Goal: Use online tool/utility: Use online tool/utility

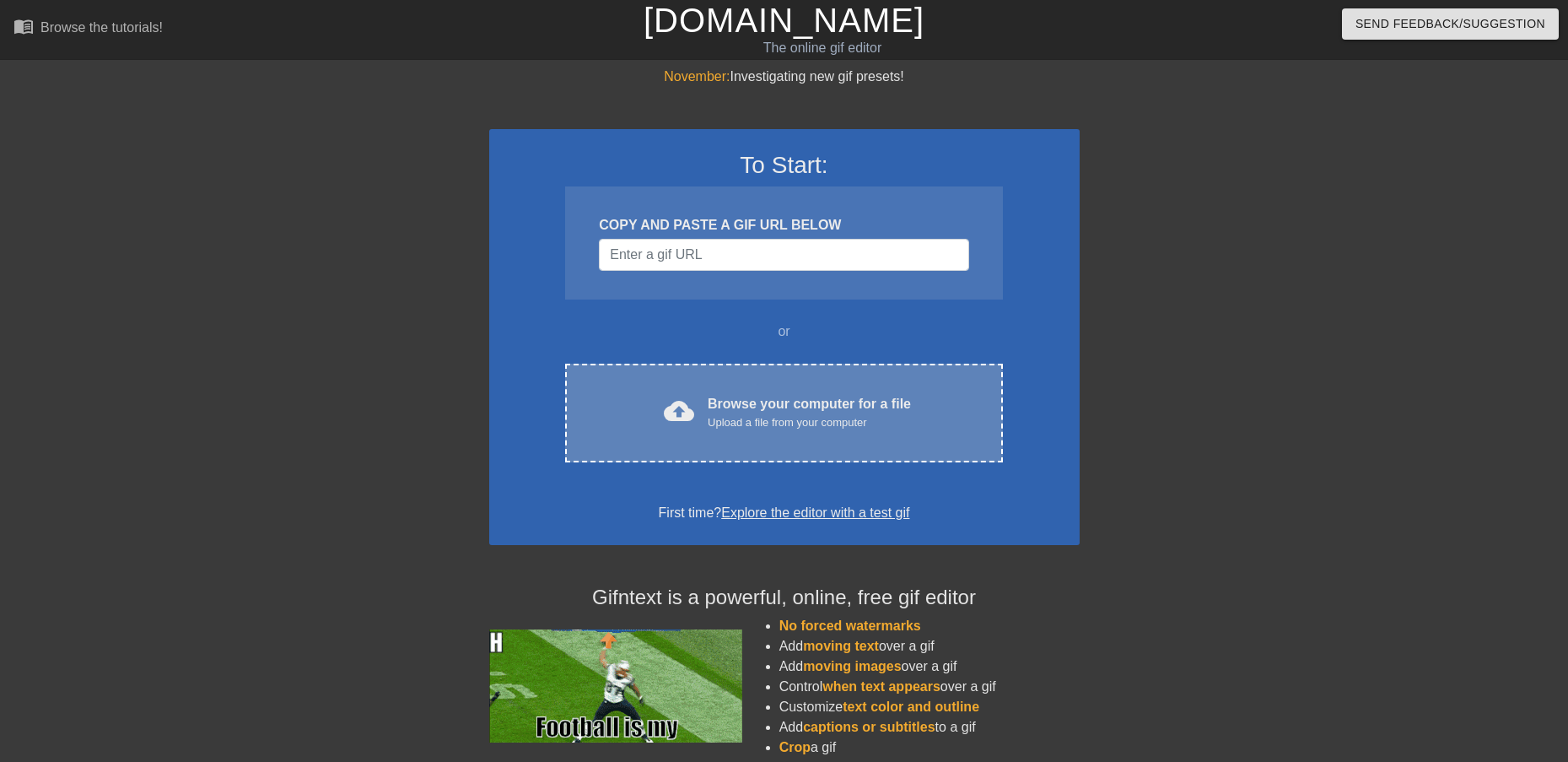
click at [802, 392] on div "cloud_upload Browse your computer for a file Upload a file from your computer C…" at bounding box center [783, 413] width 437 height 99
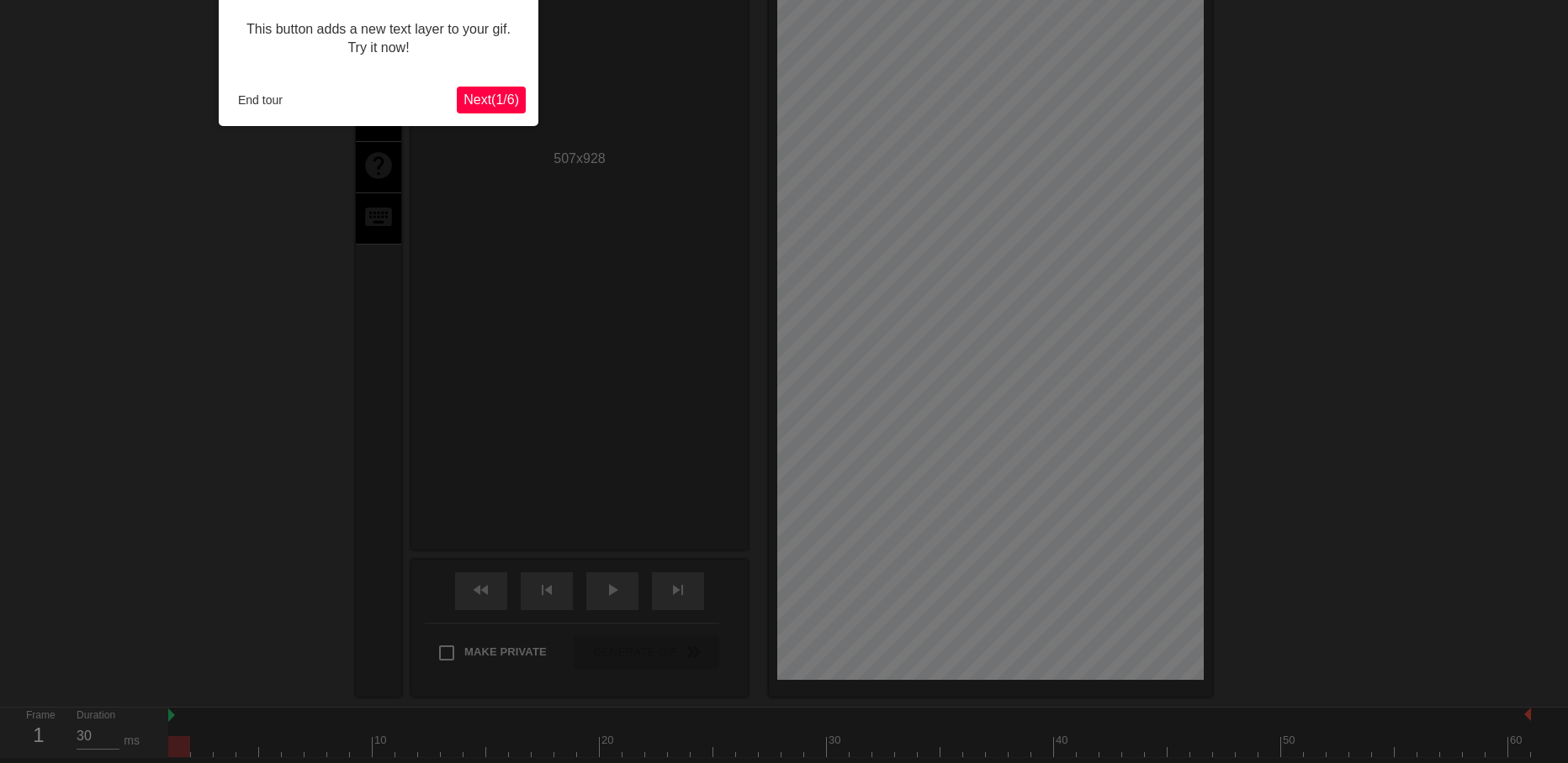
scroll to position [41, 0]
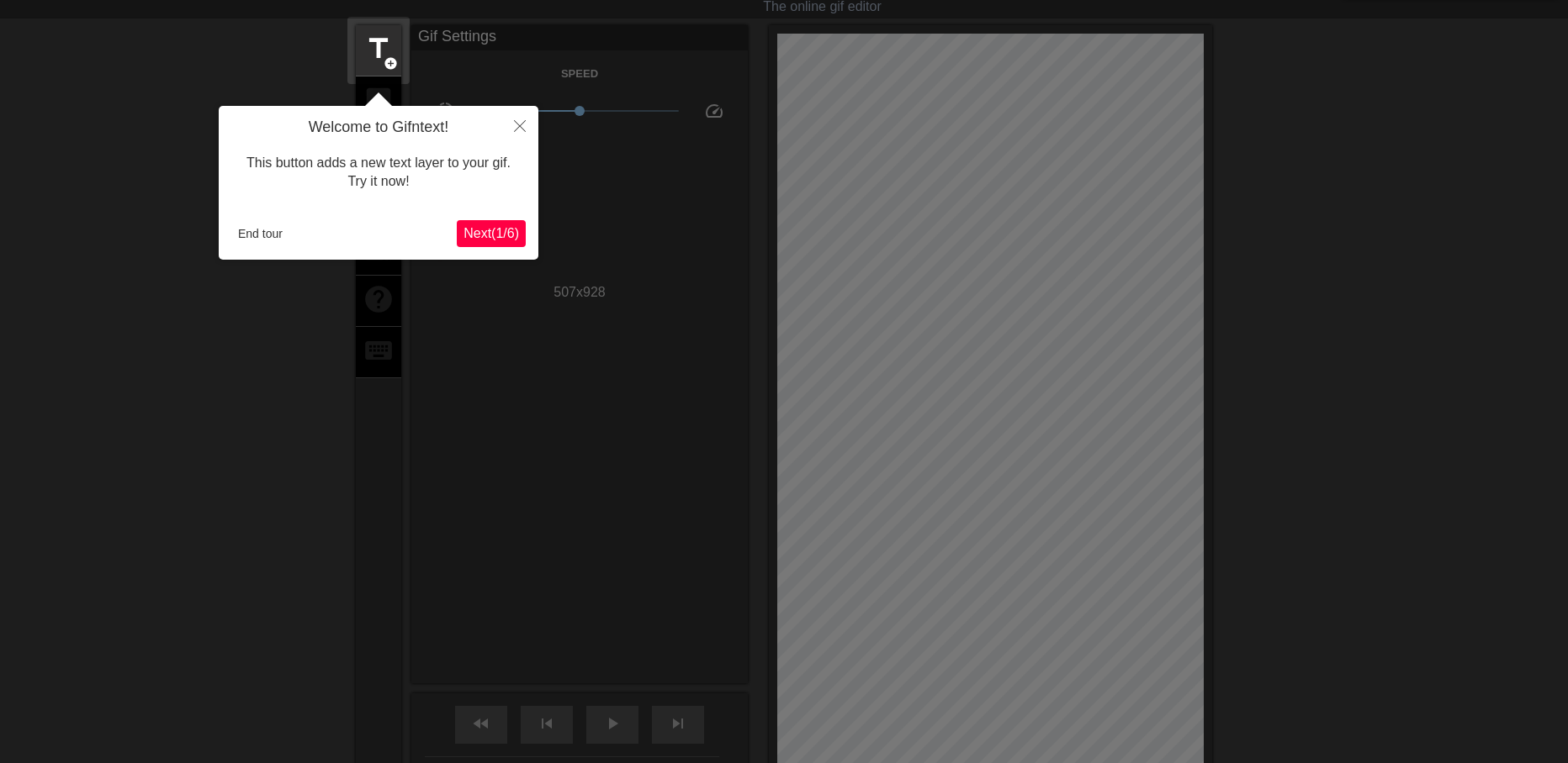
click at [483, 228] on span "Next ( 1 / 6 )" at bounding box center [491, 233] width 55 height 14
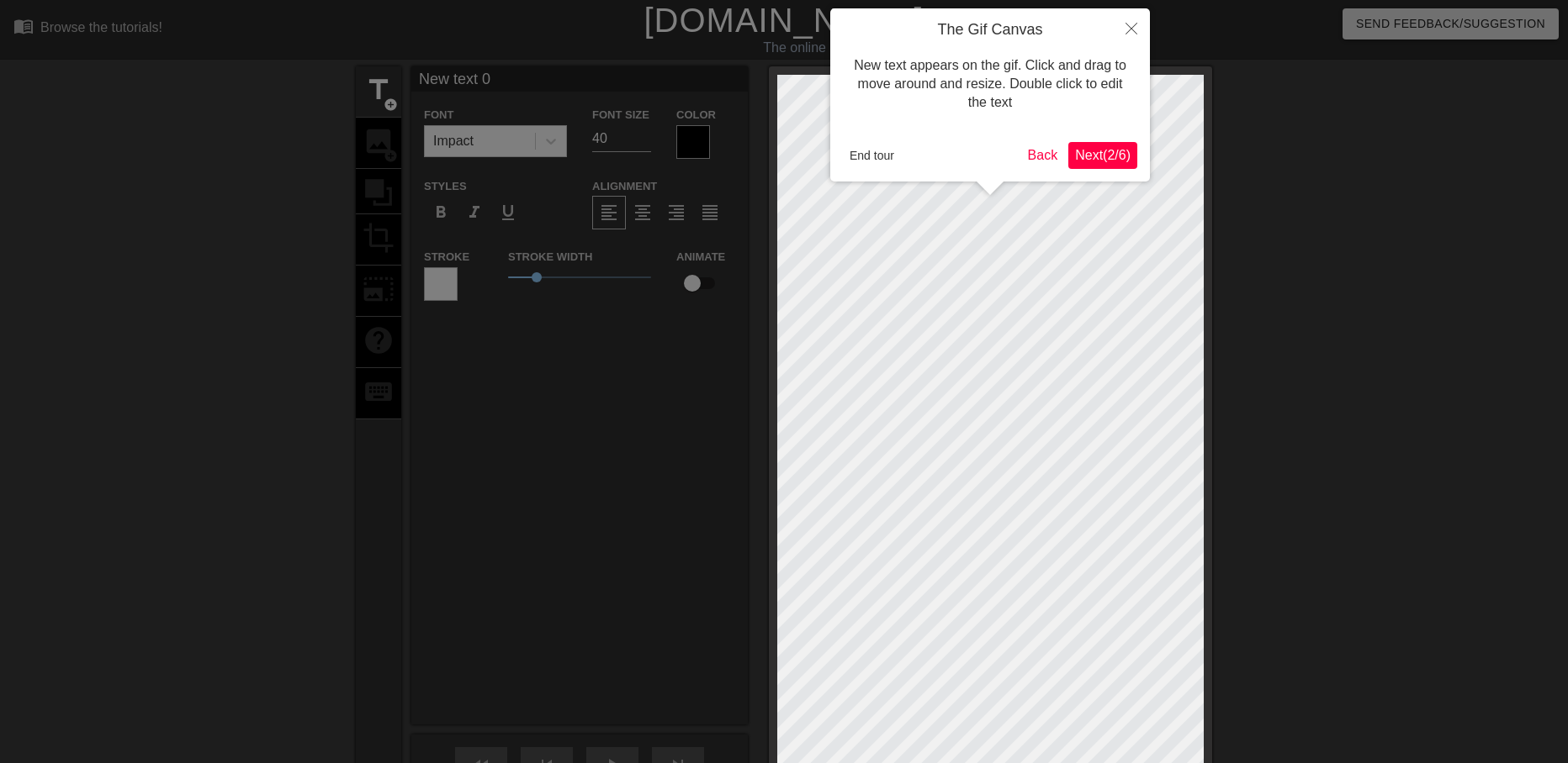
click at [1107, 158] on span "Next ( 2 / 6 )" at bounding box center [1102, 155] width 55 height 14
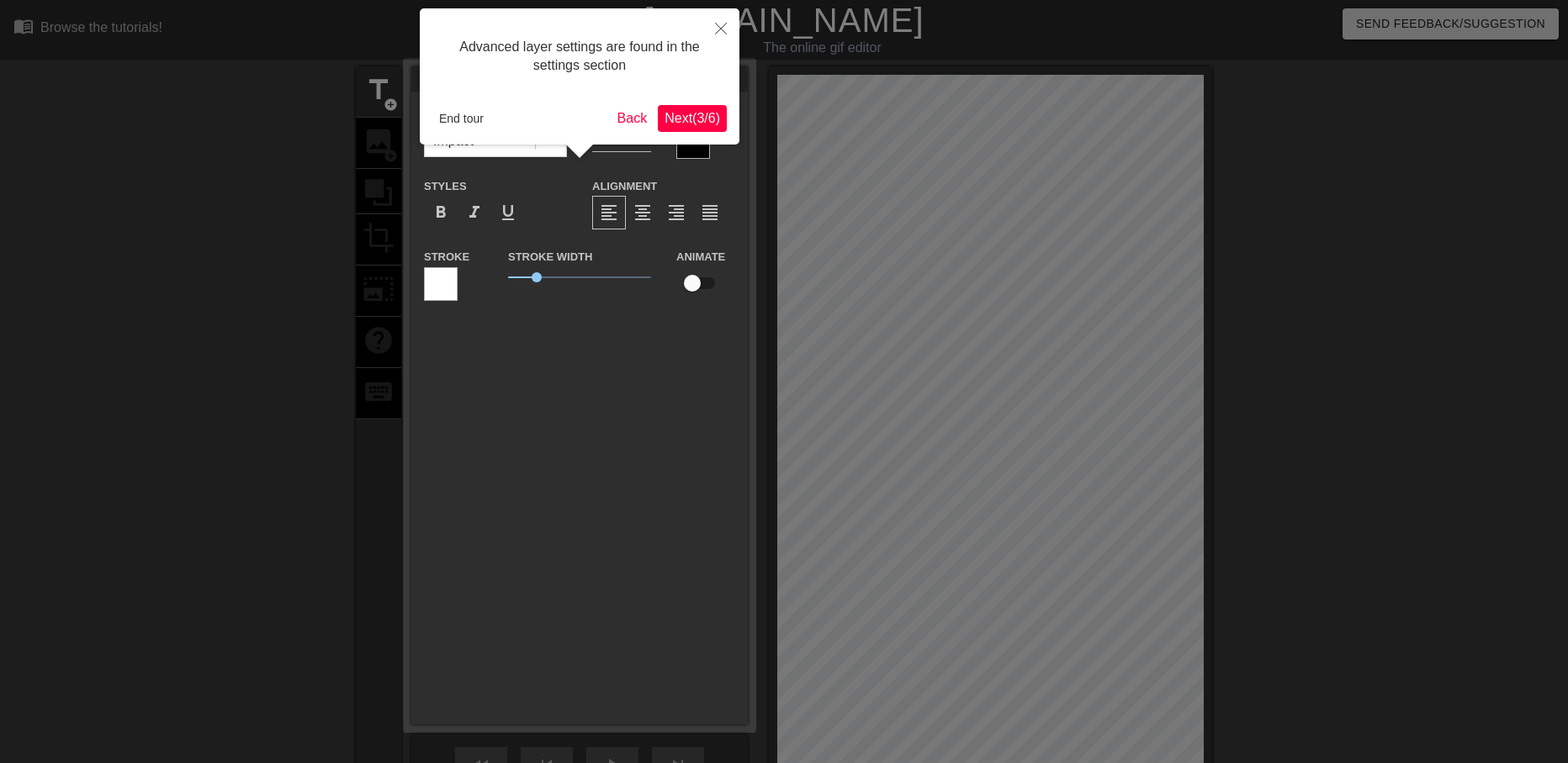
click at [681, 115] on span "Next ( 3 / 6 )" at bounding box center [692, 118] width 55 height 14
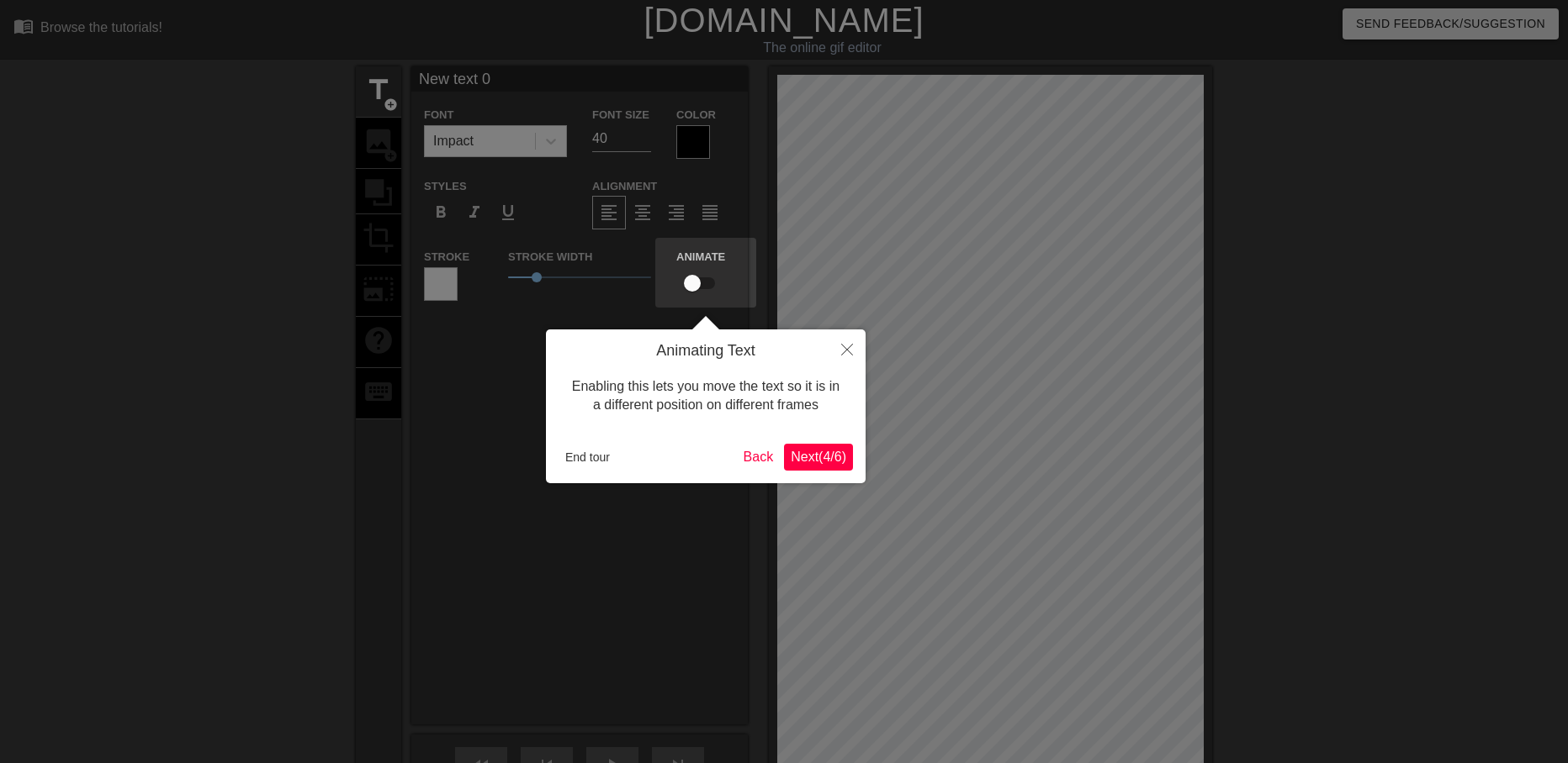
click at [809, 453] on span "Next ( 4 / 6 )" at bounding box center [818, 457] width 55 height 14
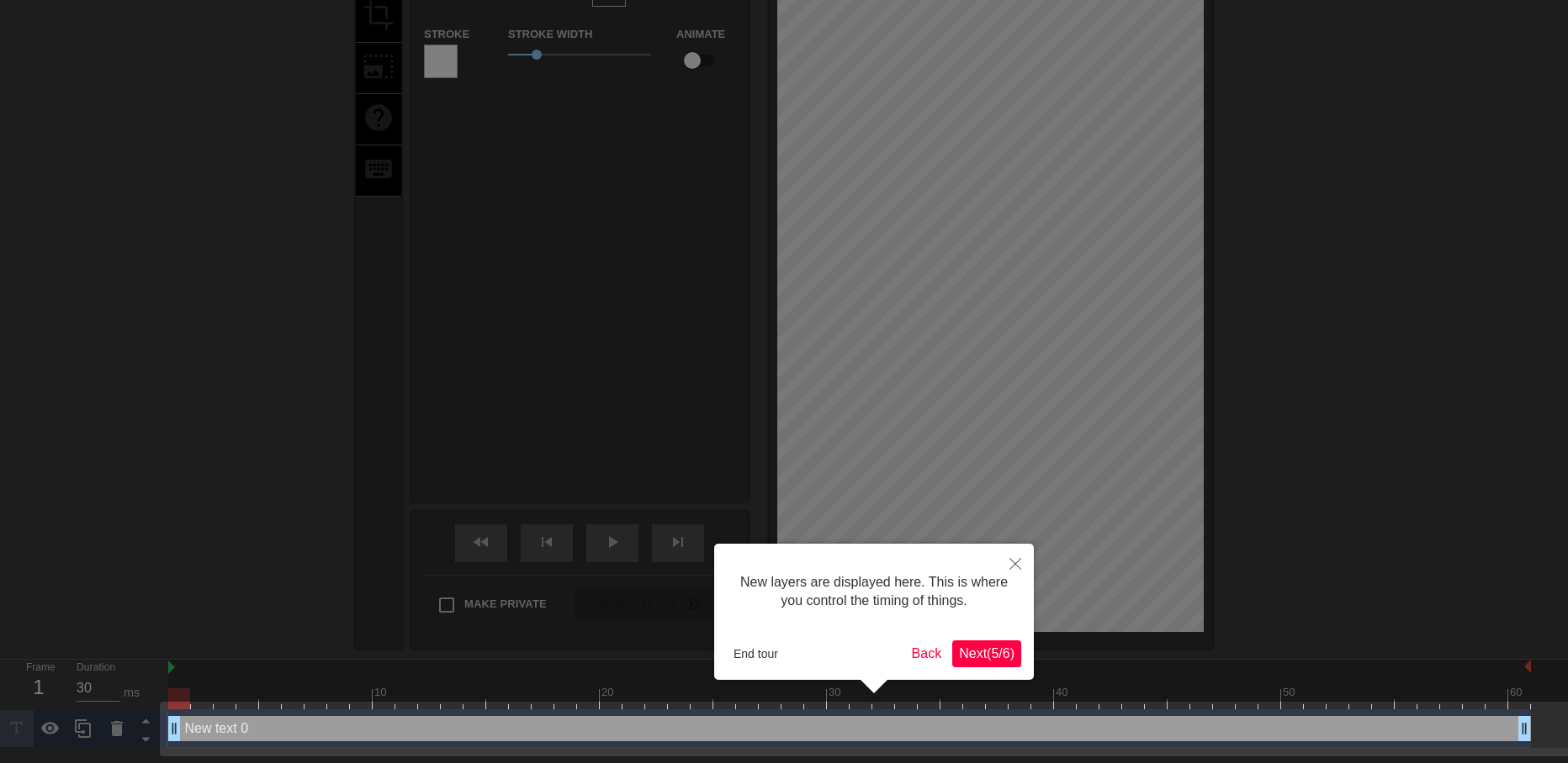
click at [974, 649] on span "Next ( 5 / 6 )" at bounding box center [986, 654] width 55 height 14
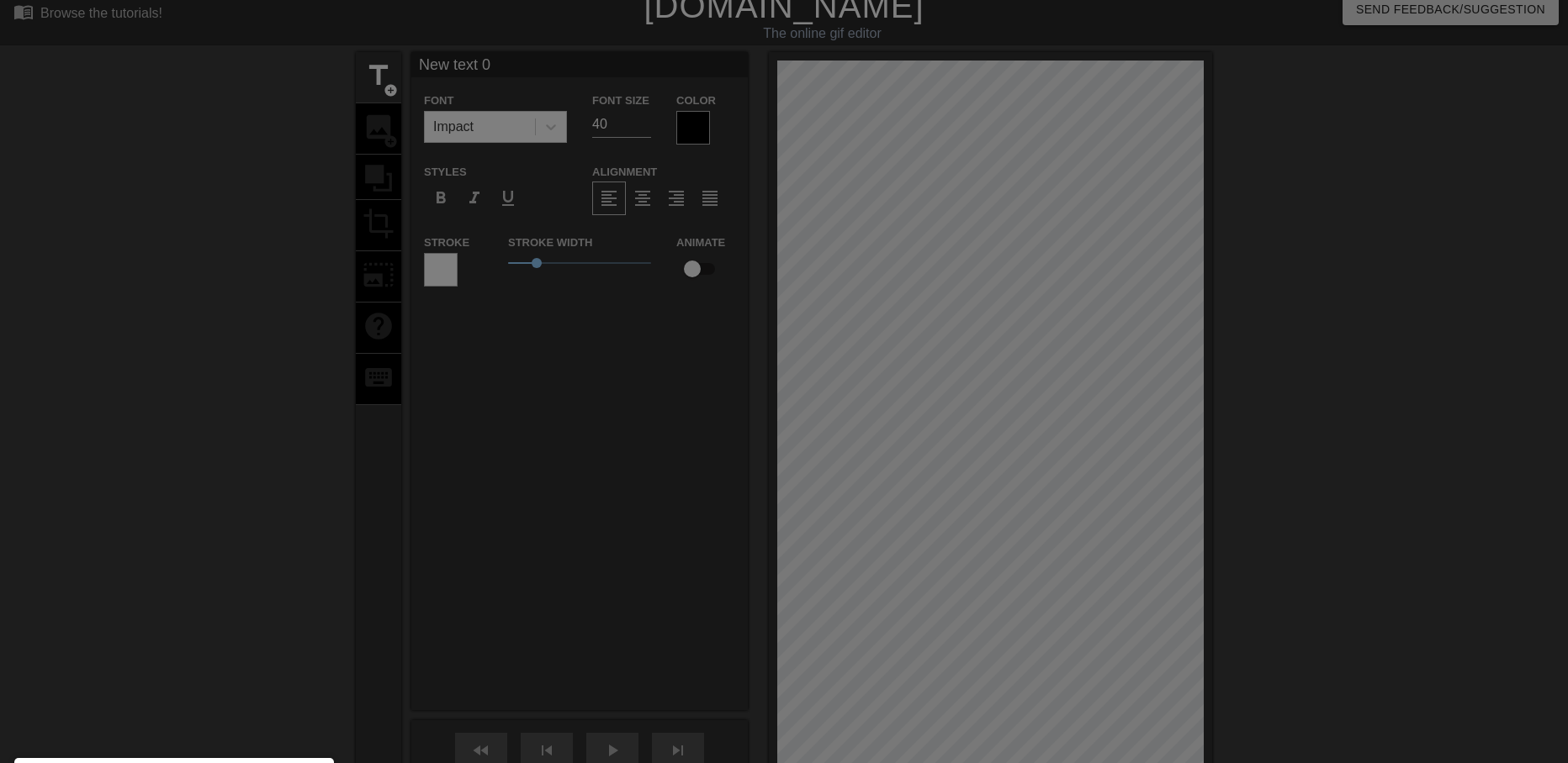
scroll to position [216, 0]
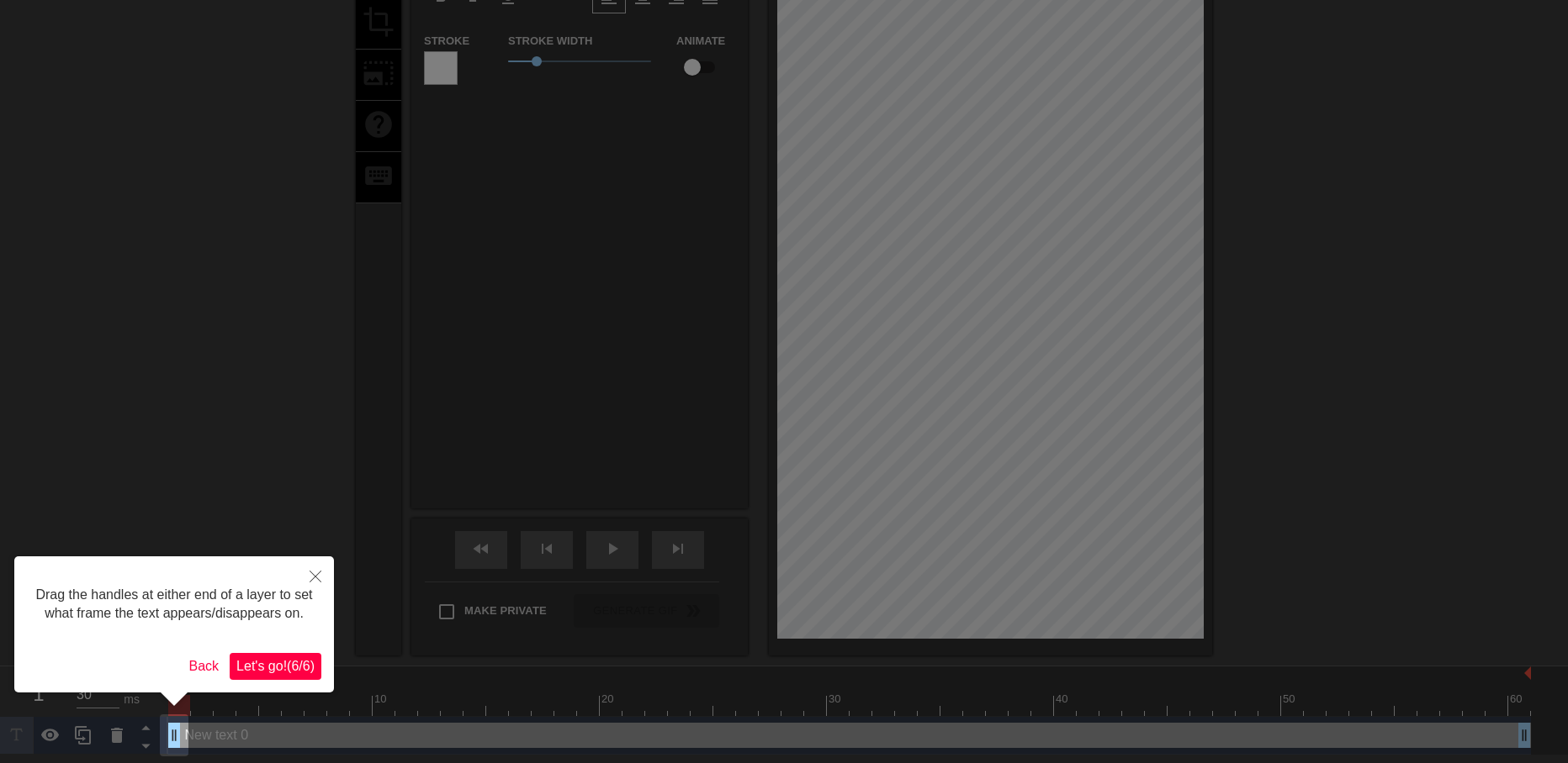
click at [289, 665] on span "Let's go! ( 6 / 6 )" at bounding box center [275, 666] width 78 height 14
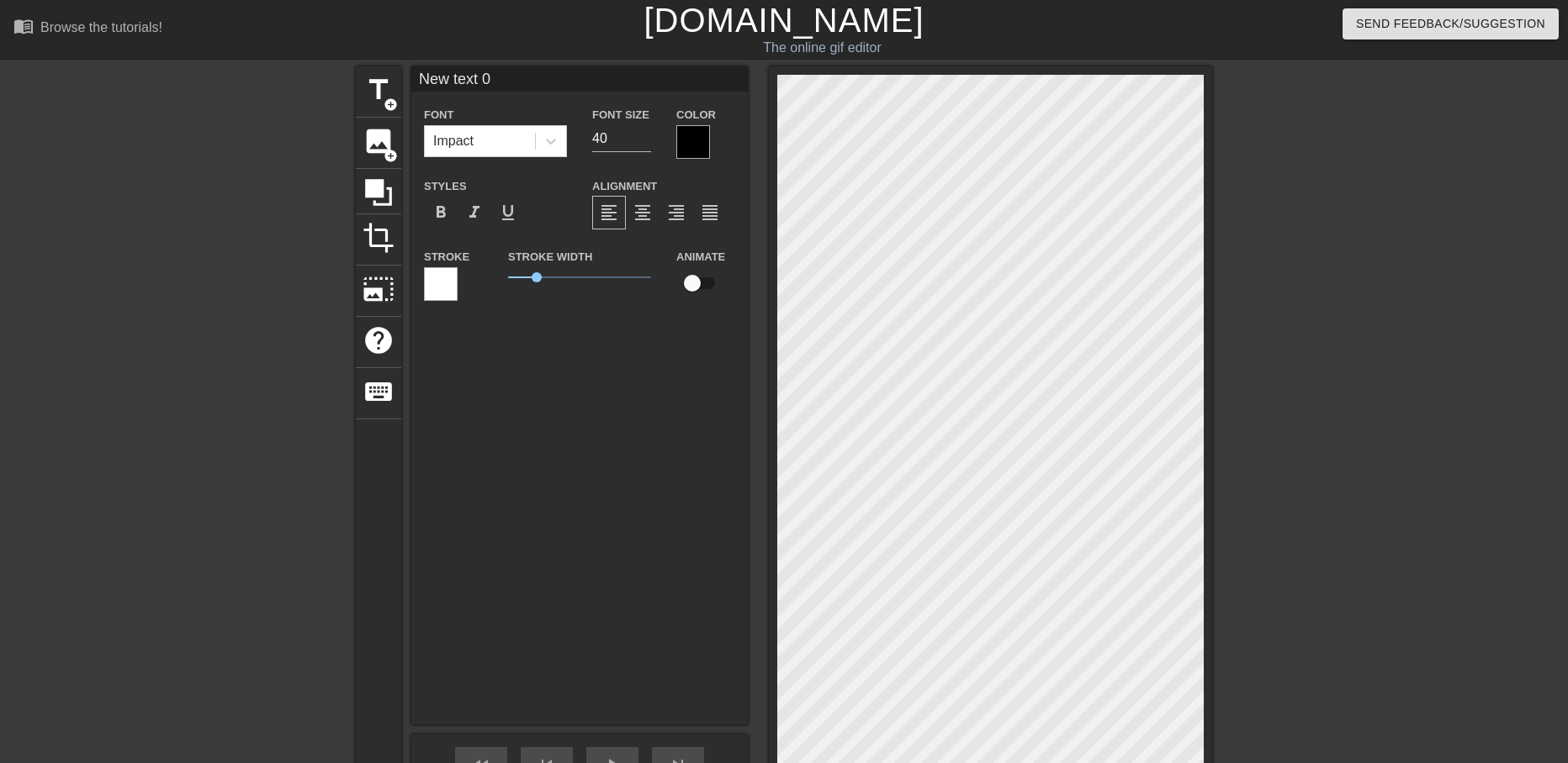
scroll to position [3, 5]
type input "New text"
type textarea "New text"
type input "New text"
type textarea "New text"
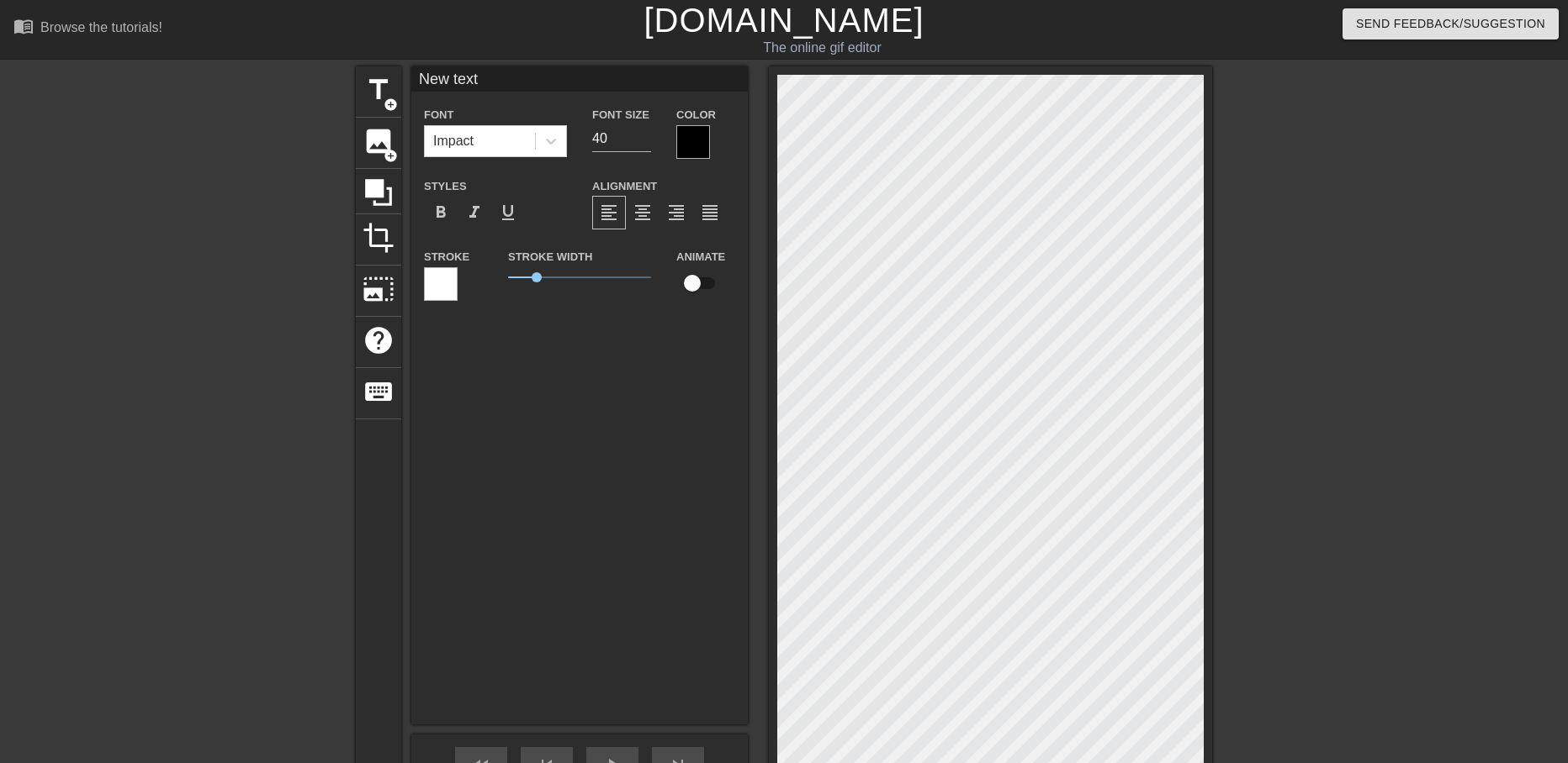
type input "New tex"
type textarea "New tex"
type input "New te"
type textarea "New te"
type input "New t"
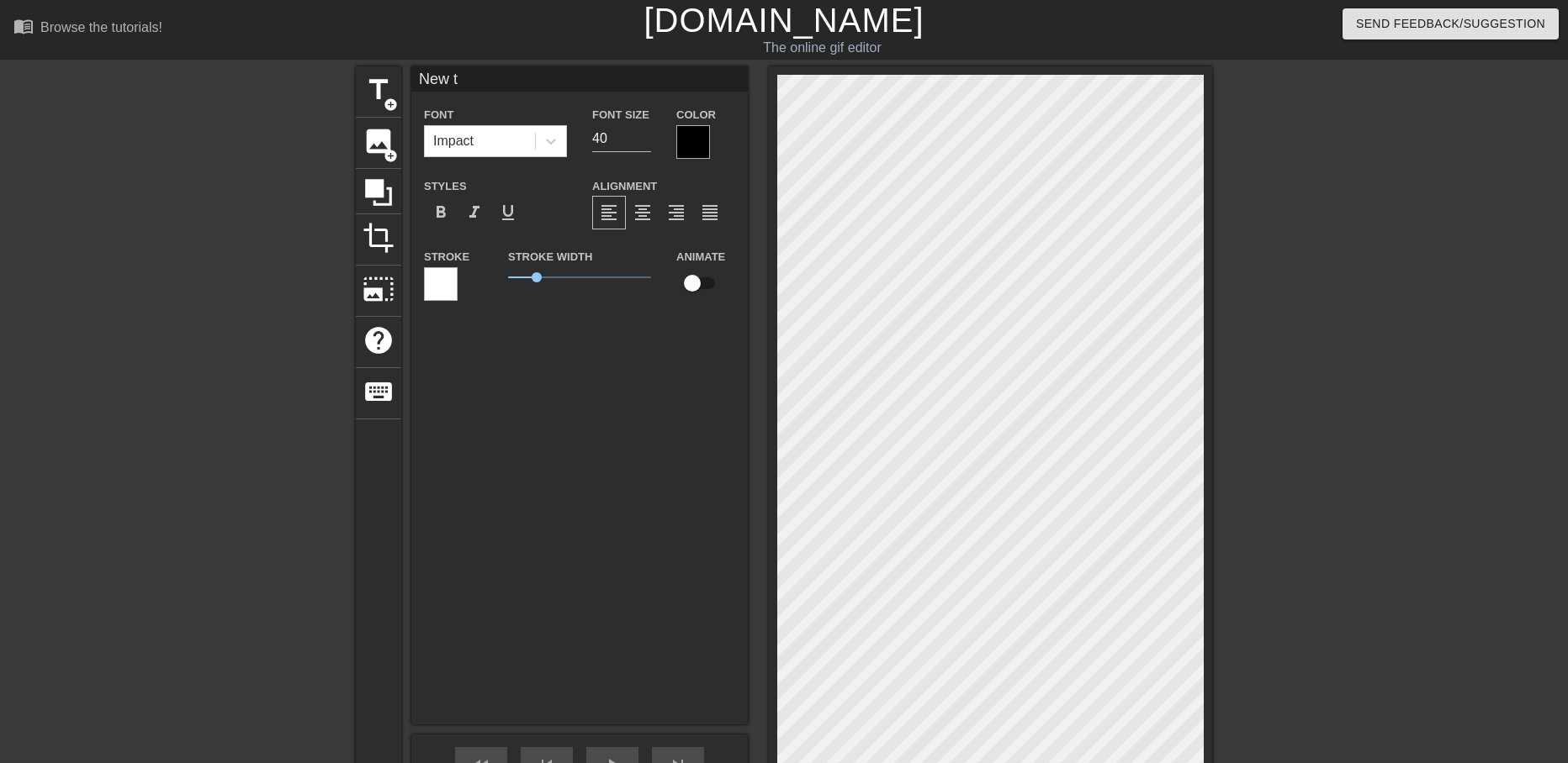
type textarea "New t"
type input "New"
type textarea "New"
type input "New"
type textarea "New"
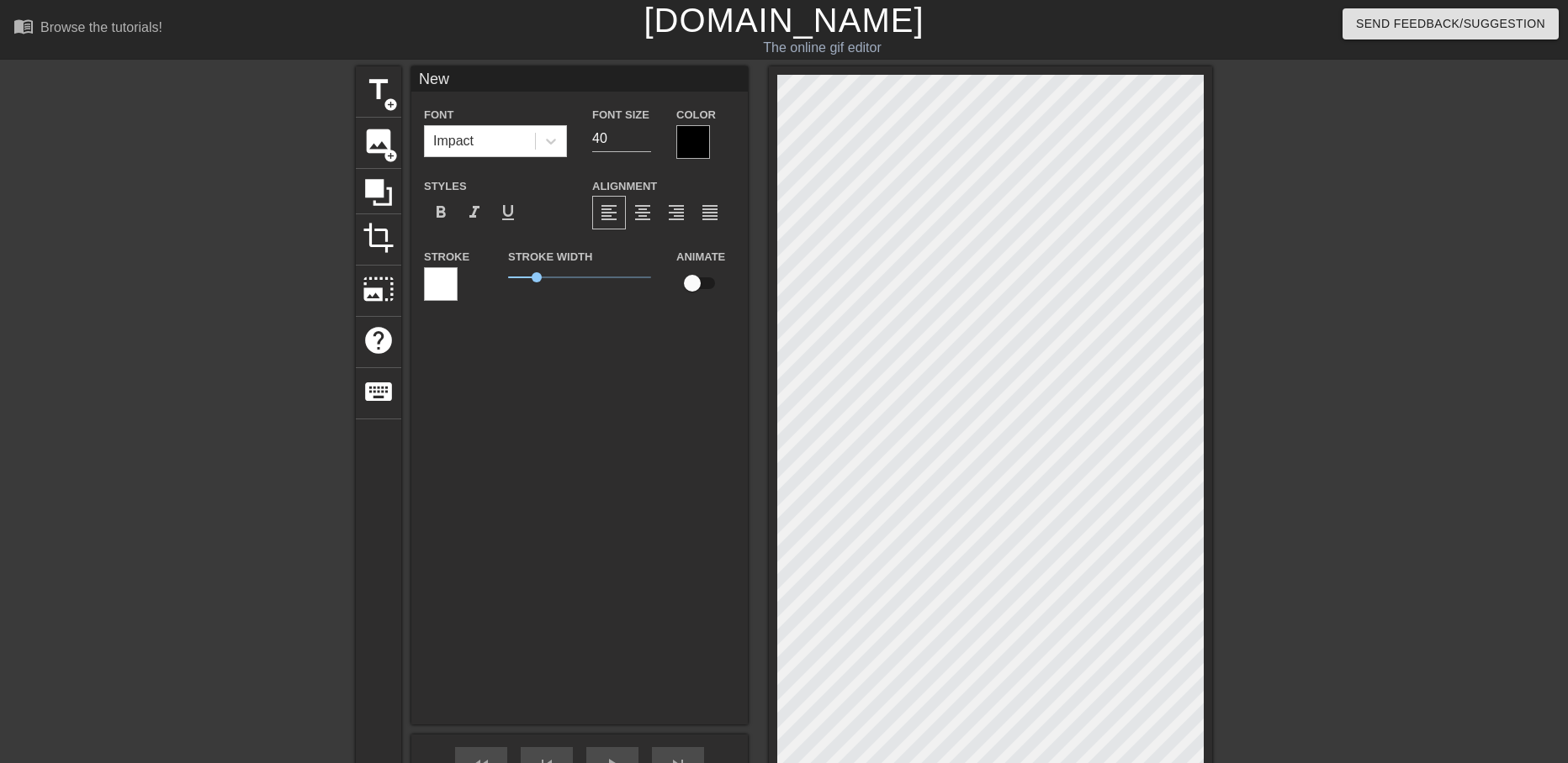
type input "Ne"
type textarea "Ne"
type input "N"
type textarea "N"
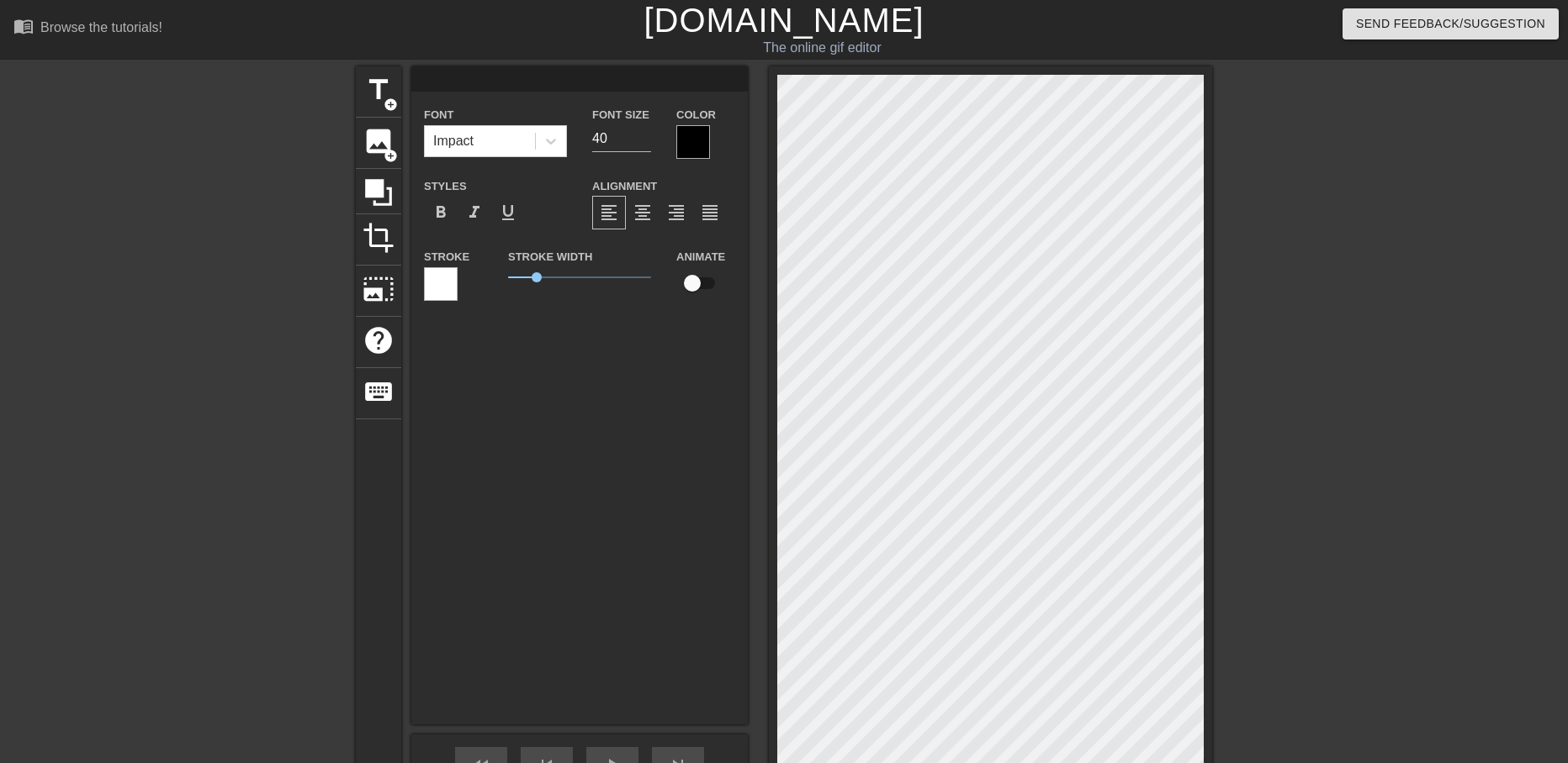
type input "M"
type textarea "M"
type input "Mo"
type textarea "Mo"
type input "Mol"
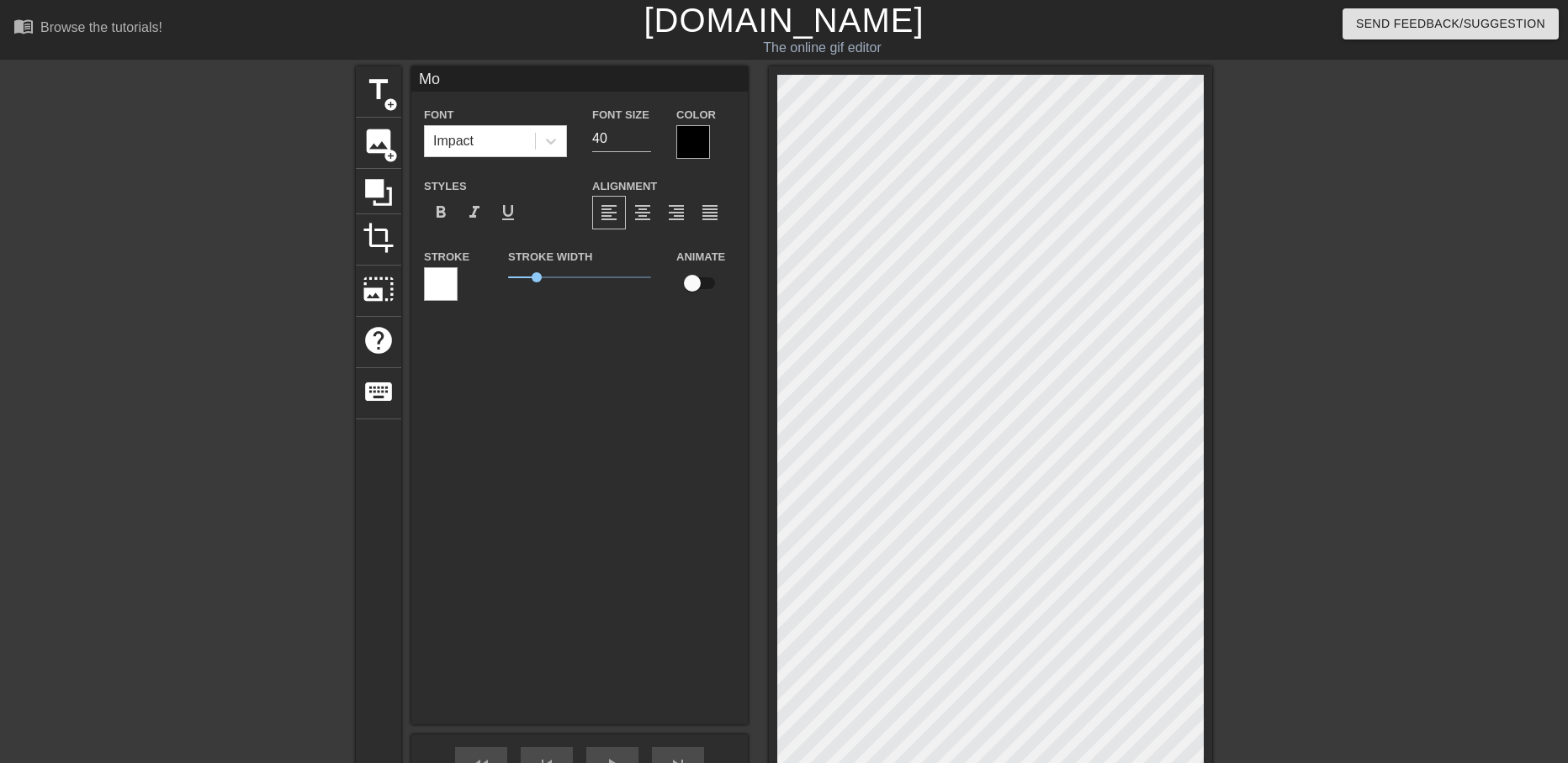
type textarea "Mol"
type input "Mo"
type textarea "Mo"
type input "M"
type textarea "M"
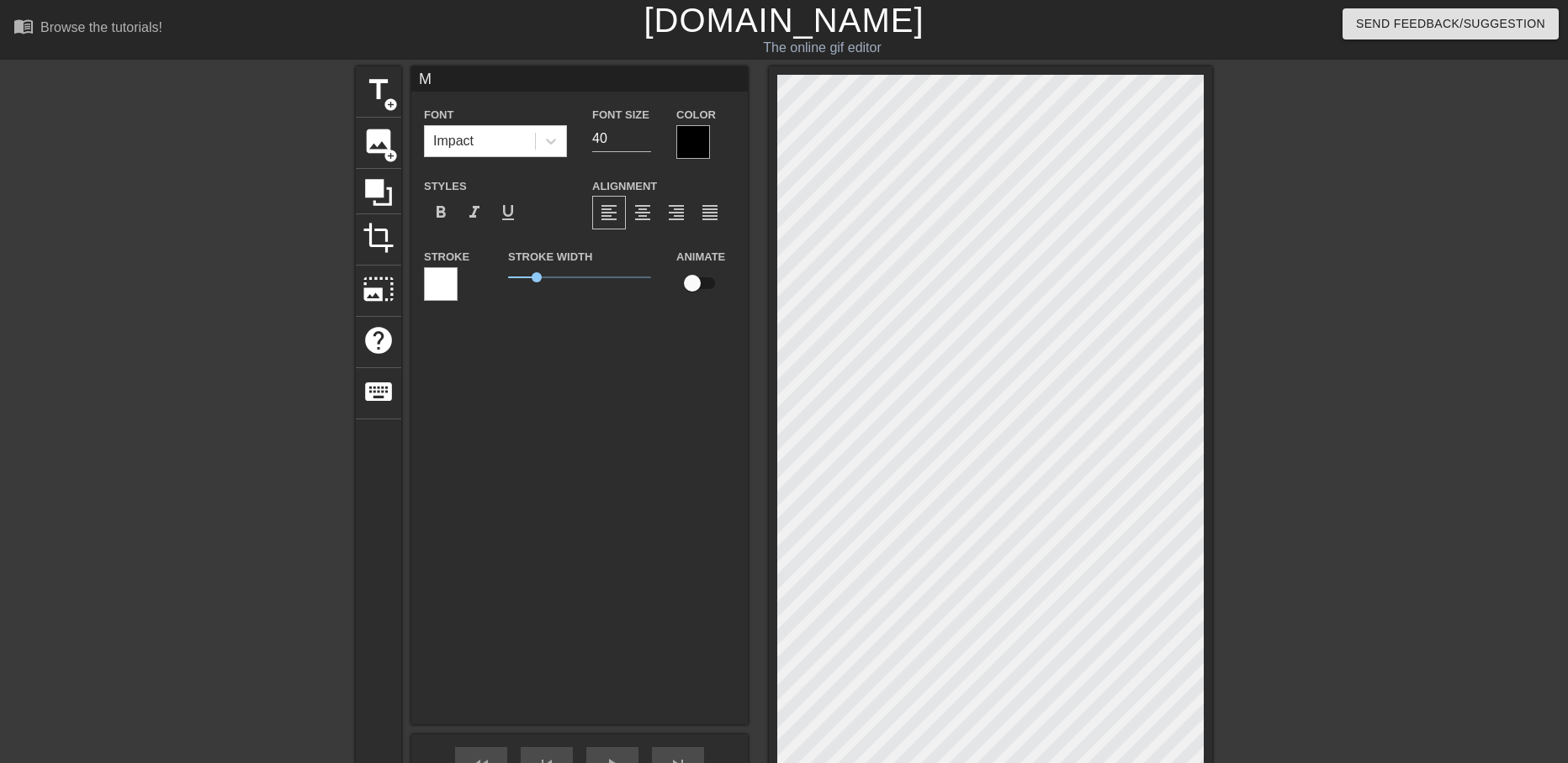
type input "MO"
type textarea "MO"
type input "MOL"
type textarea "MOL"
type input "MOLI"
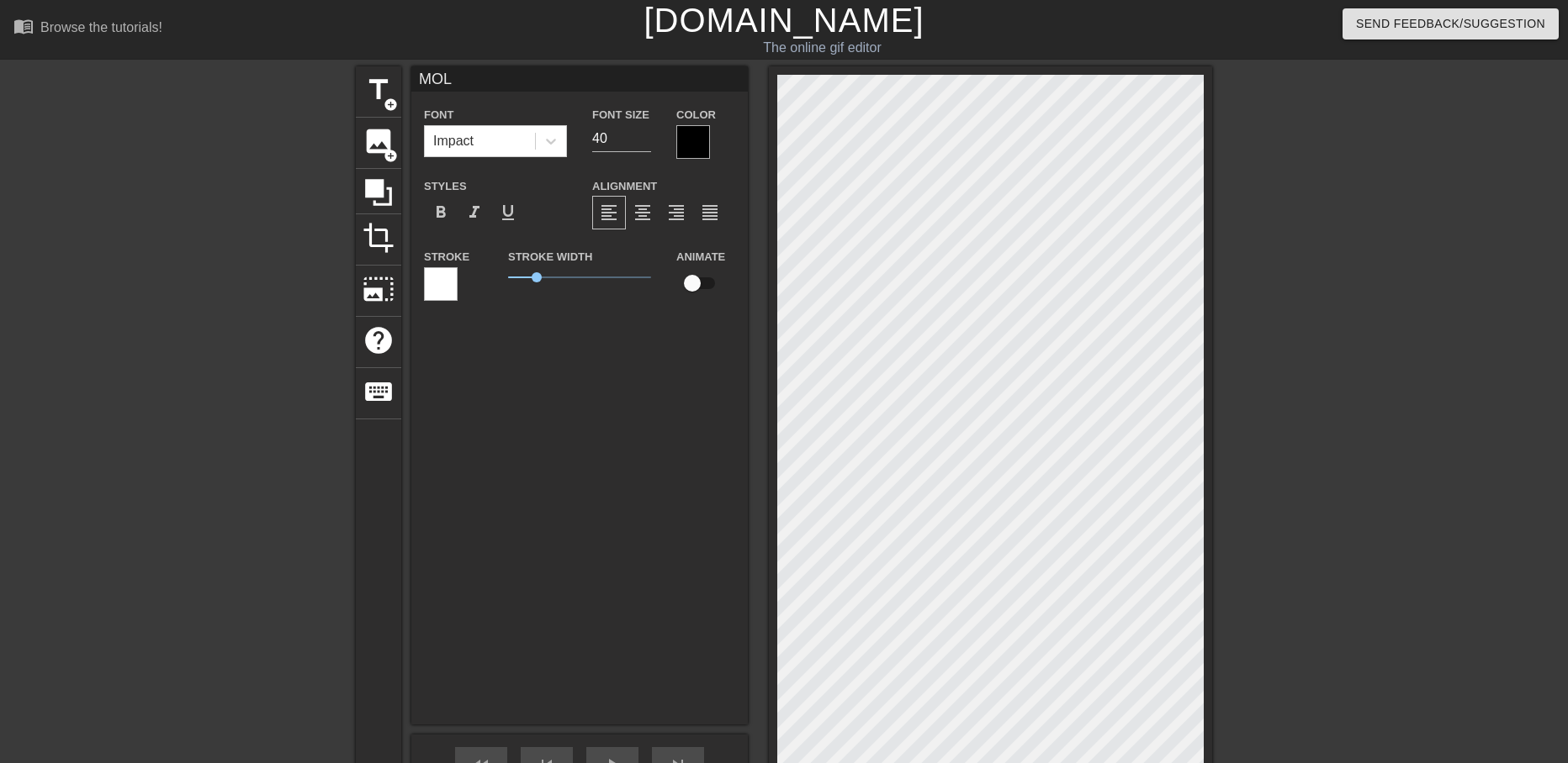
type textarea "MOLI"
type input "MOL"
type textarea "MOL"
type input "MO"
type textarea "MO"
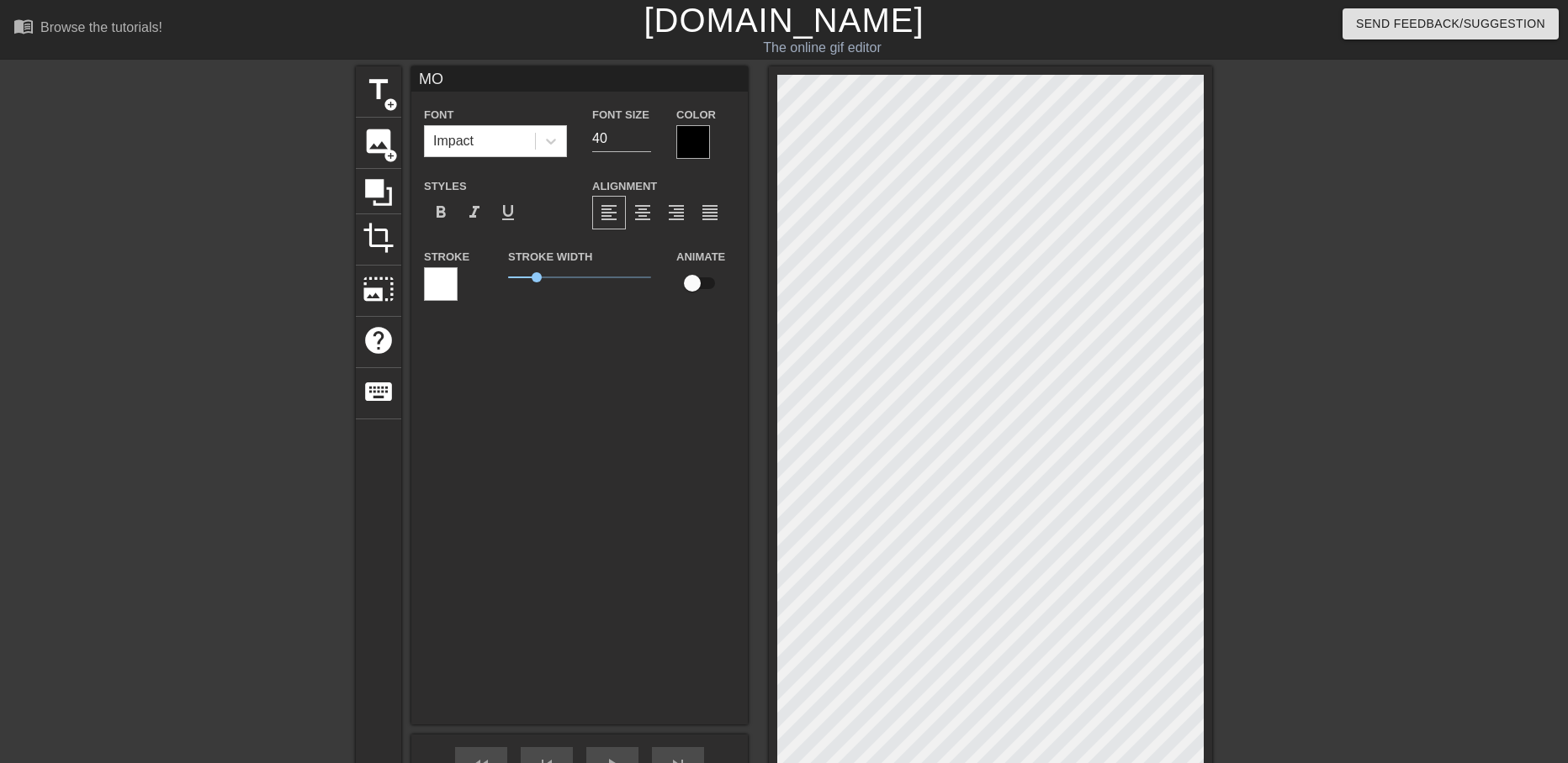
type input "M"
type textarea "M"
type input "Mo"
type textarea "Mo"
type input "Mol"
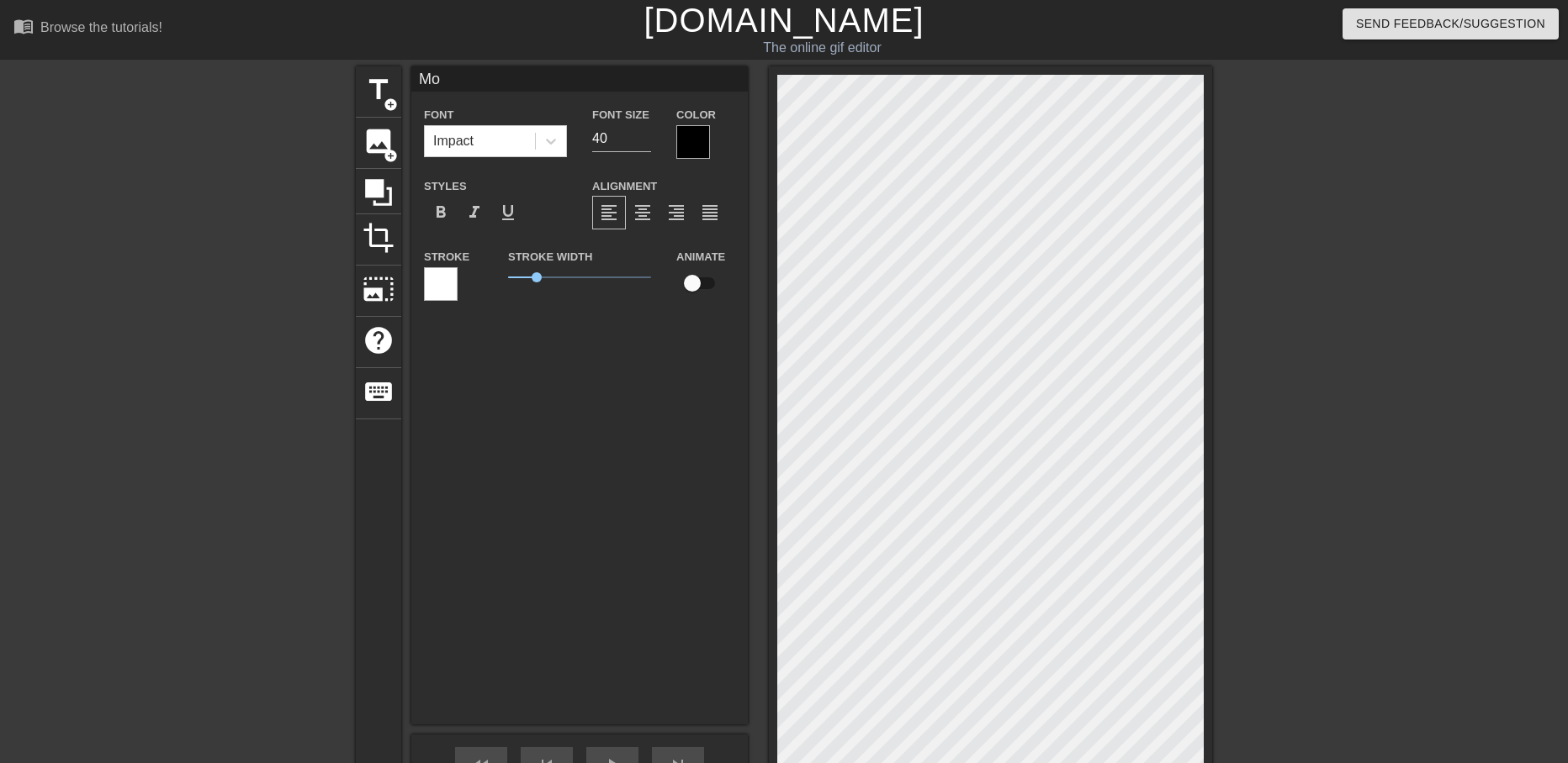
type textarea "Mol"
type input "Moli"
type textarea "Moli"
type input "Molie"
type textarea "Molier"
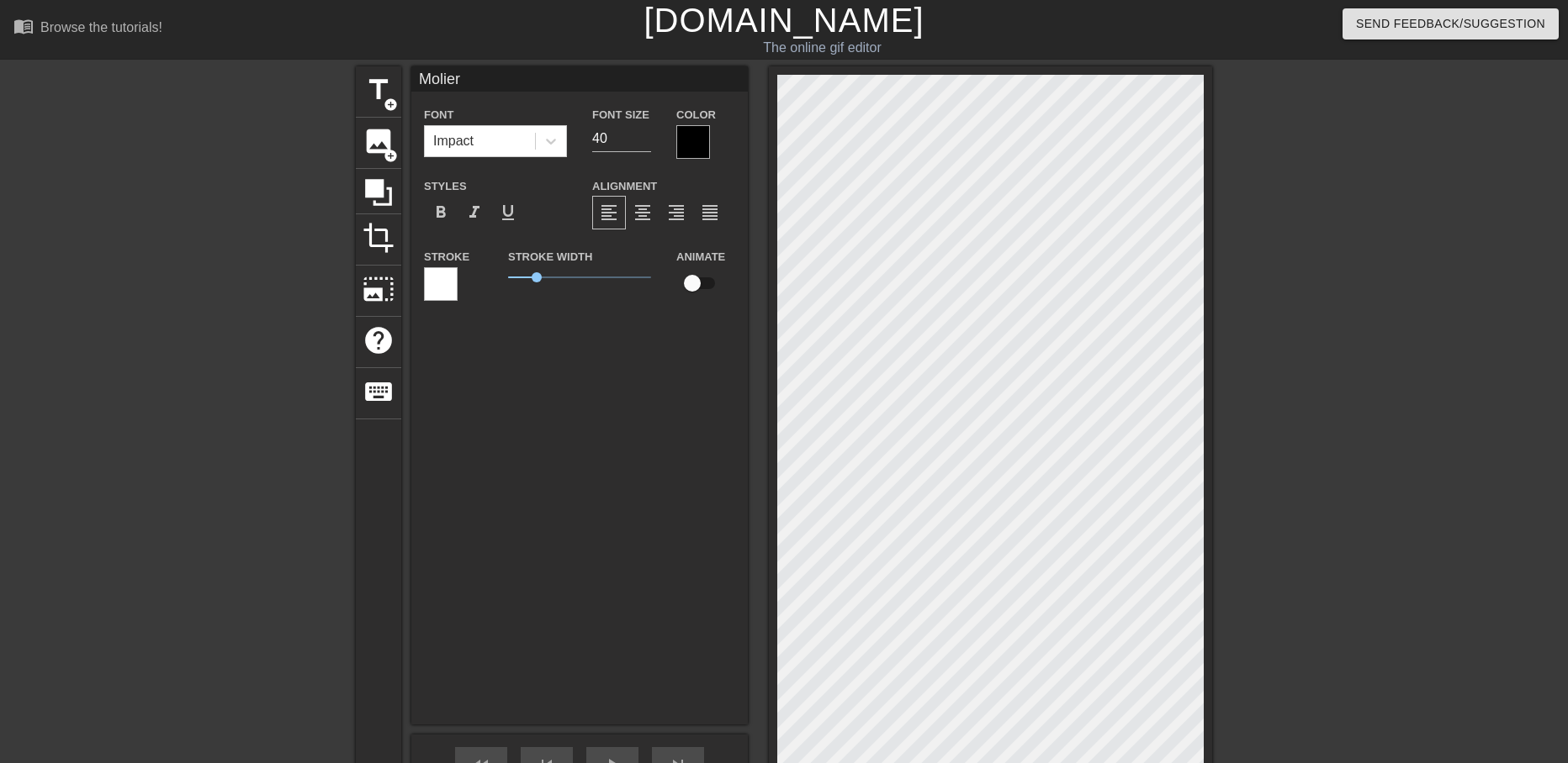
type input "Molierz"
type textarea "Molierz"
type input "Molier"
type textarea "Molier"
type input "Molie"
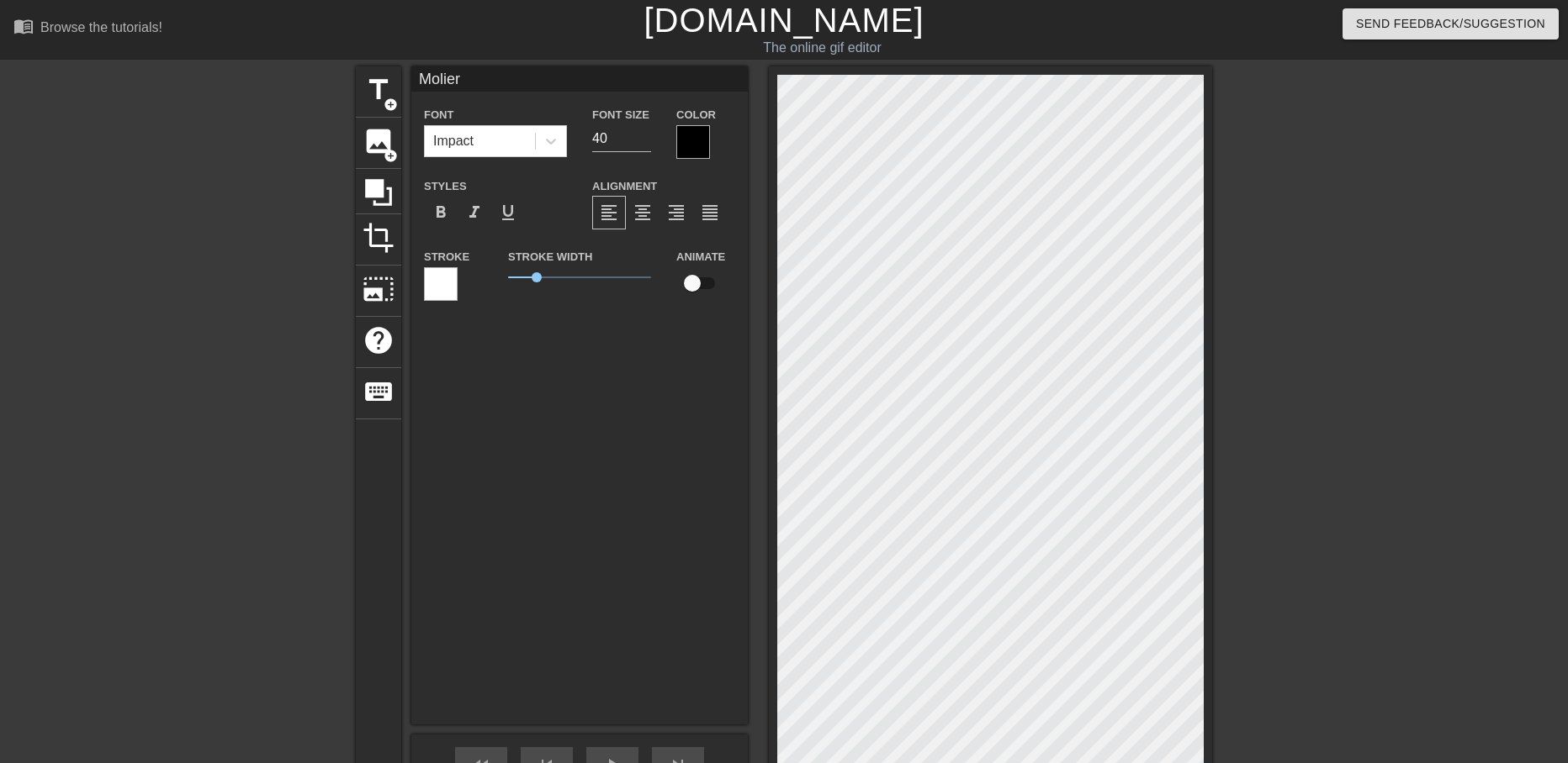
type textarea "Molie"
type input "Moli"
type textarea "Moli"
type input "Mol"
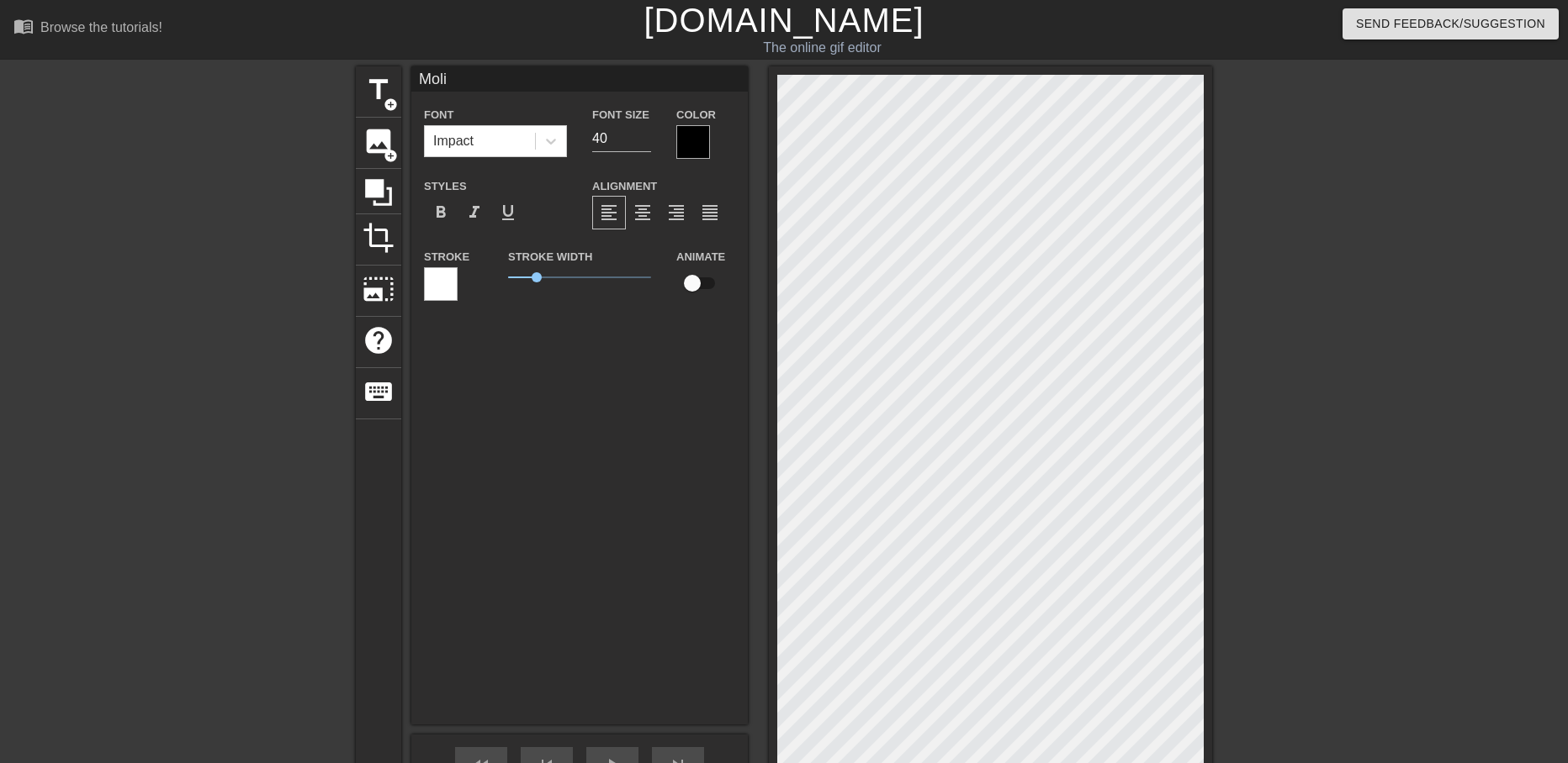
type textarea "Mol"
type input "Mo"
type textarea "Mo"
type input "Mol"
type textarea "Mol"
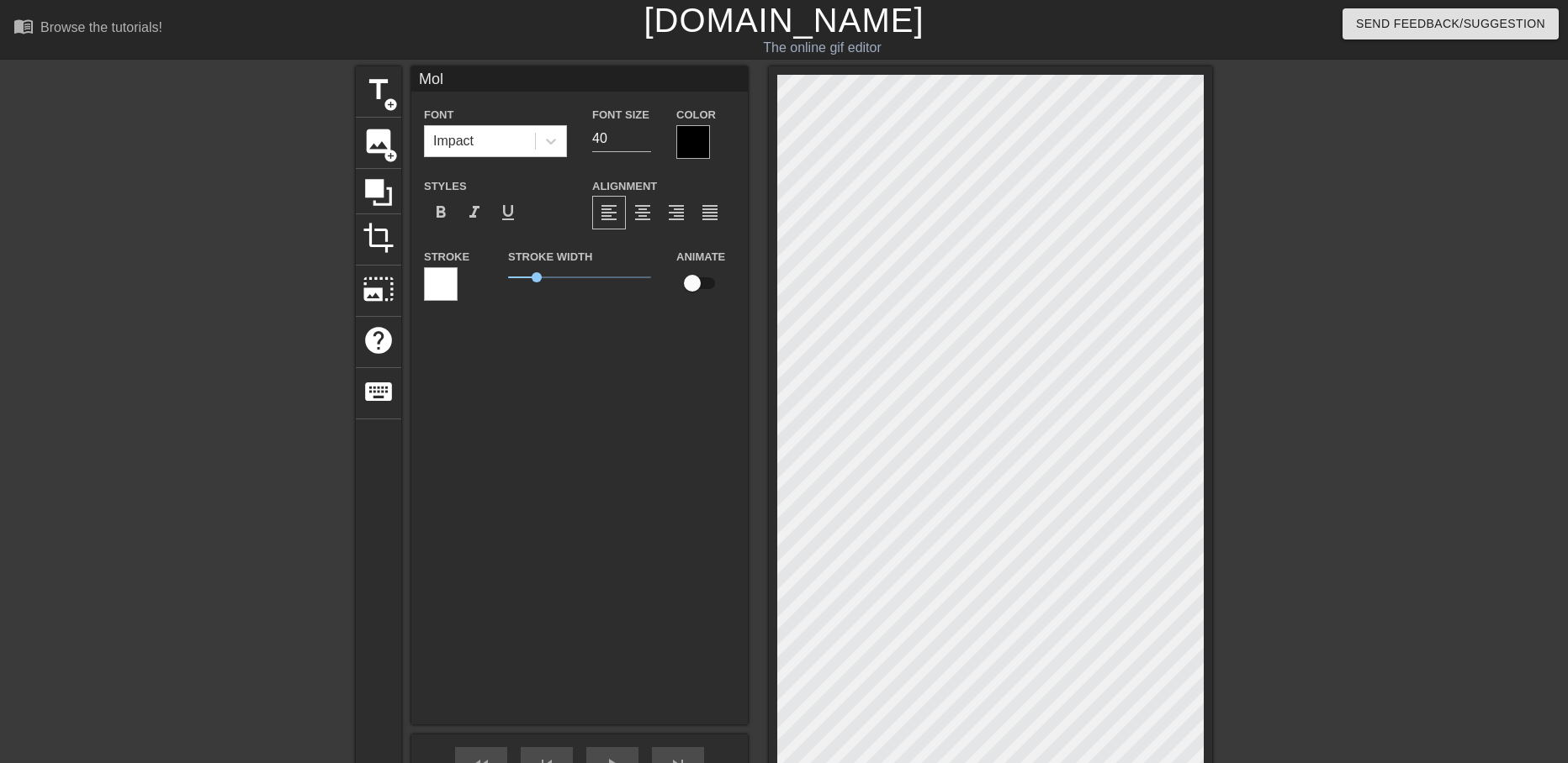
type input "Moli"
type textarea "Moli"
type input "Molie"
type textarea "Molie"
type input "Moliey"
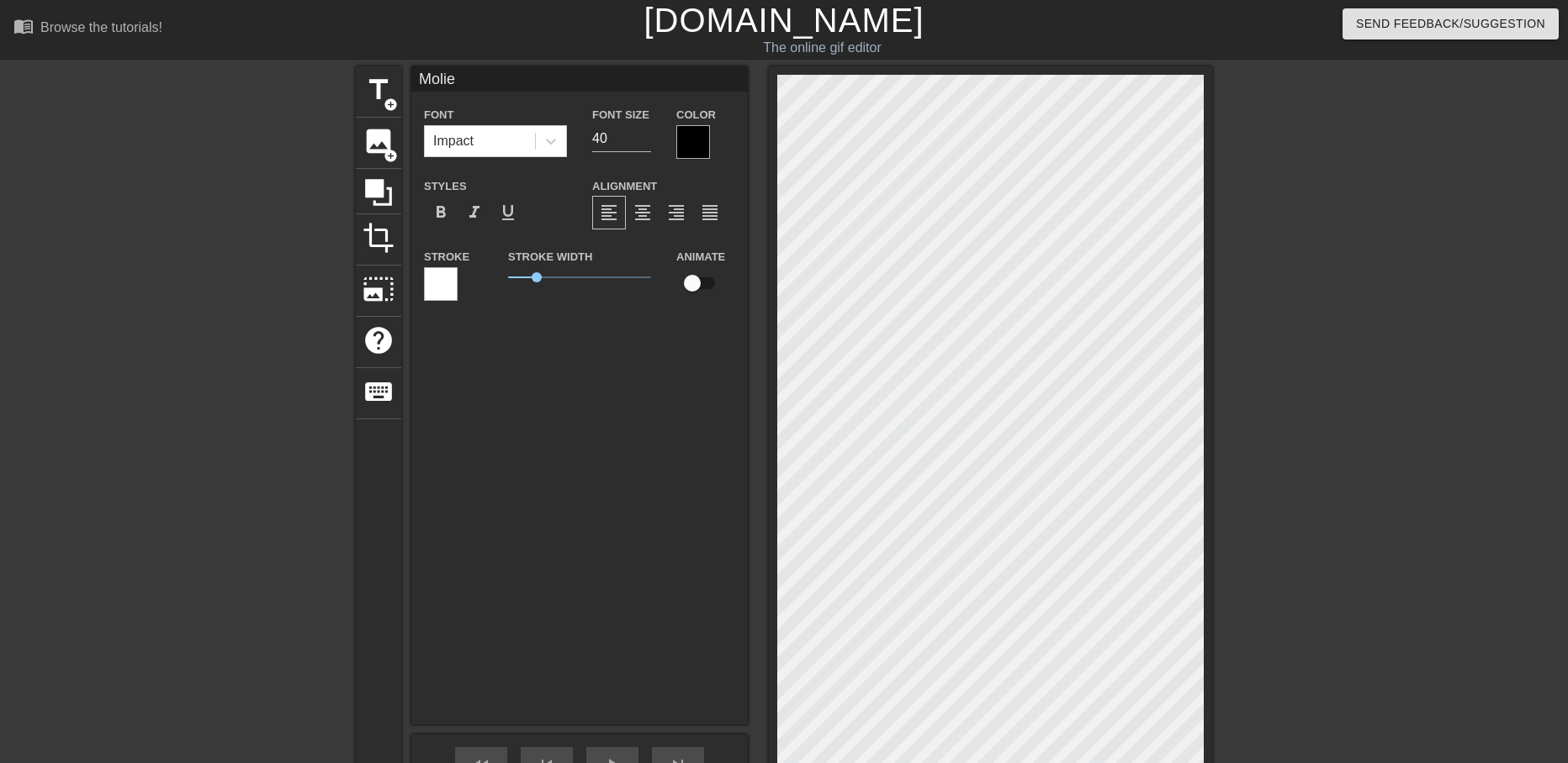
type textarea "Moliey"
type input "Molie"
type textarea "Molie"
type input "Molier"
type textarea "Molier"
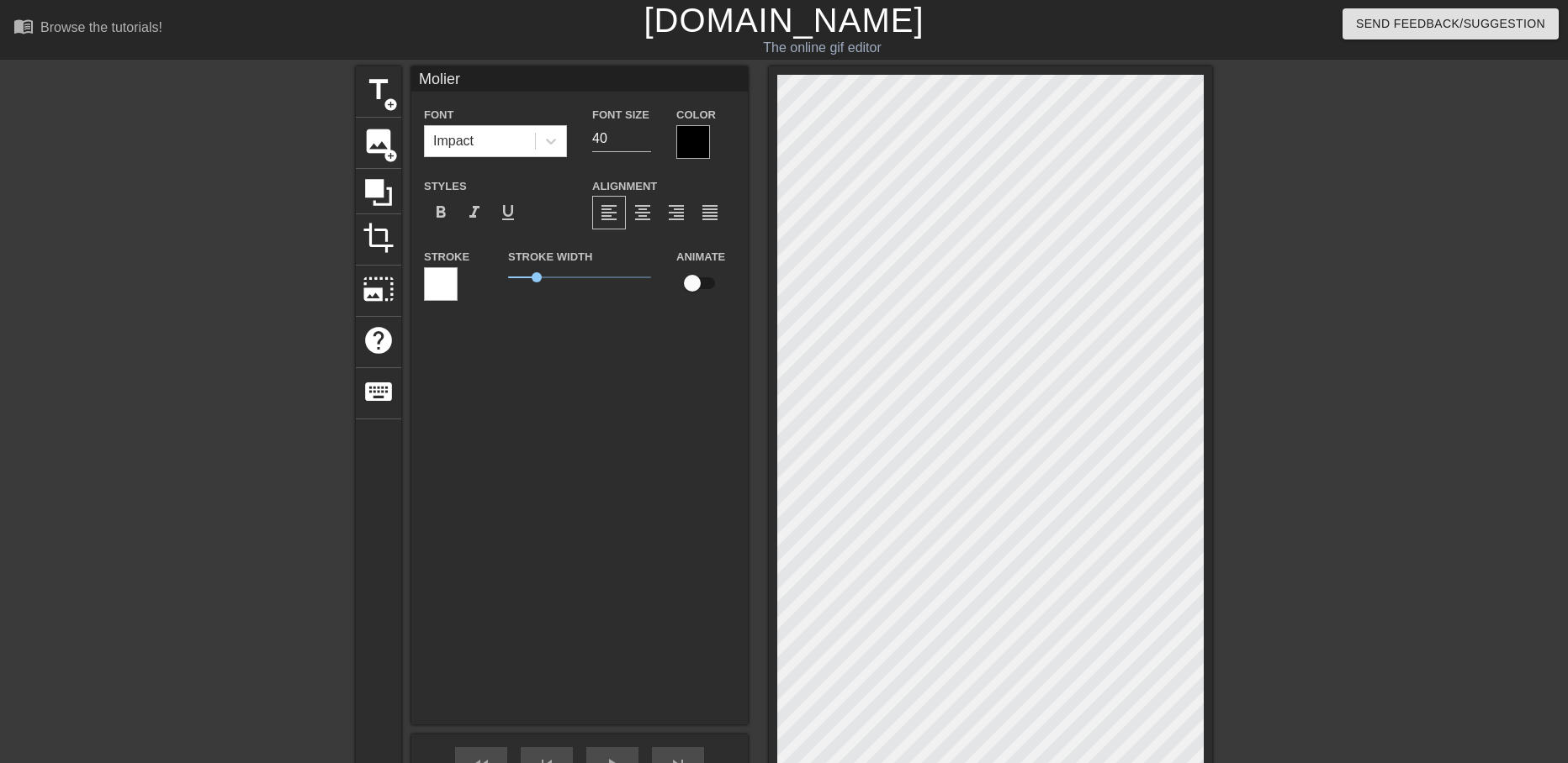
type input "Moliery"
type textarea "Moliery"
click at [628, 131] on input "40" at bounding box center [621, 138] width 59 height 27
click at [646, 132] on input "41" at bounding box center [621, 138] width 59 height 27
click at [646, 132] on input "42" at bounding box center [621, 138] width 59 height 27
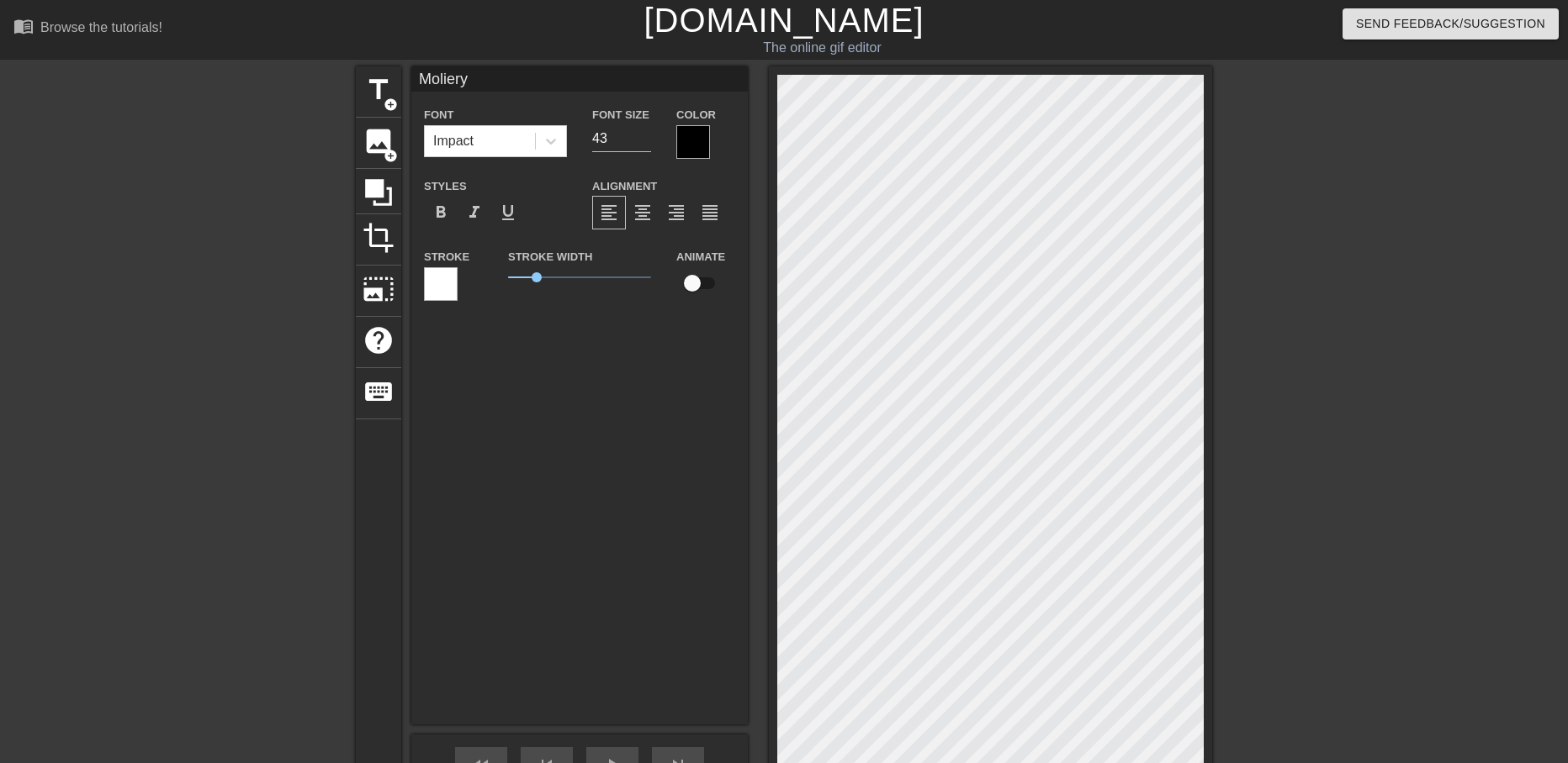
type input "43"
click at [646, 132] on input "43" at bounding box center [621, 138] width 59 height 27
click at [628, 142] on input "43" at bounding box center [621, 138] width 59 height 27
click at [566, 378] on div "Moliery Font Impact Font Size 43 Color Styles format_bold format_italic format_…" at bounding box center [579, 395] width 337 height 658
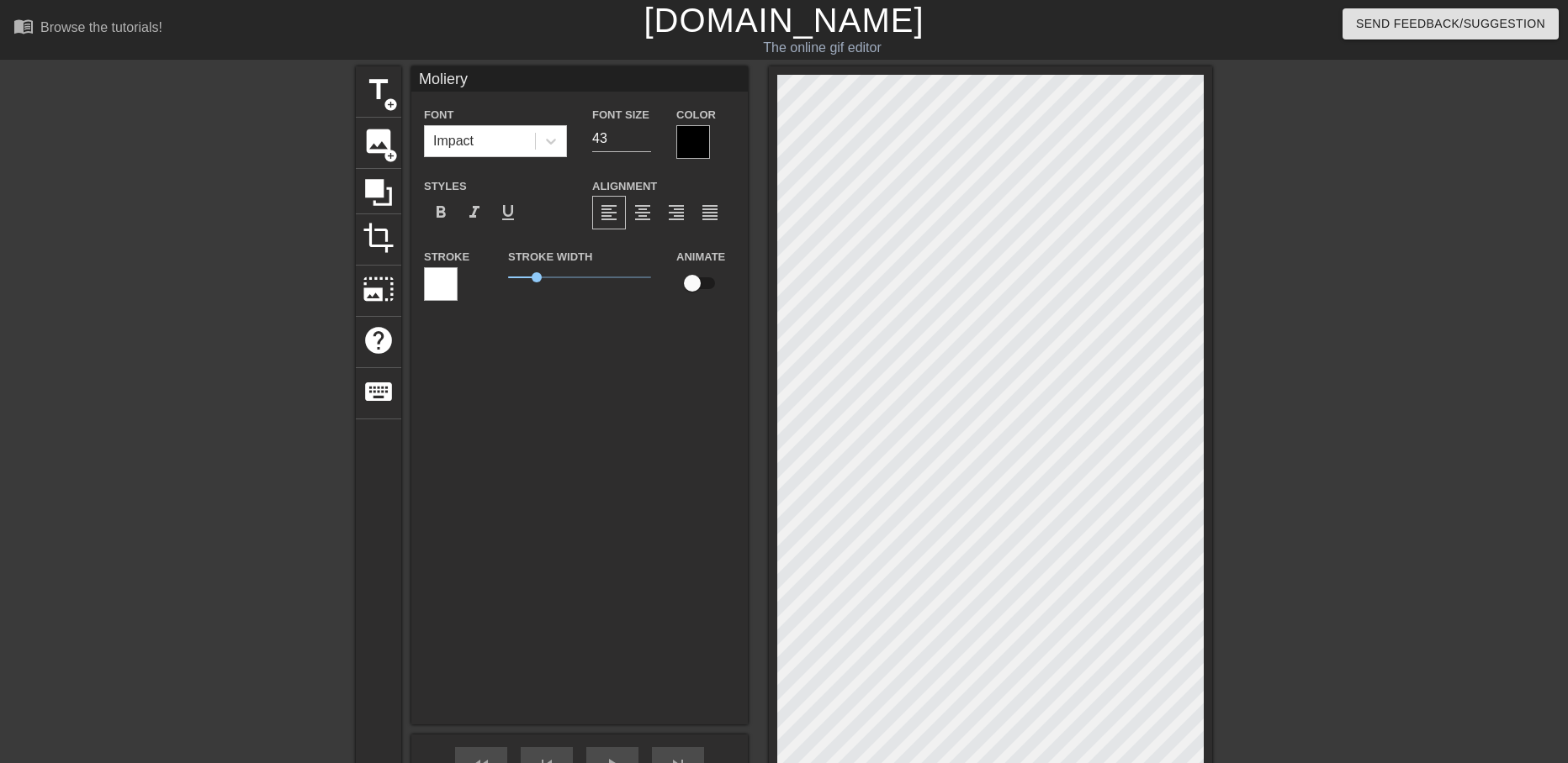
click at [531, 364] on div "Moliery Font Impact Font Size 43 Color Styles format_bold format_italic format_…" at bounding box center [579, 395] width 337 height 658
click at [449, 288] on div at bounding box center [441, 284] width 33 height 33
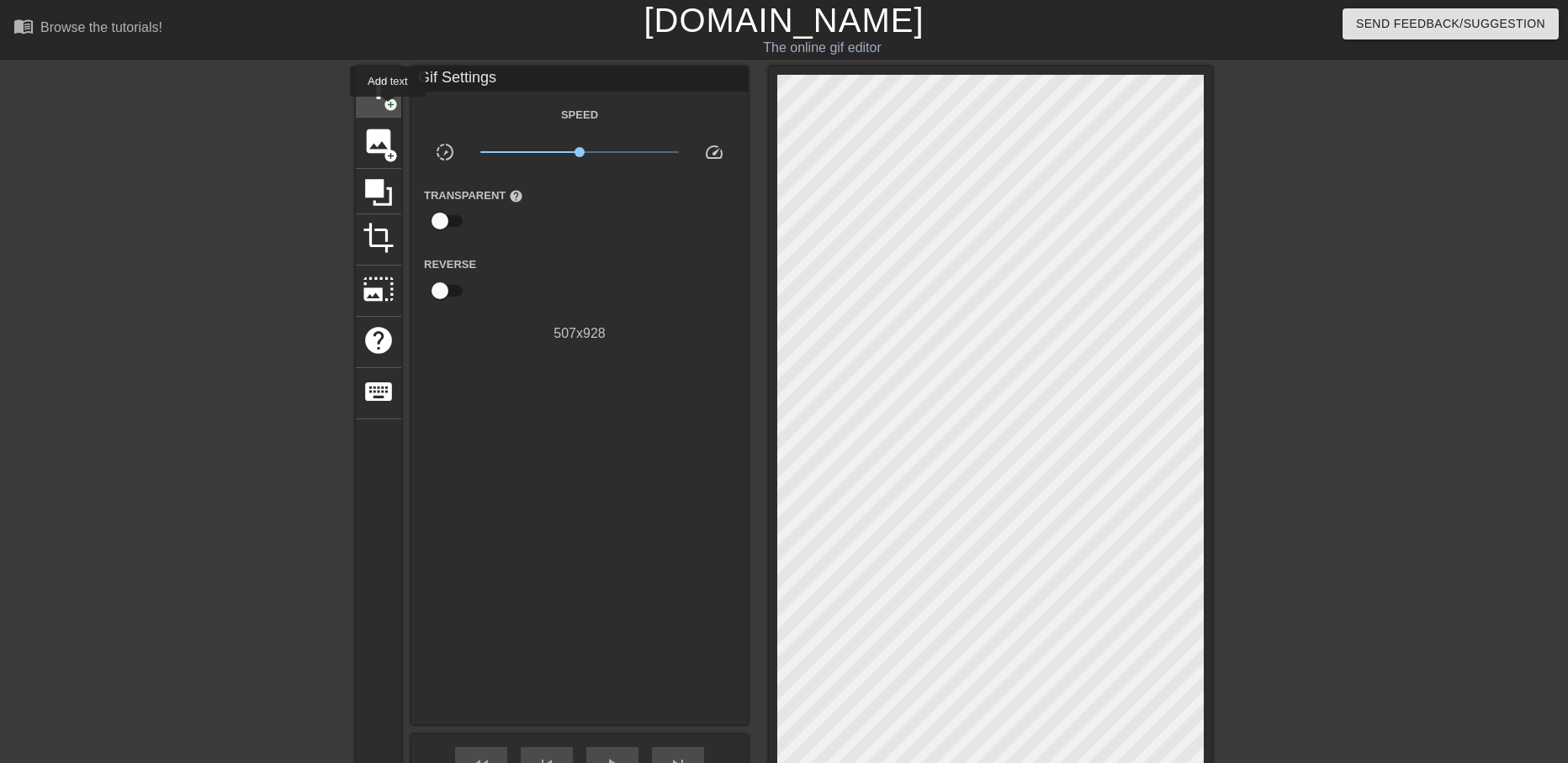
click at [388, 99] on span "add_circle" at bounding box center [391, 105] width 14 height 14
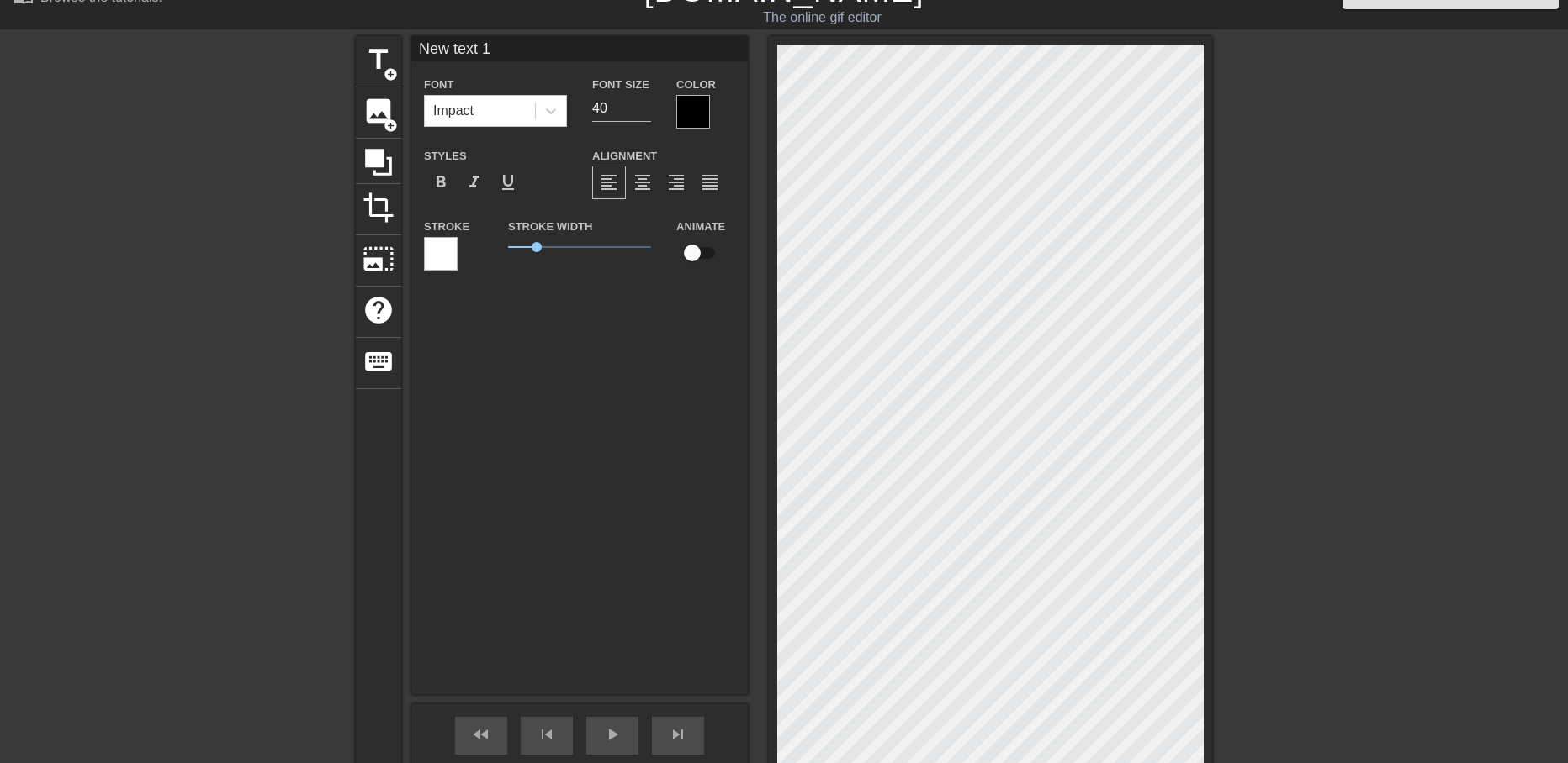
scroll to position [0, 0]
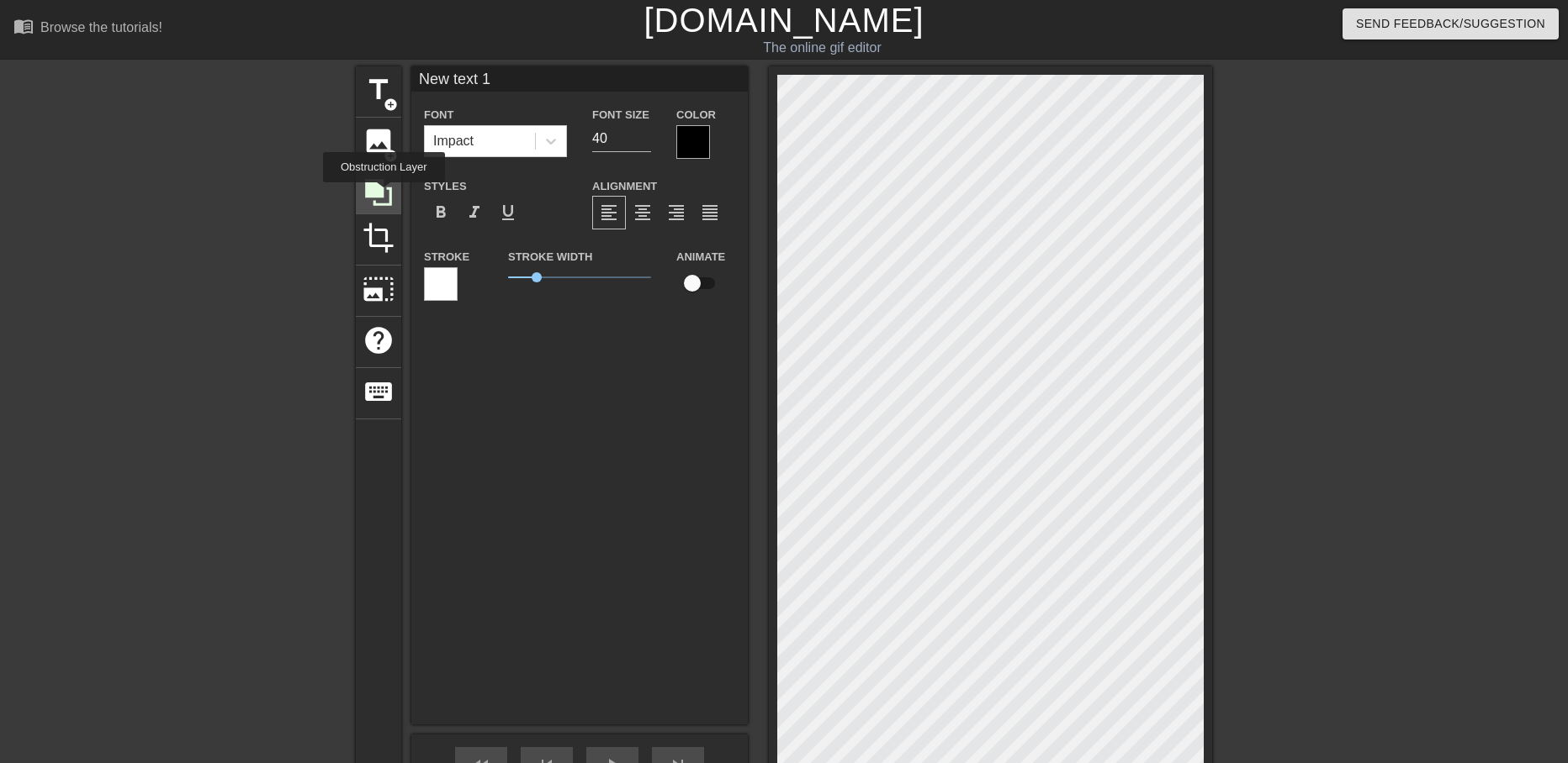
click at [384, 194] on icon at bounding box center [378, 192] width 27 height 27
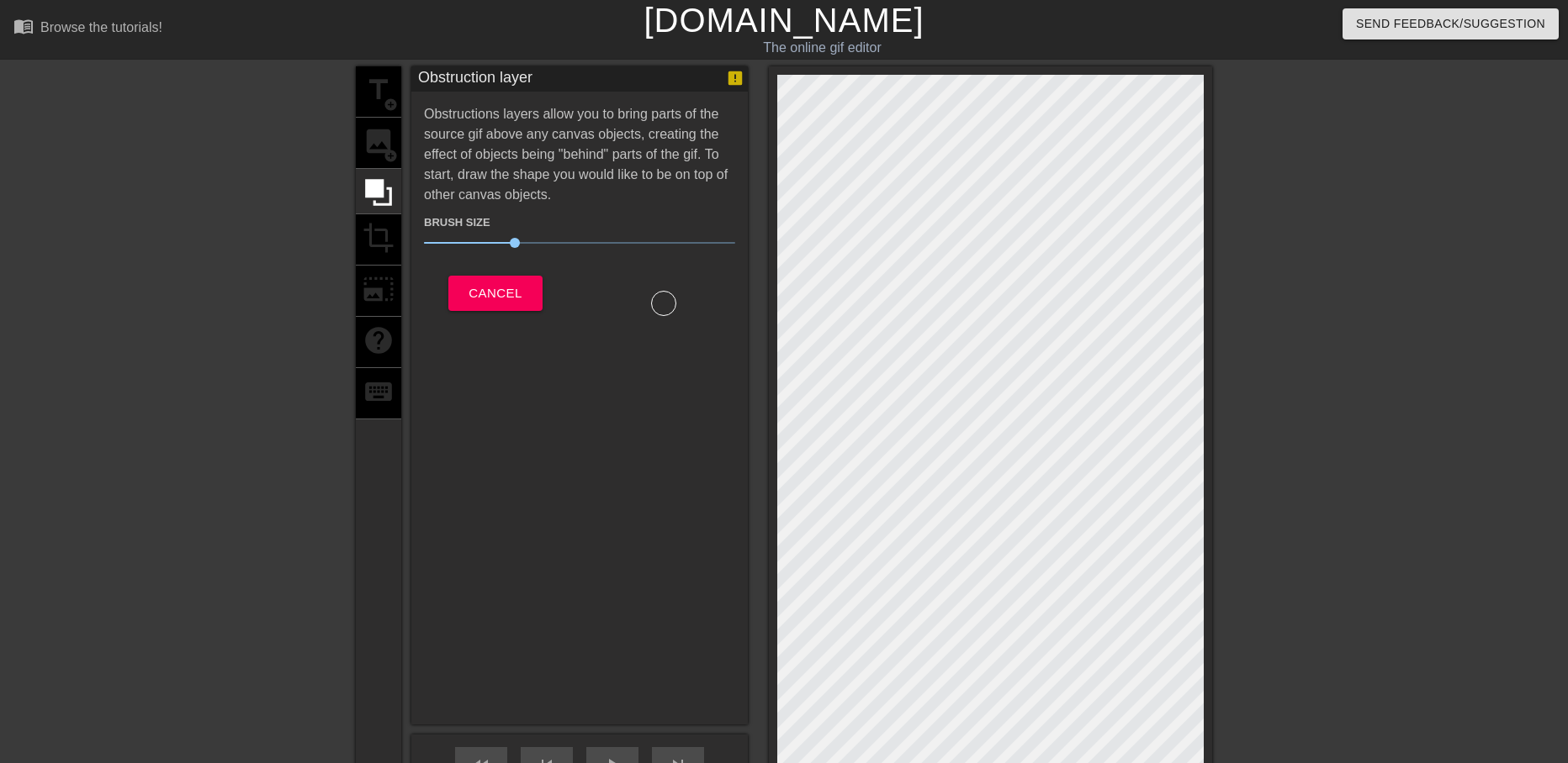
click at [382, 243] on div "title add_circle image add_circle crop photo_size_select_large help keyboard" at bounding box center [379, 468] width 45 height 805
click at [480, 278] on button "Cancel" at bounding box center [495, 293] width 94 height 35
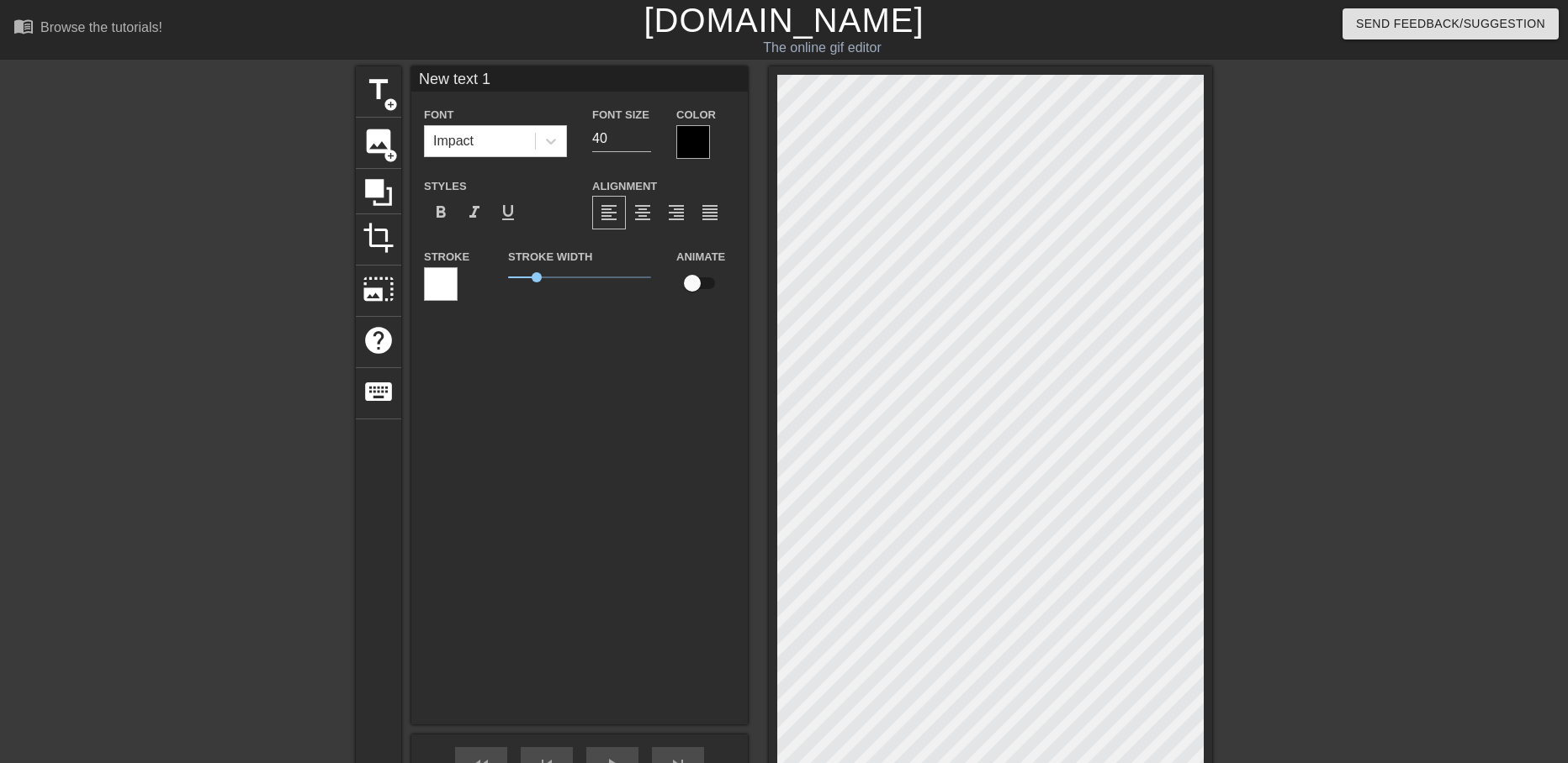
click at [445, 285] on div at bounding box center [441, 284] width 33 height 33
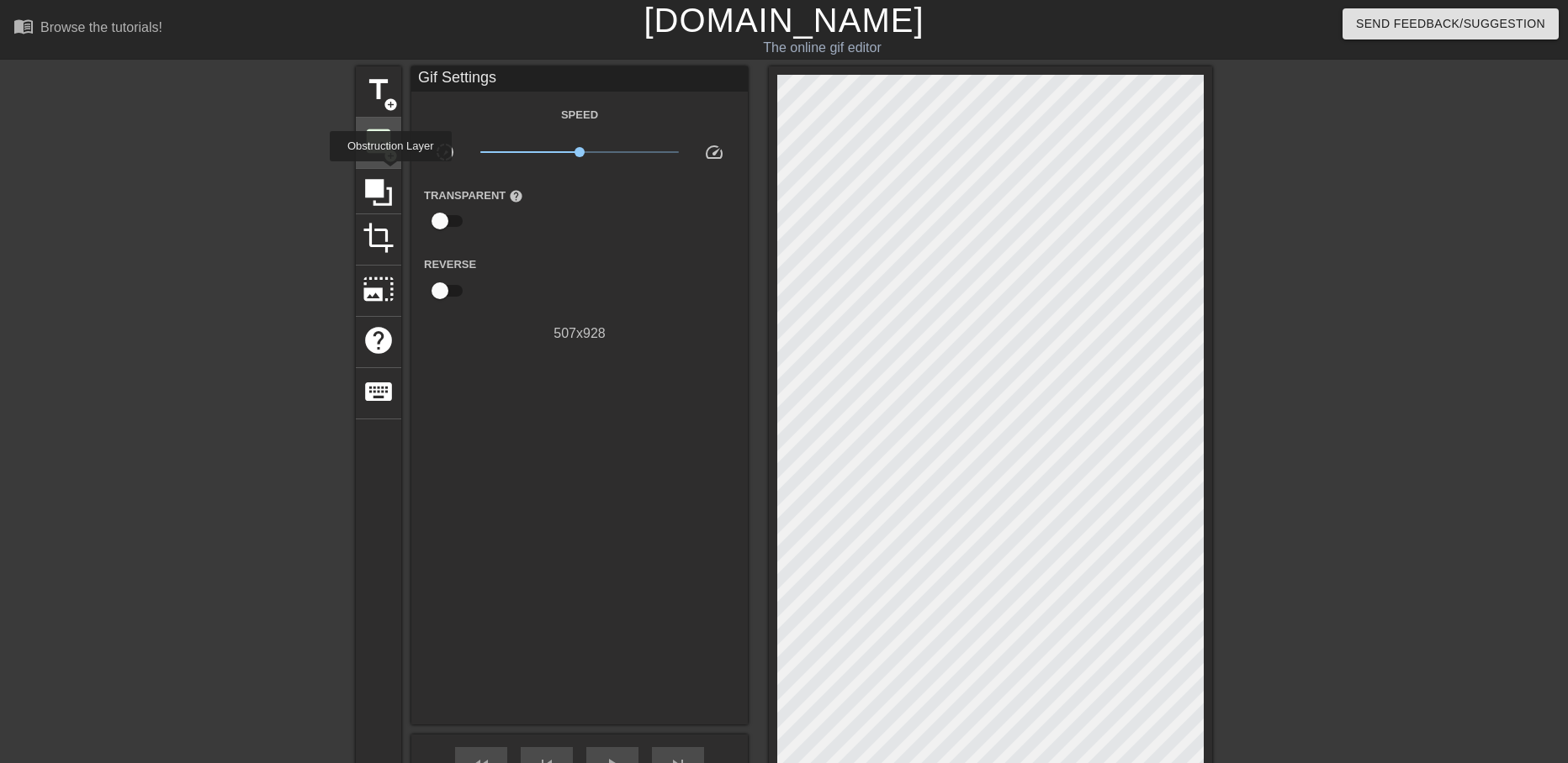
click at [380, 142] on span "image" at bounding box center [379, 141] width 32 height 32
click at [380, 188] on icon at bounding box center [378, 192] width 27 height 27
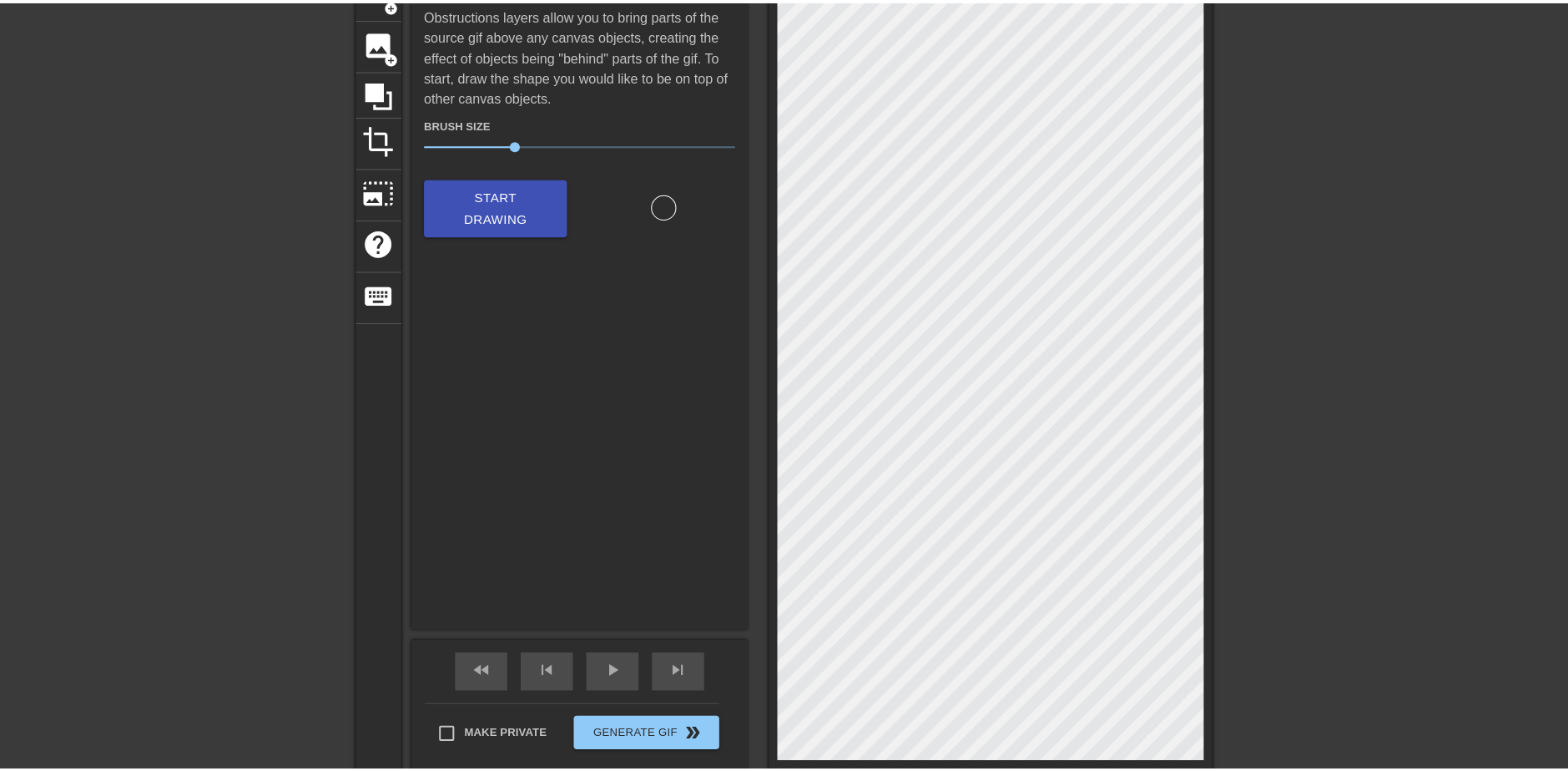
scroll to position [251, 0]
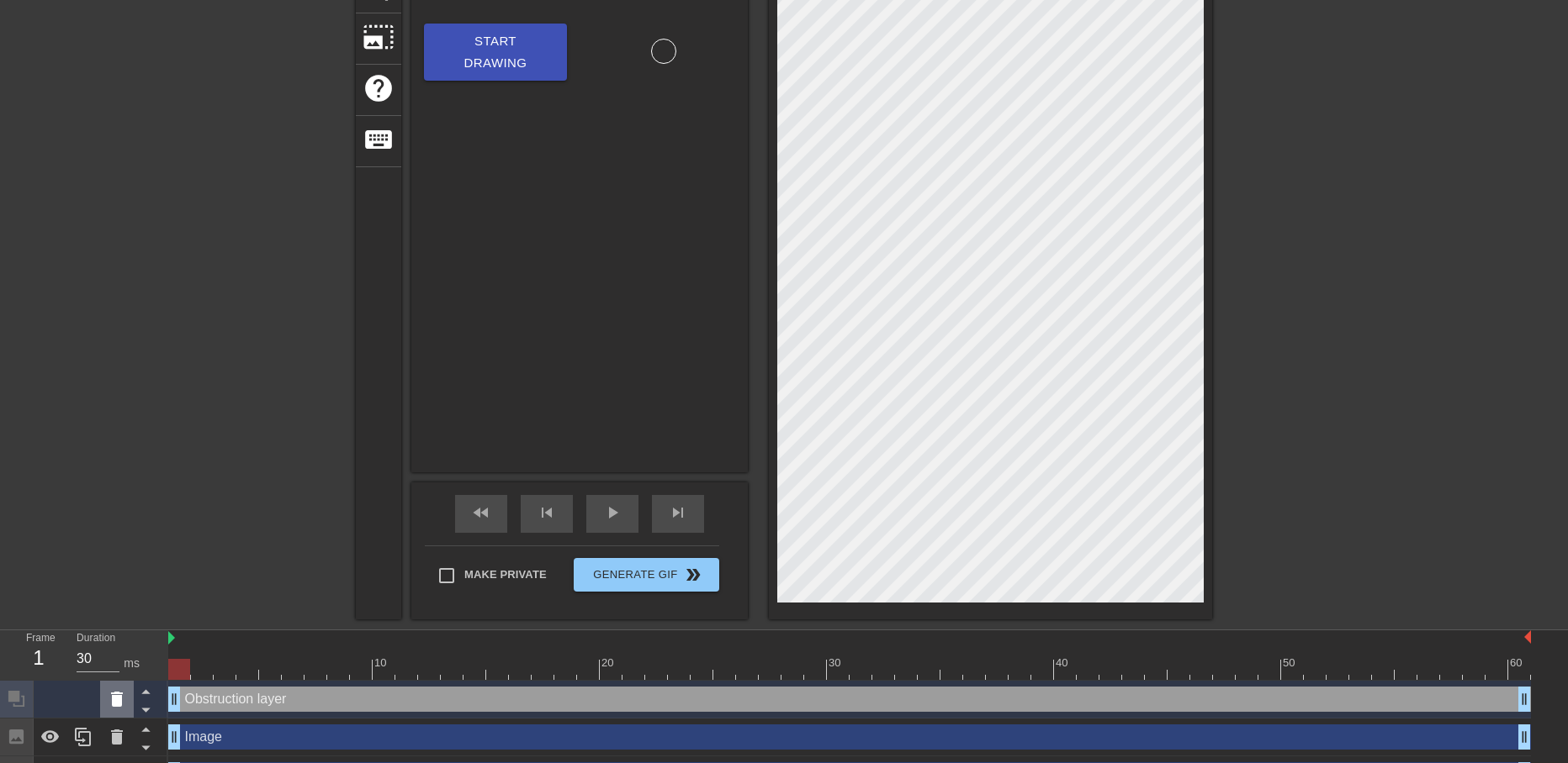
click at [116, 698] on icon at bounding box center [116, 699] width 11 height 15
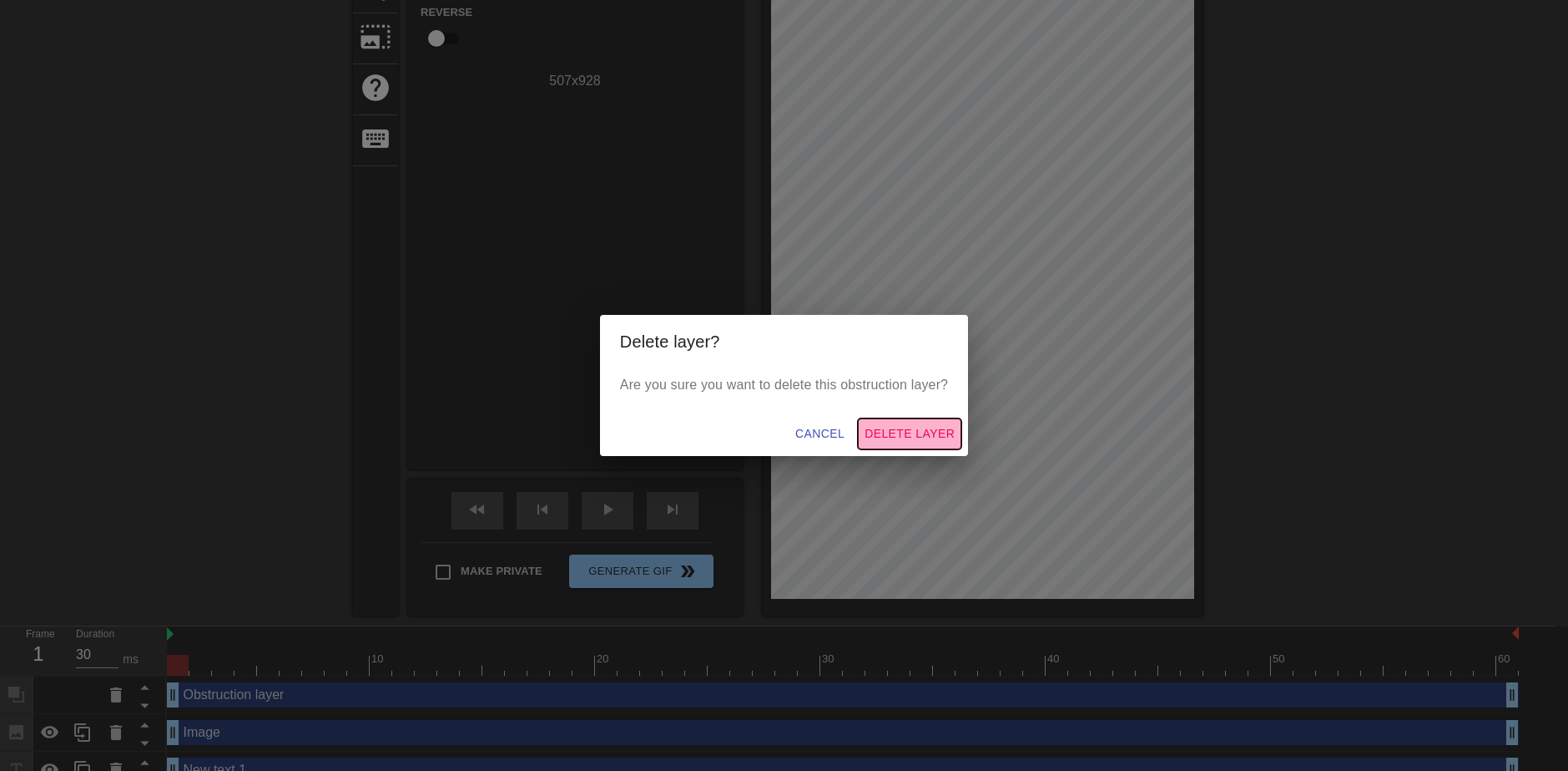
click at [889, 436] on span "Delete Layer" at bounding box center [909, 434] width 90 height 21
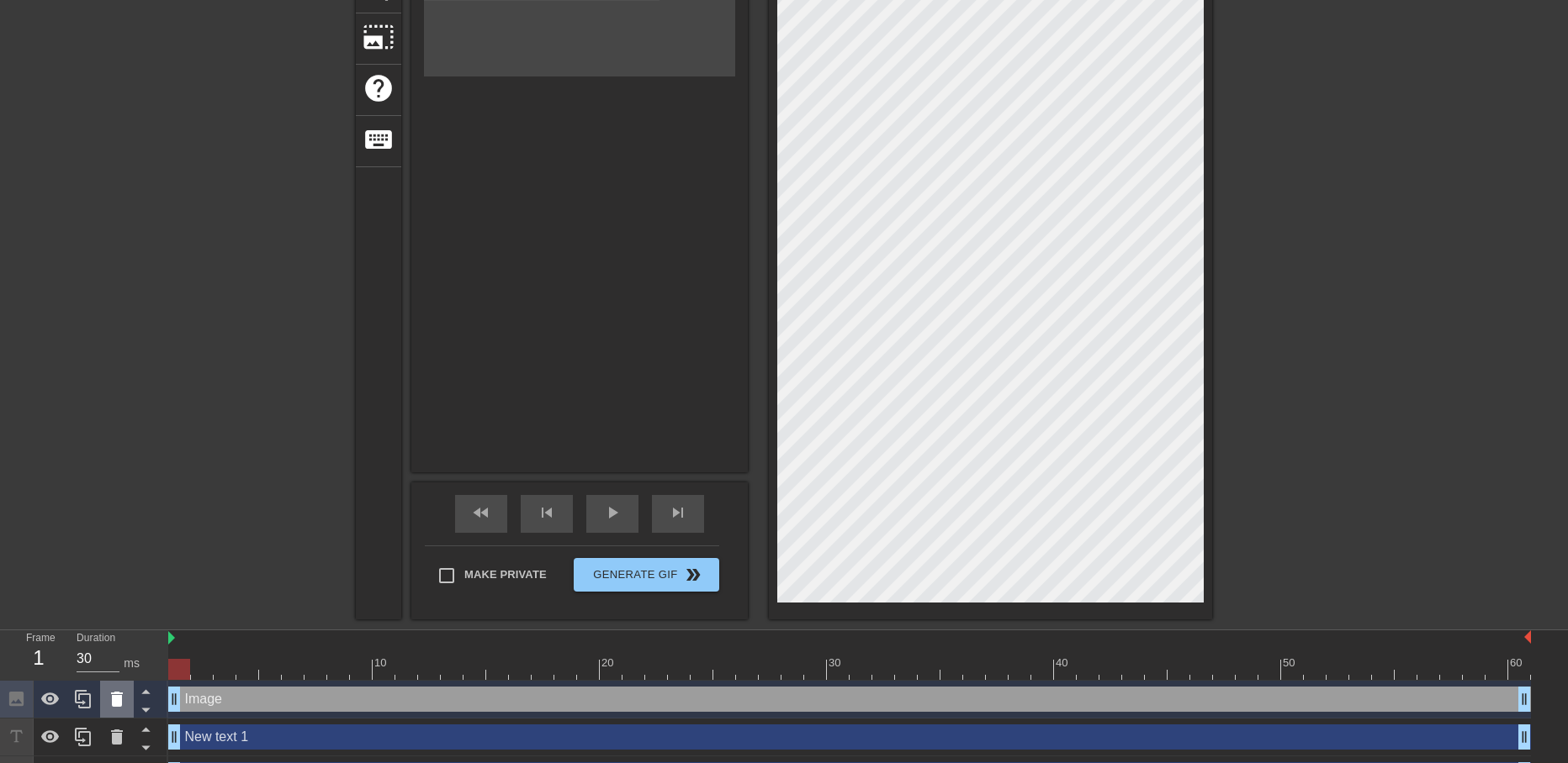
click at [122, 702] on icon at bounding box center [116, 699] width 20 height 20
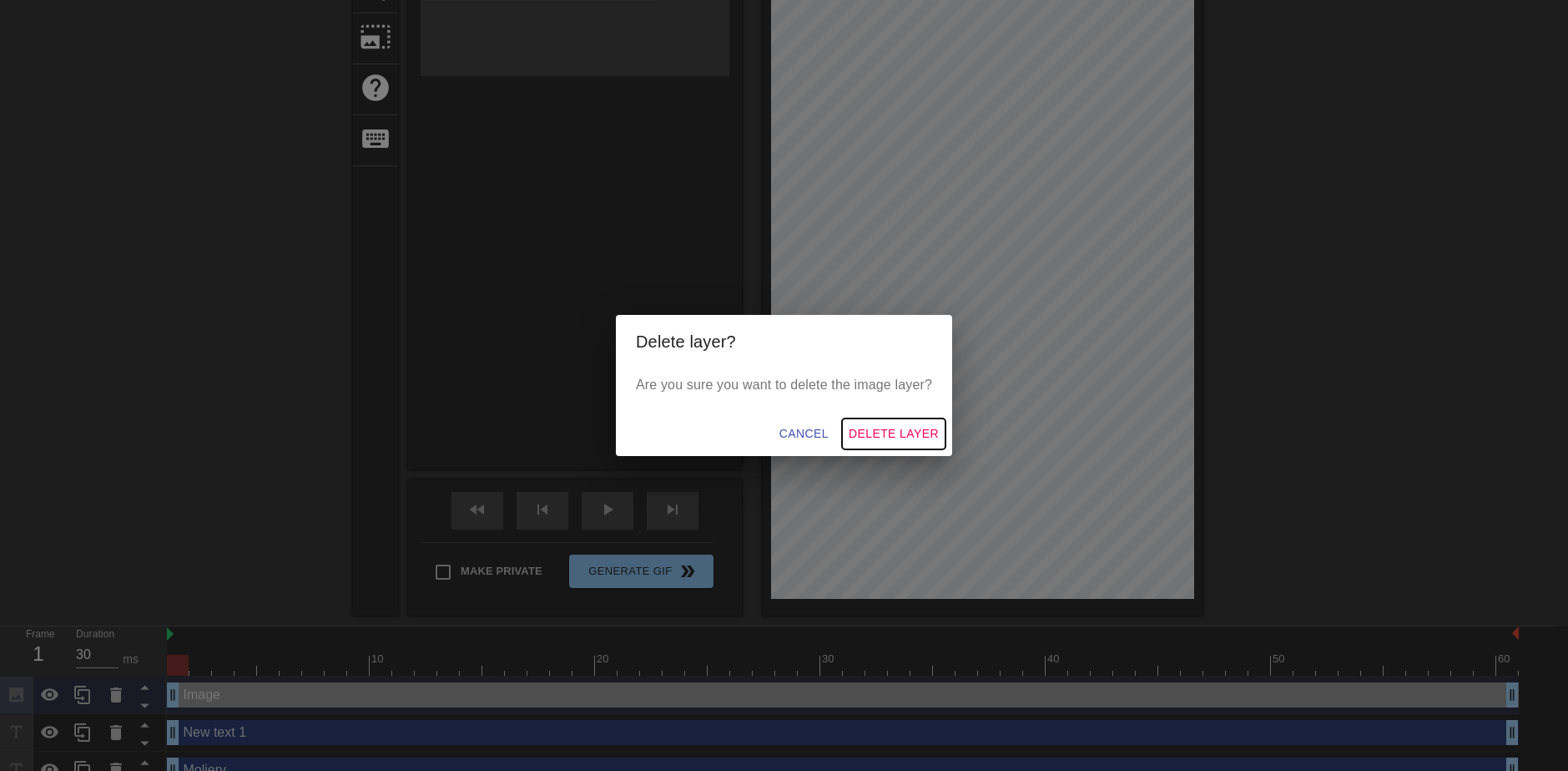
click at [883, 426] on span "Delete Layer" at bounding box center [894, 434] width 90 height 21
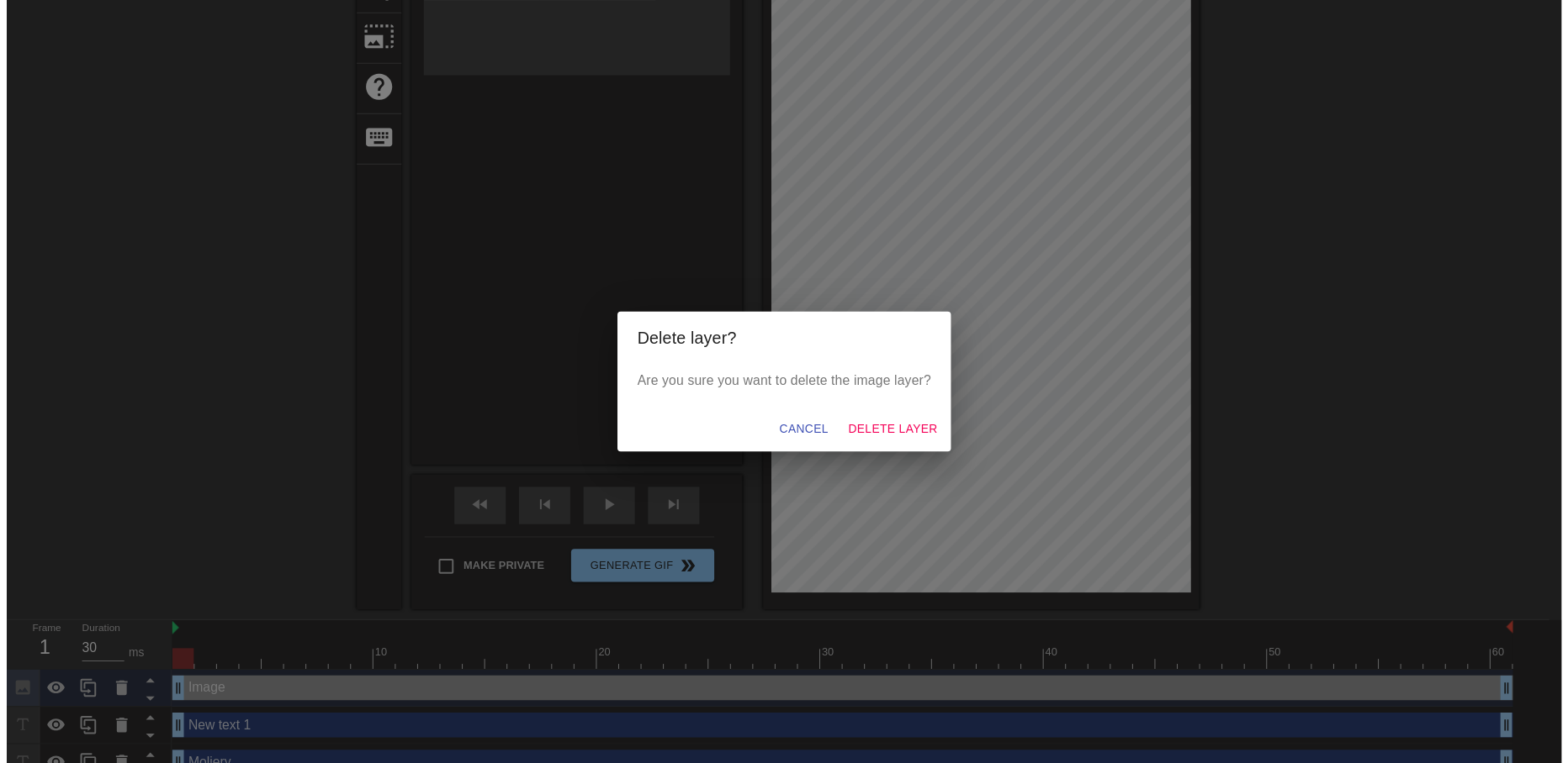
scroll to position [249, 0]
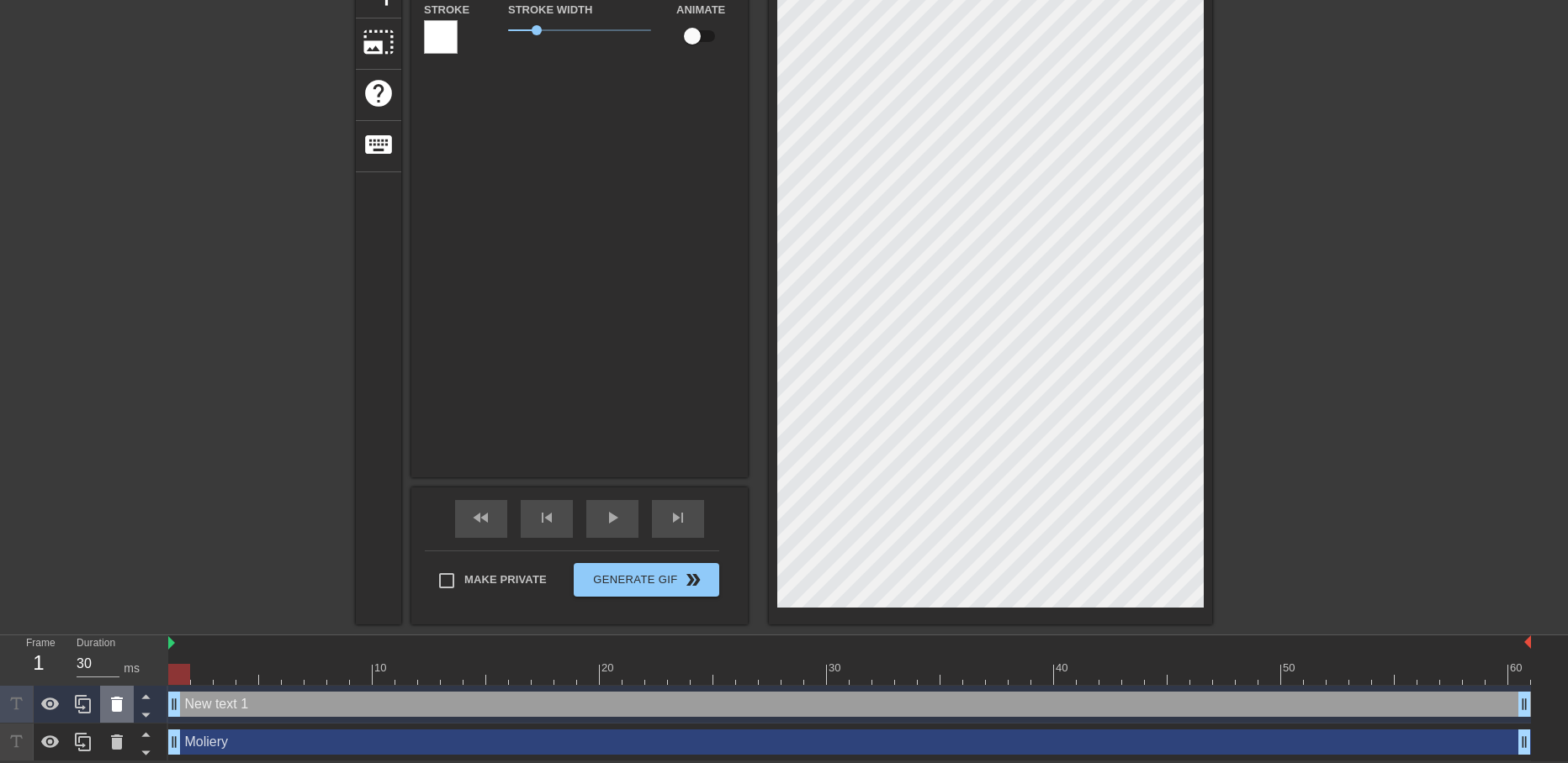
click at [123, 700] on icon at bounding box center [116, 704] width 20 height 20
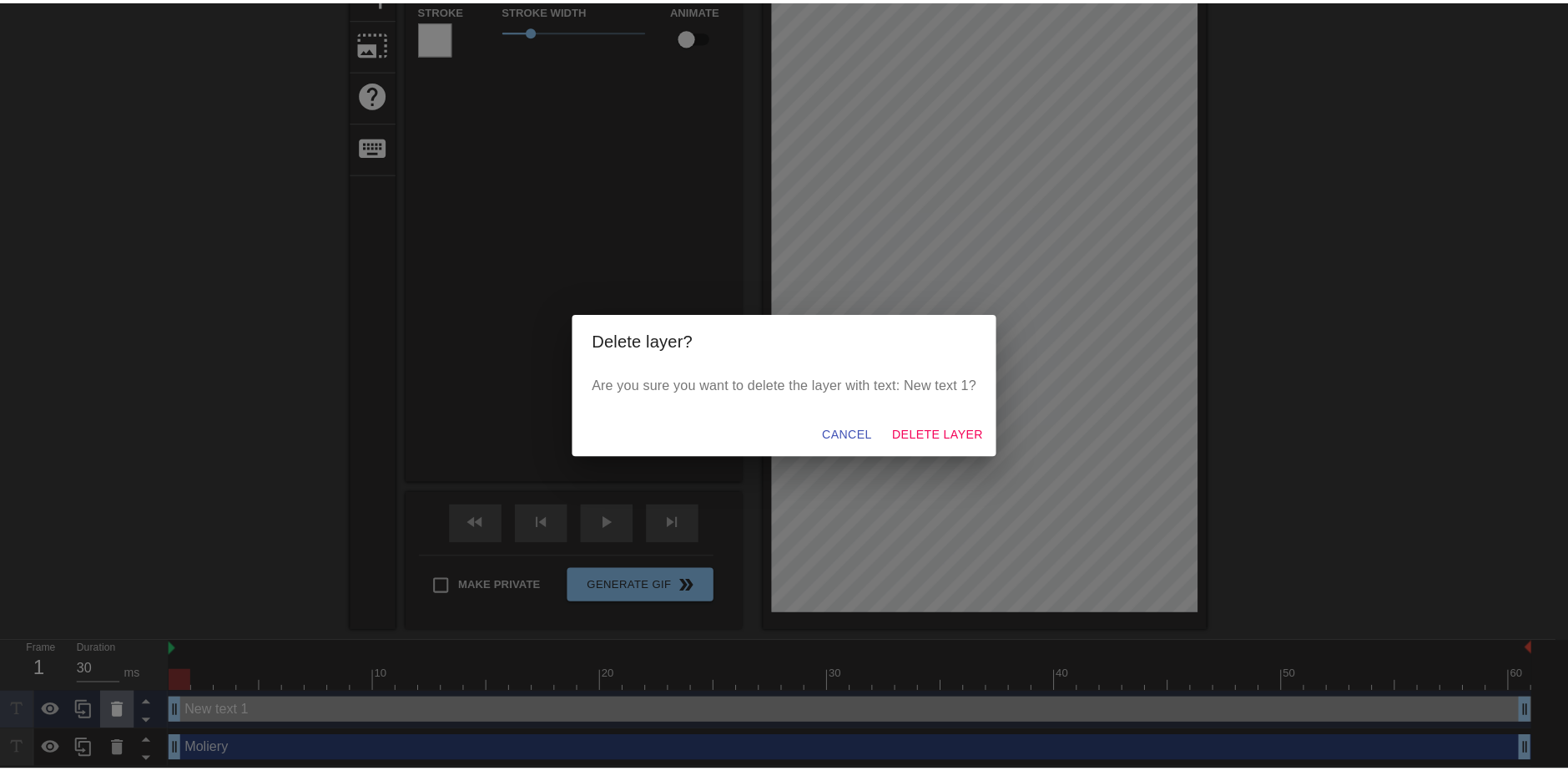
scroll to position [234, 0]
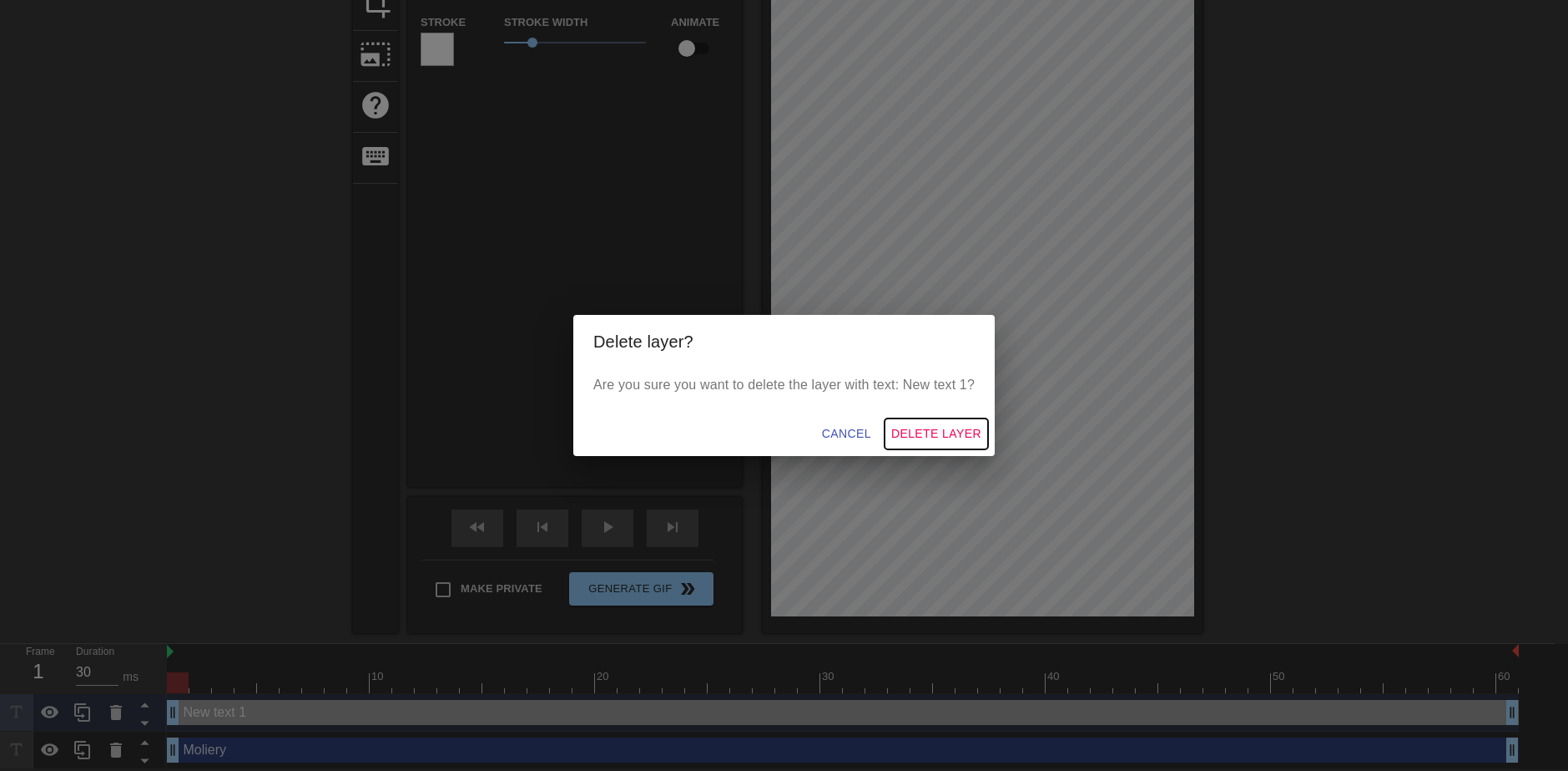
click at [941, 435] on span "Delete Layer" at bounding box center [936, 434] width 90 height 21
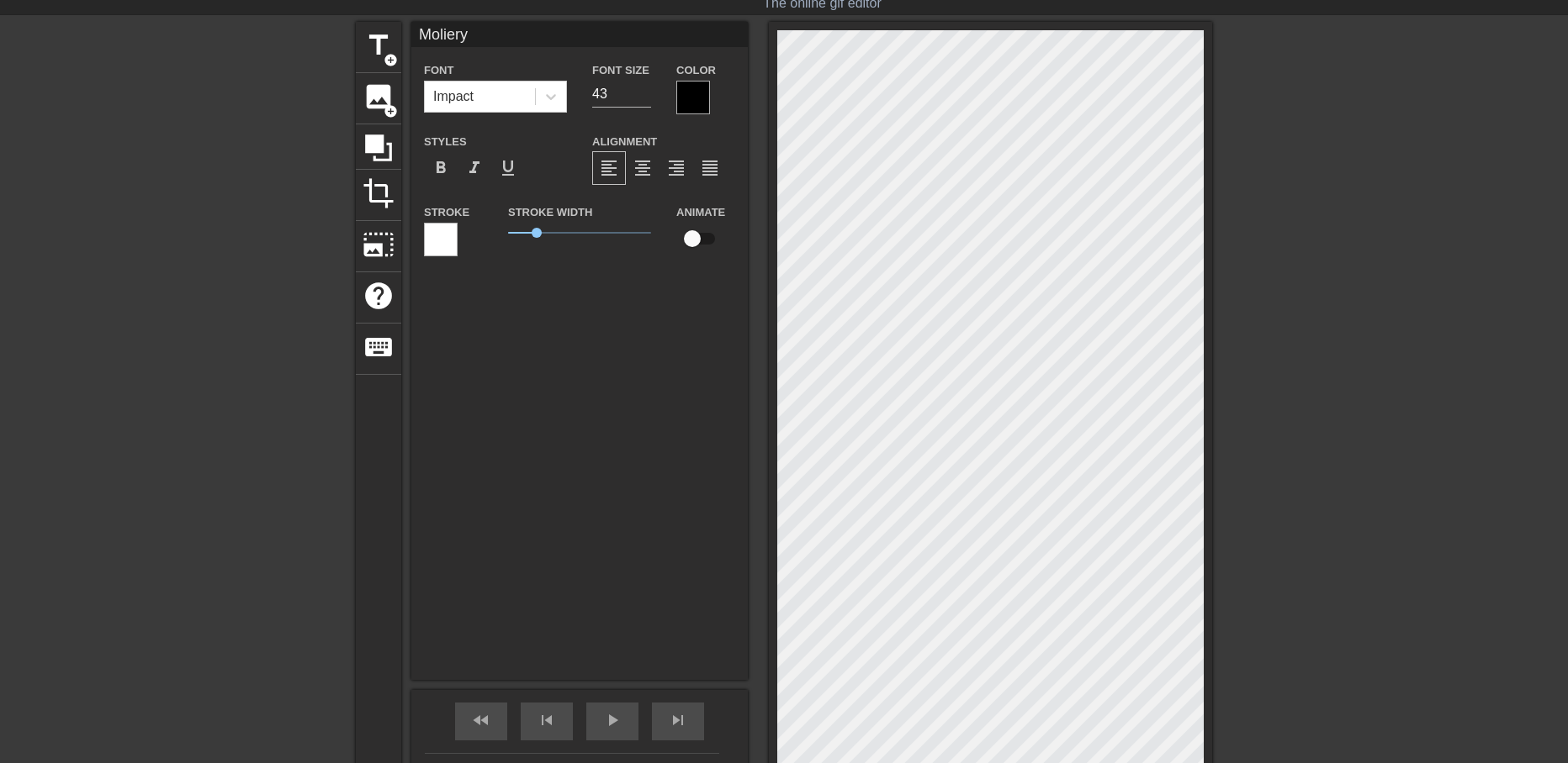
scroll to position [43, 0]
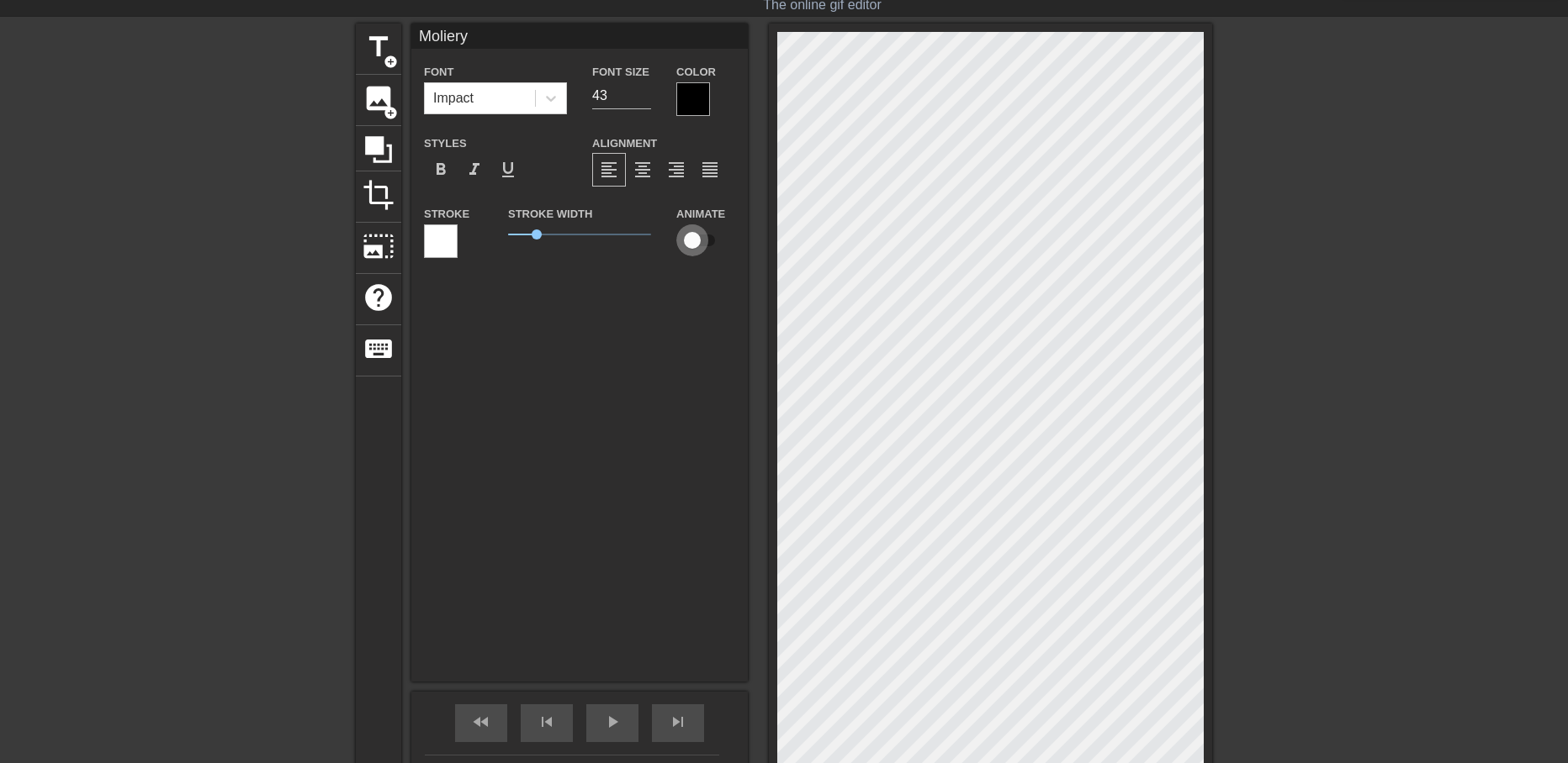
click at [707, 232] on input "checkbox" at bounding box center [693, 240] width 96 height 32
checkbox input "true"
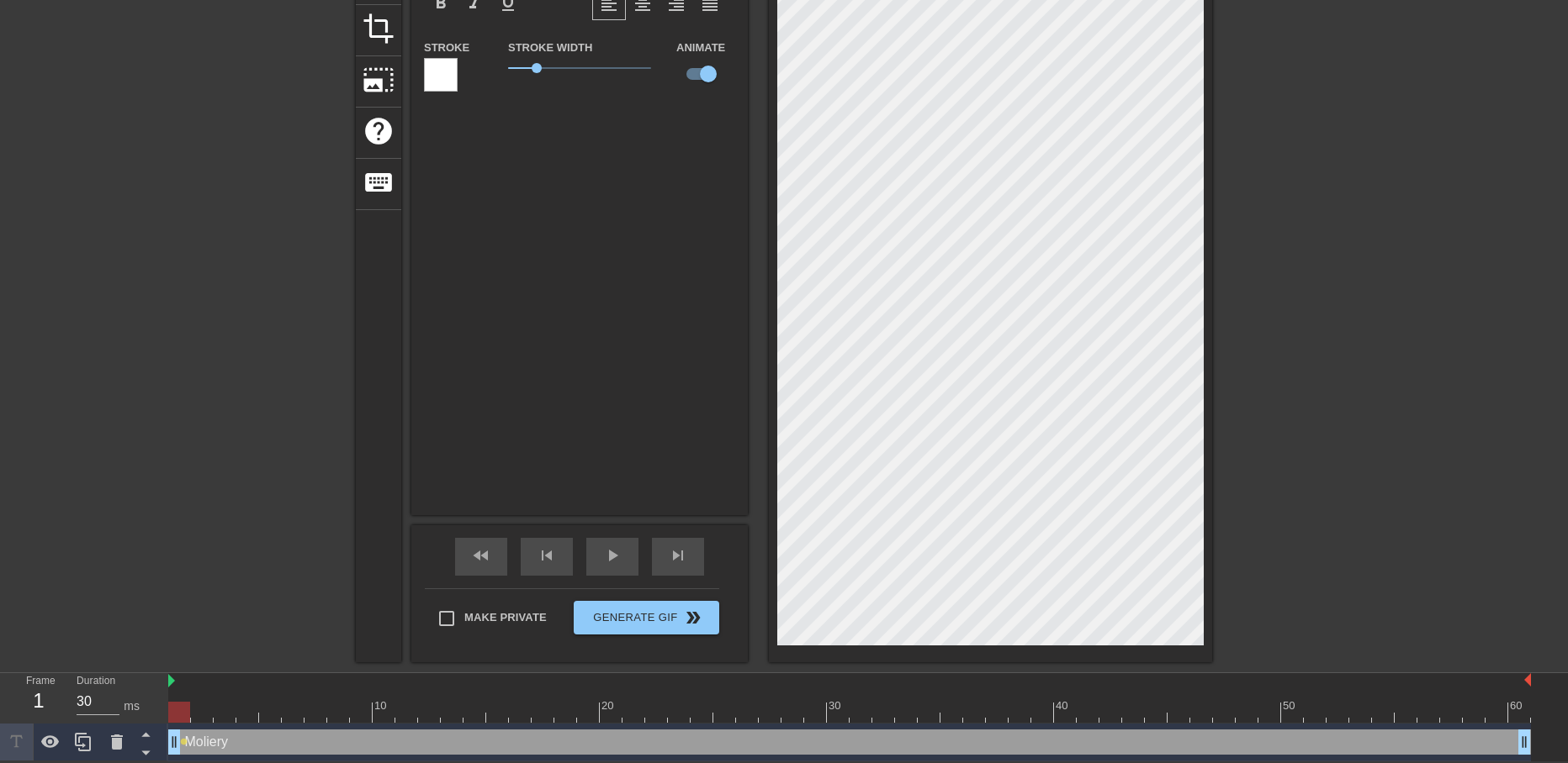
scroll to position [211, 0]
click at [617, 553] on span "play_arrow" at bounding box center [612, 555] width 20 height 20
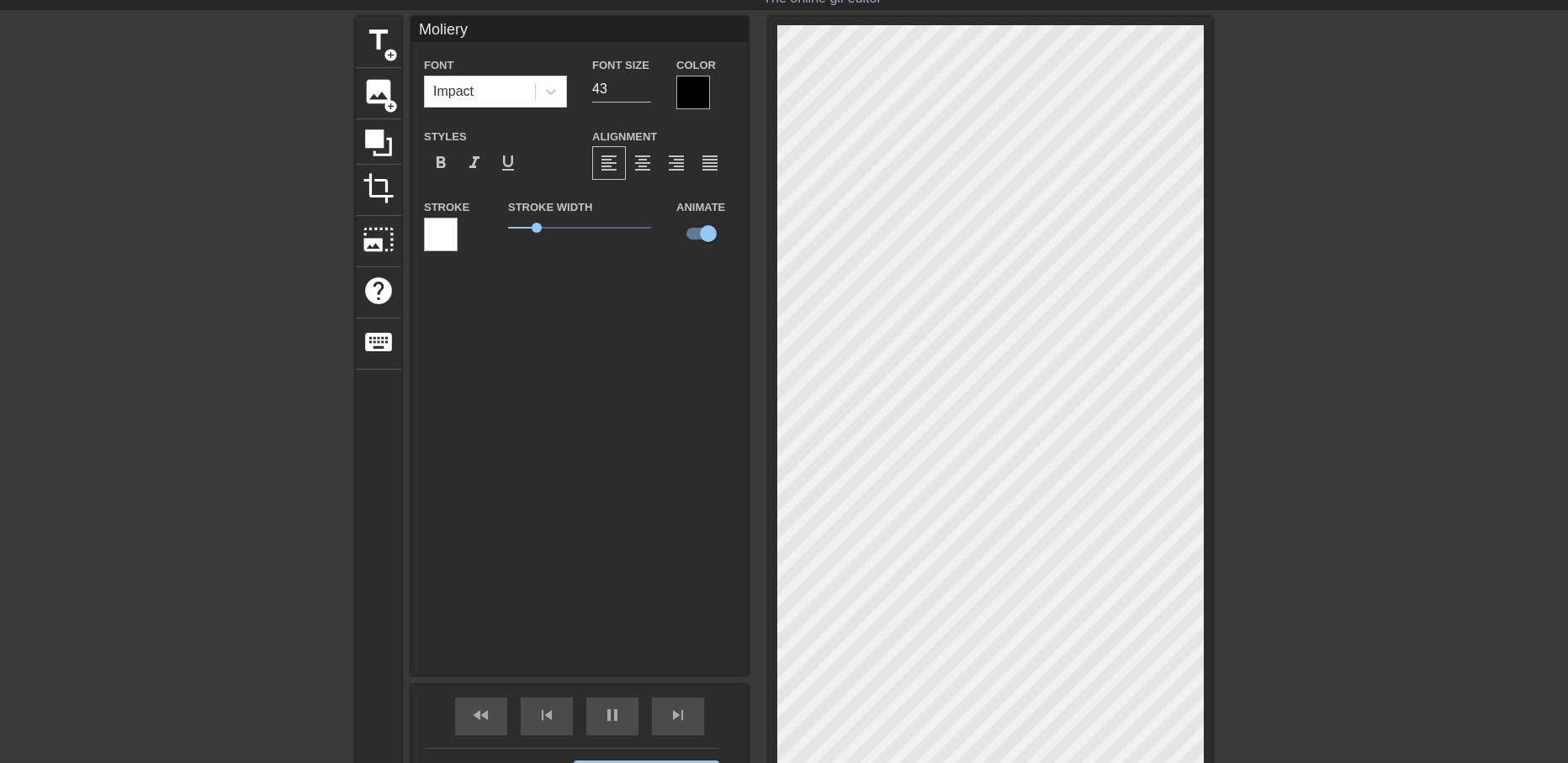
scroll to position [43, 0]
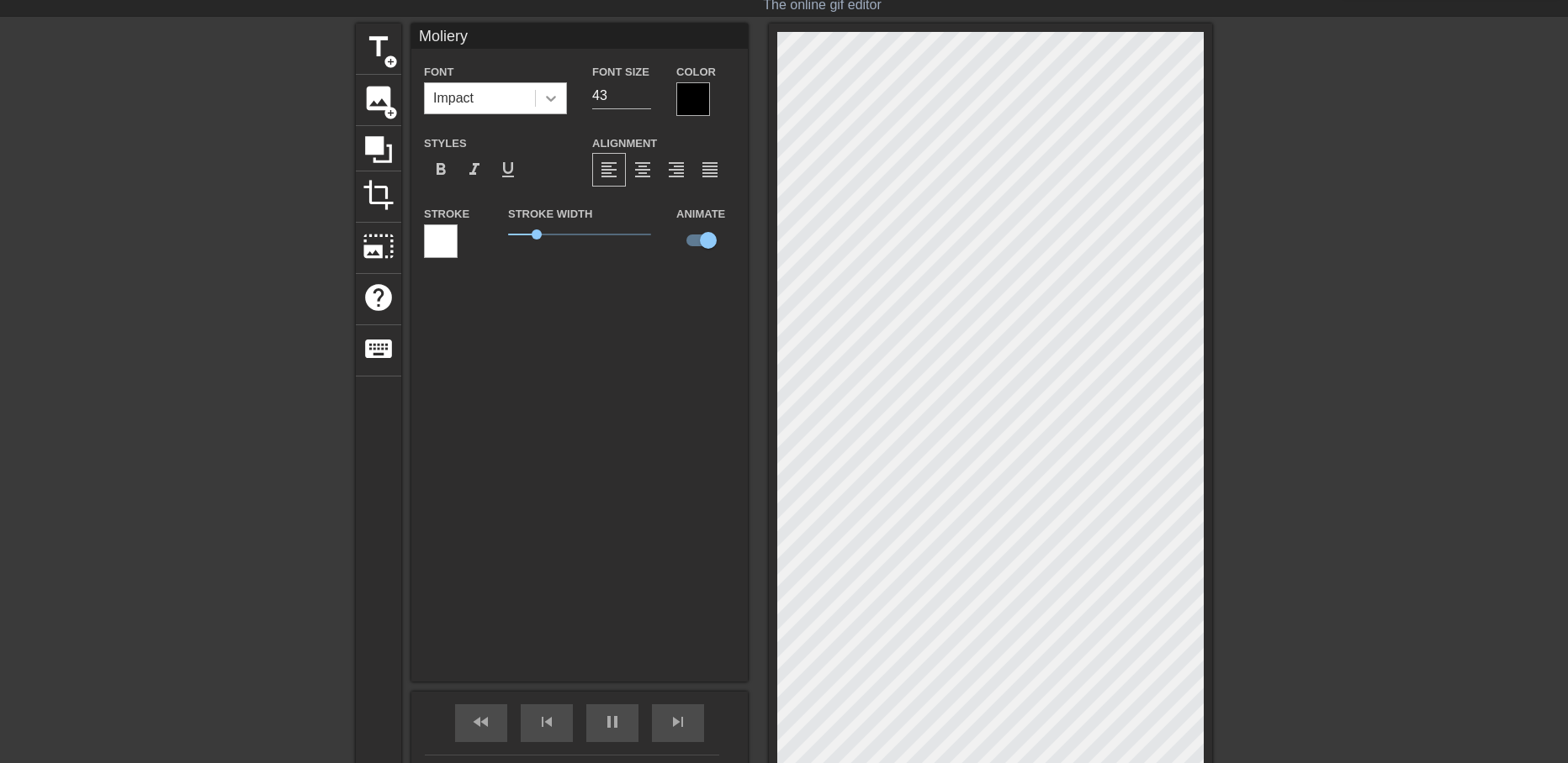
click at [555, 106] on icon at bounding box center [550, 98] width 17 height 17
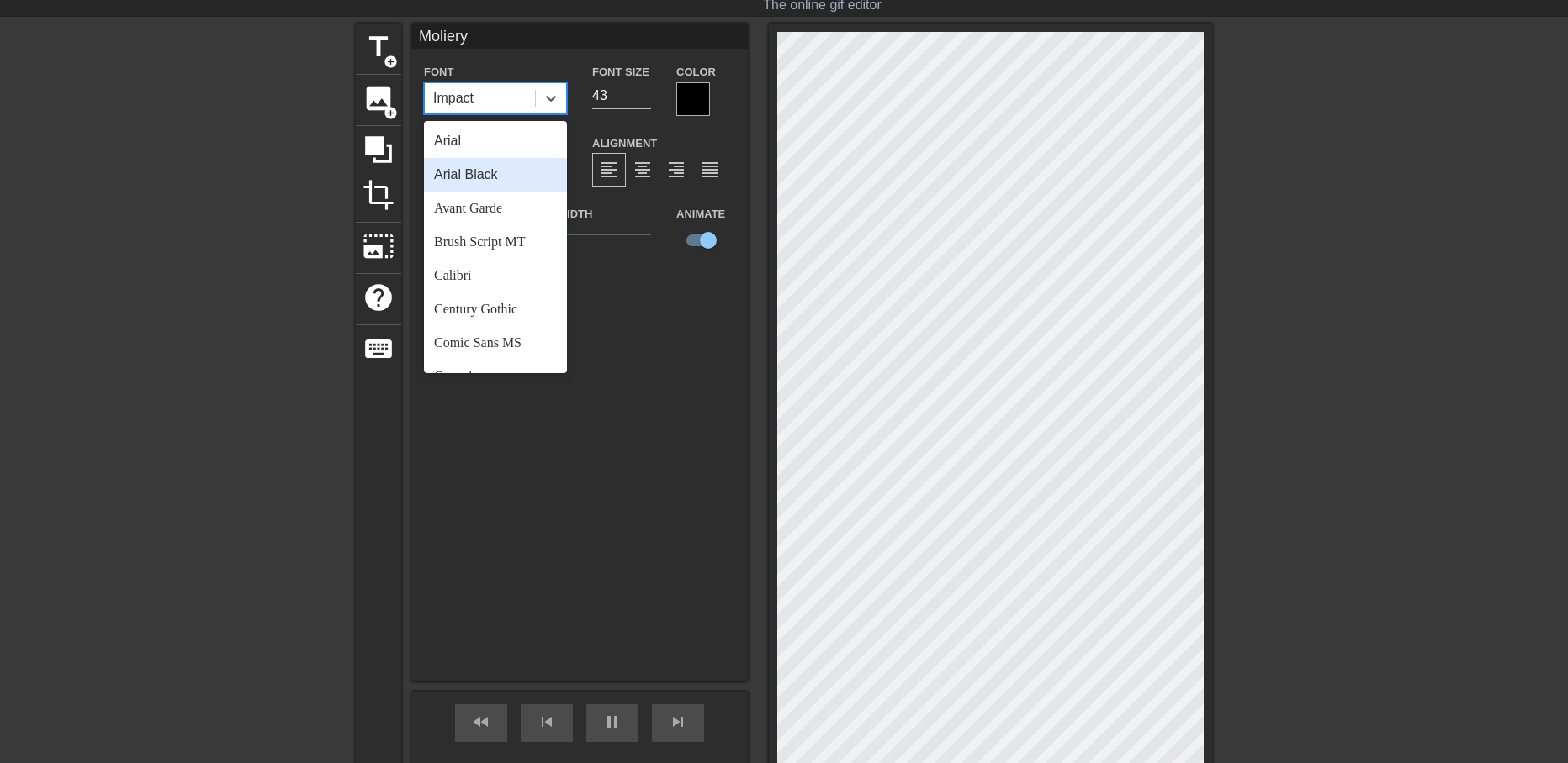
click at [516, 172] on div "Arial Black" at bounding box center [496, 175] width 143 height 33
click at [560, 98] on div at bounding box center [551, 98] width 31 height 31
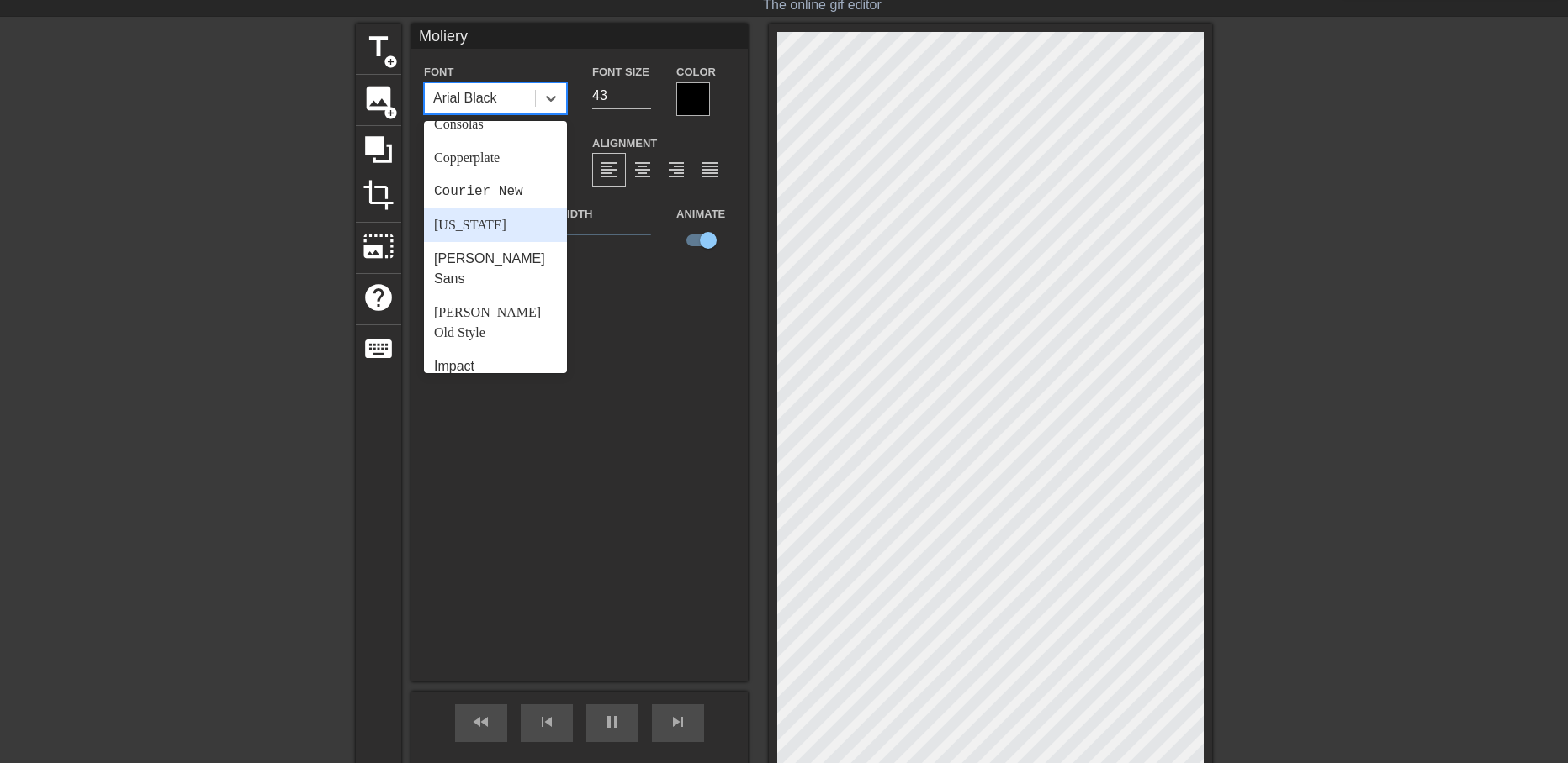
click at [512, 229] on div "[US_STATE]" at bounding box center [496, 225] width 143 height 33
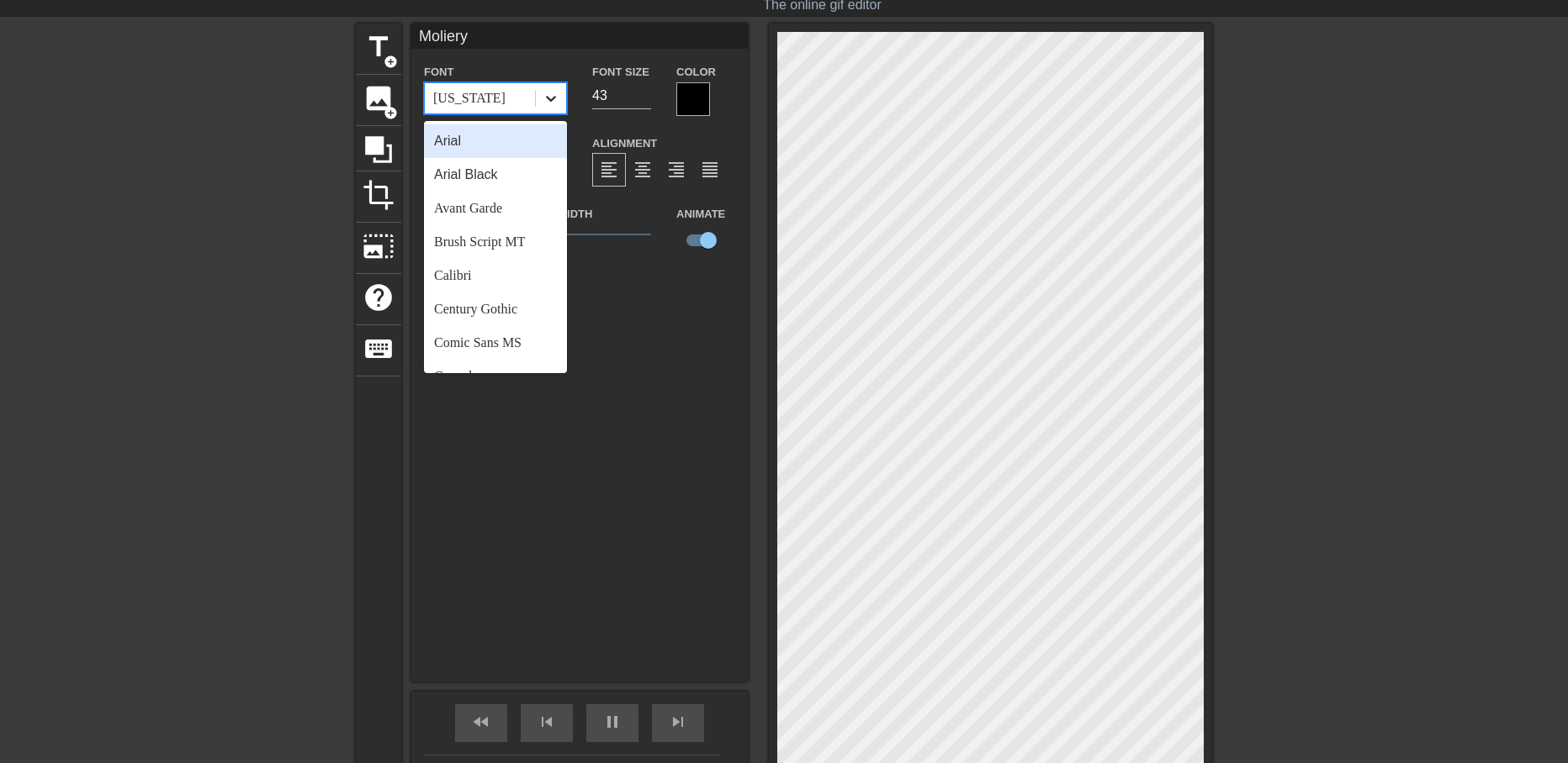
click at [545, 102] on icon at bounding box center [550, 98] width 17 height 17
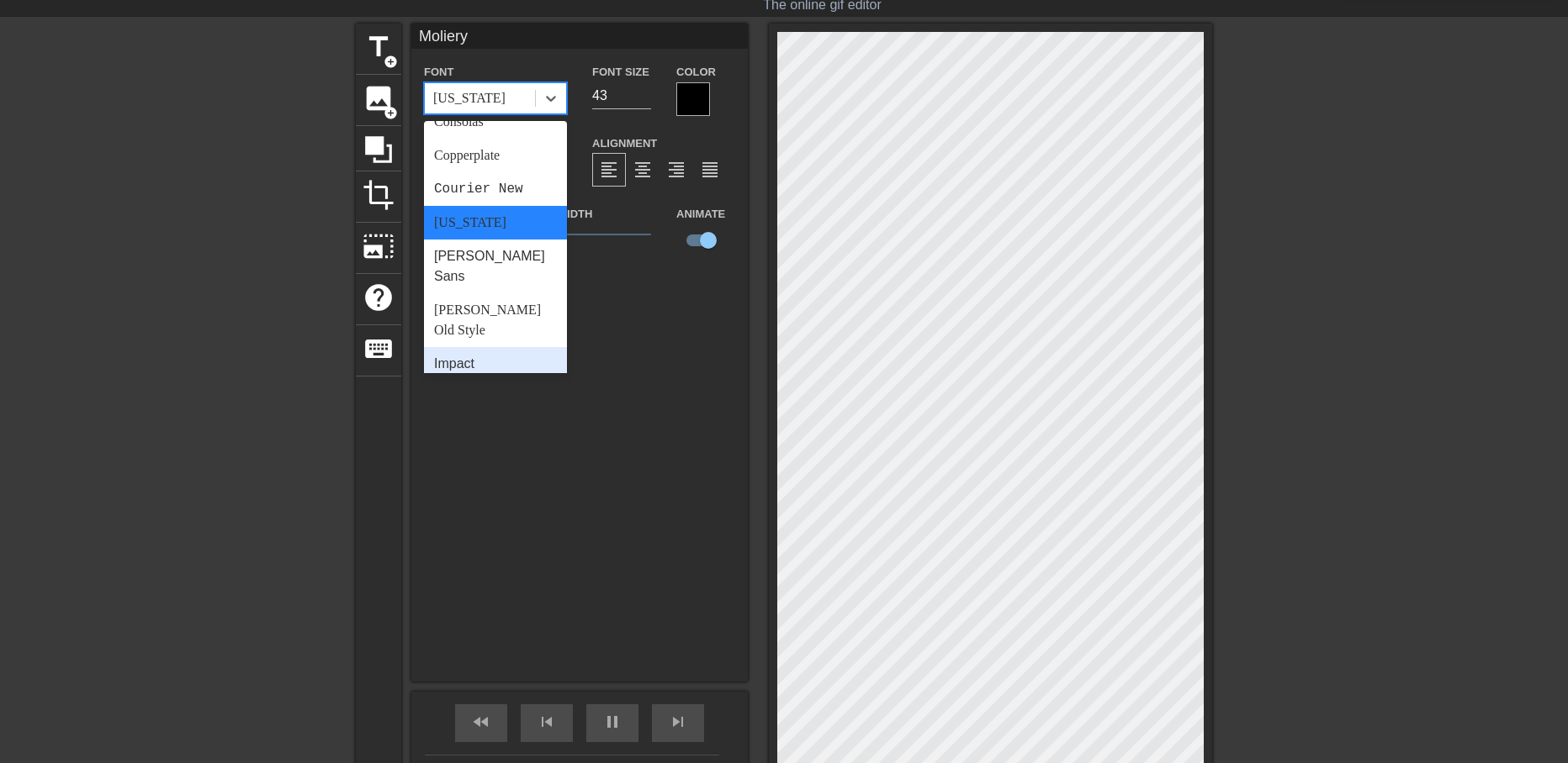
scroll to position [336, 0]
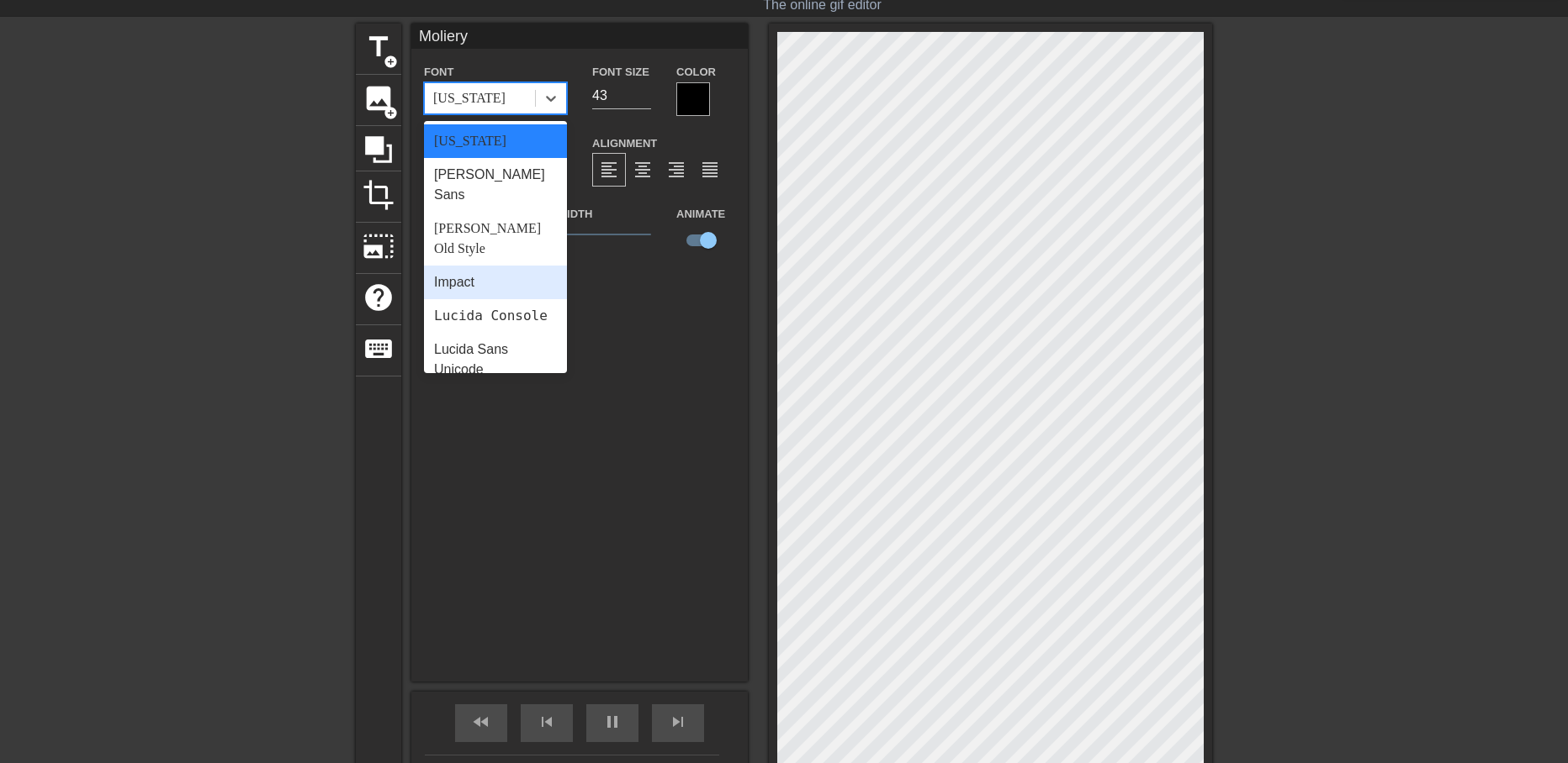
click at [528, 266] on div "Impact" at bounding box center [496, 282] width 143 height 33
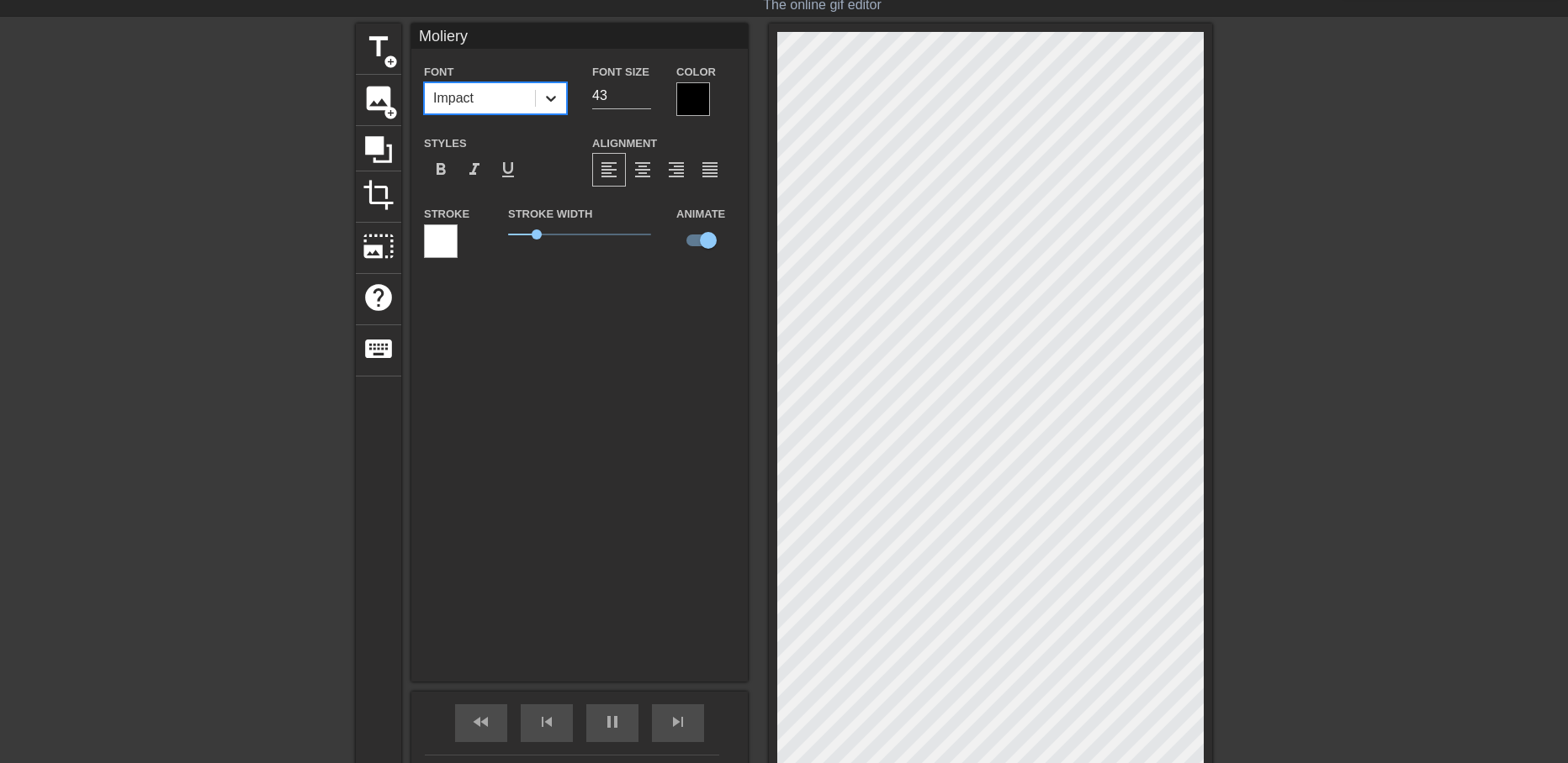
click at [546, 108] on div at bounding box center [551, 98] width 31 height 31
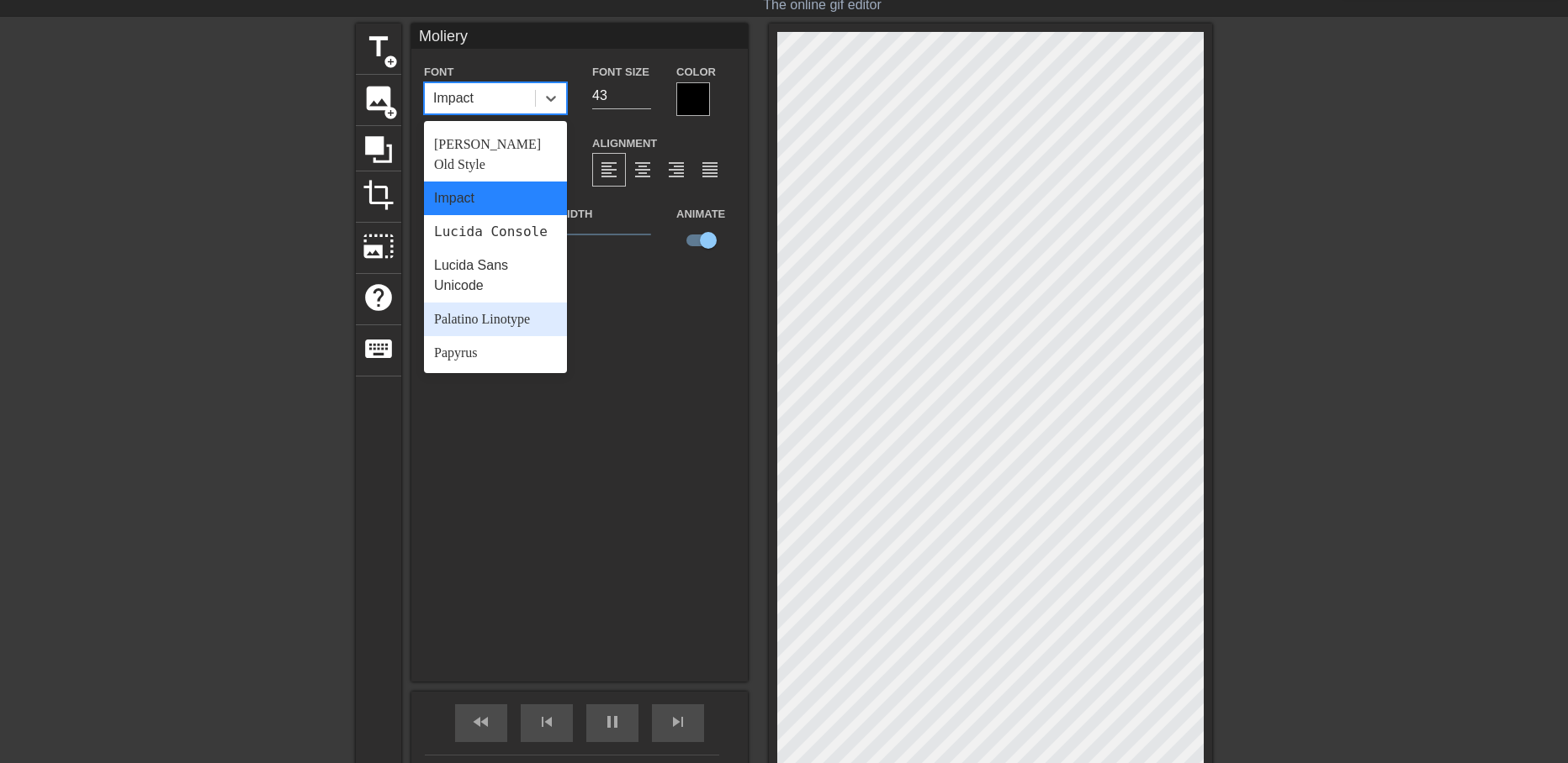
scroll to position [602, 0]
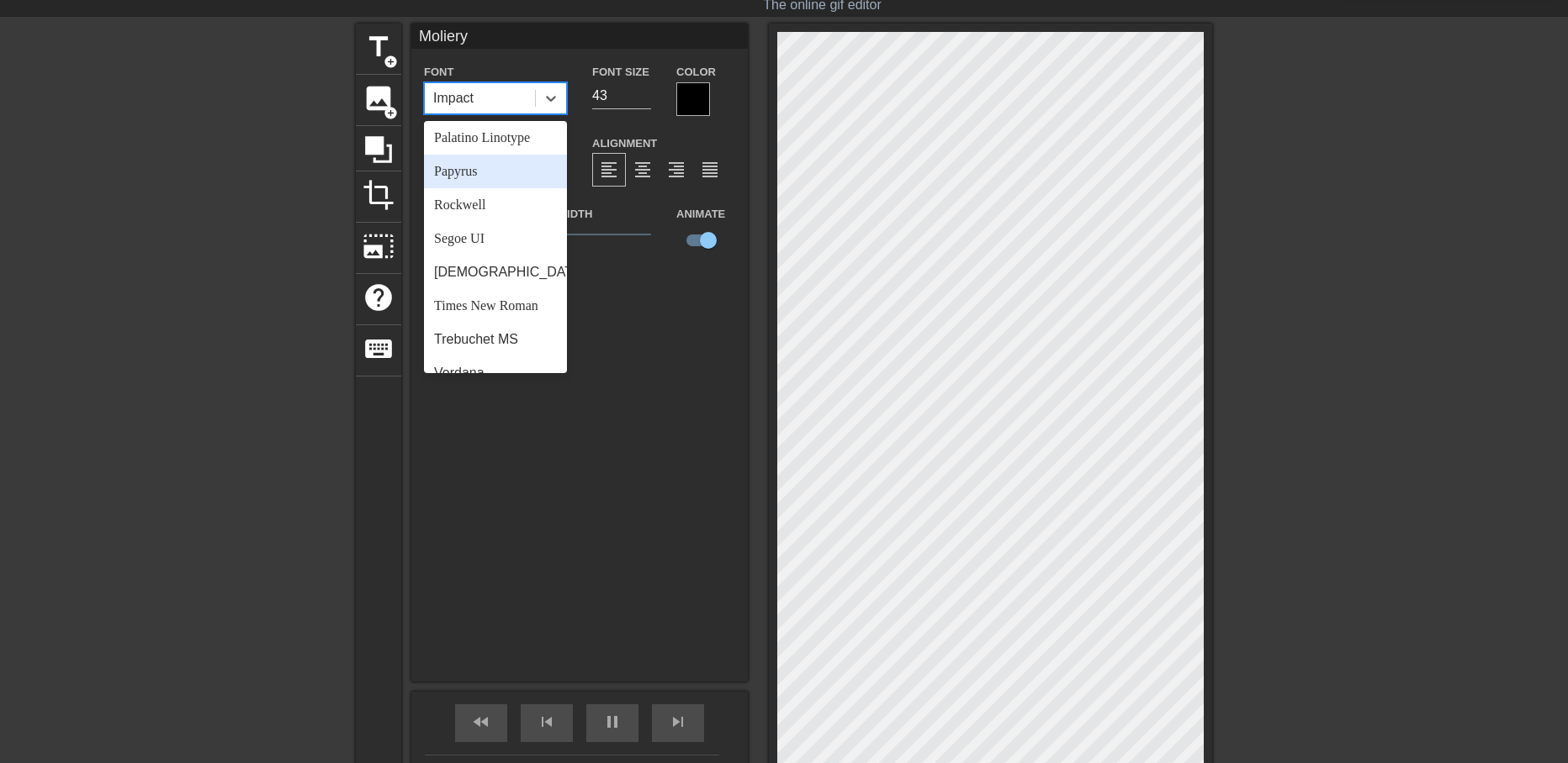
click at [496, 155] on div "Papyrus" at bounding box center [496, 171] width 143 height 33
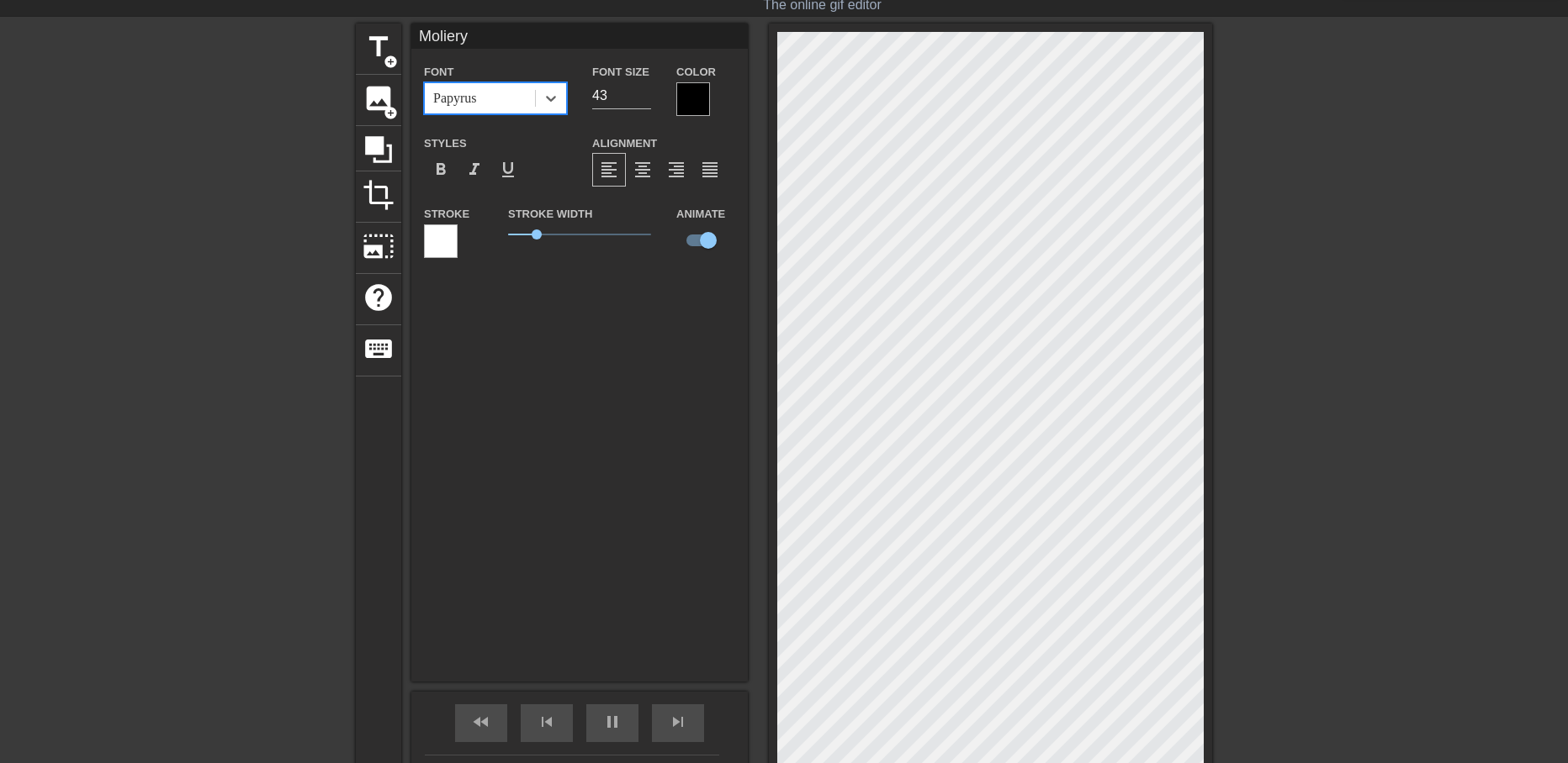
click at [700, 217] on label "Animate" at bounding box center [700, 214] width 49 height 17
click at [550, 91] on icon at bounding box center [550, 98] width 17 height 17
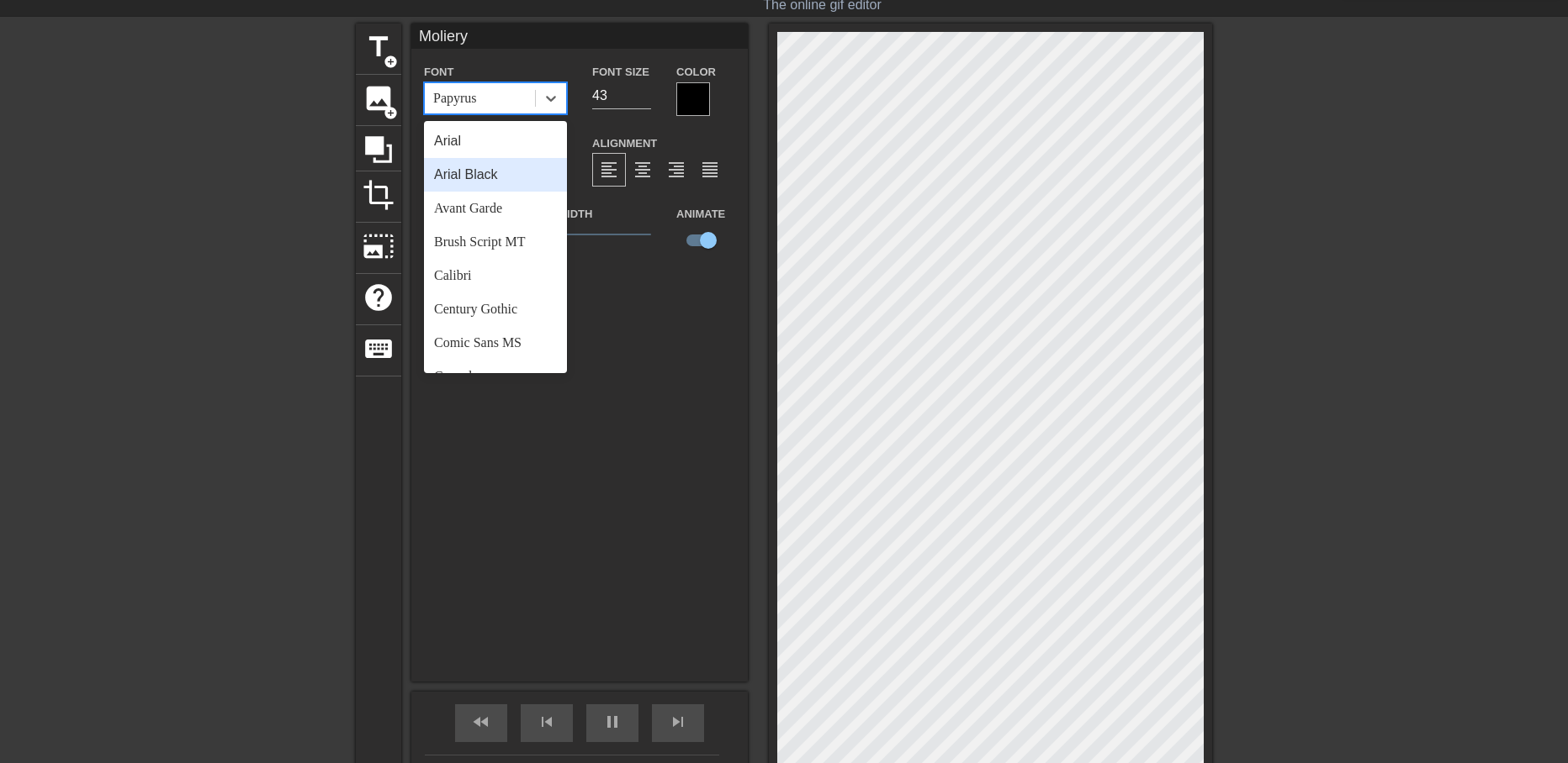
click at [484, 172] on div "Arial Black" at bounding box center [496, 175] width 143 height 33
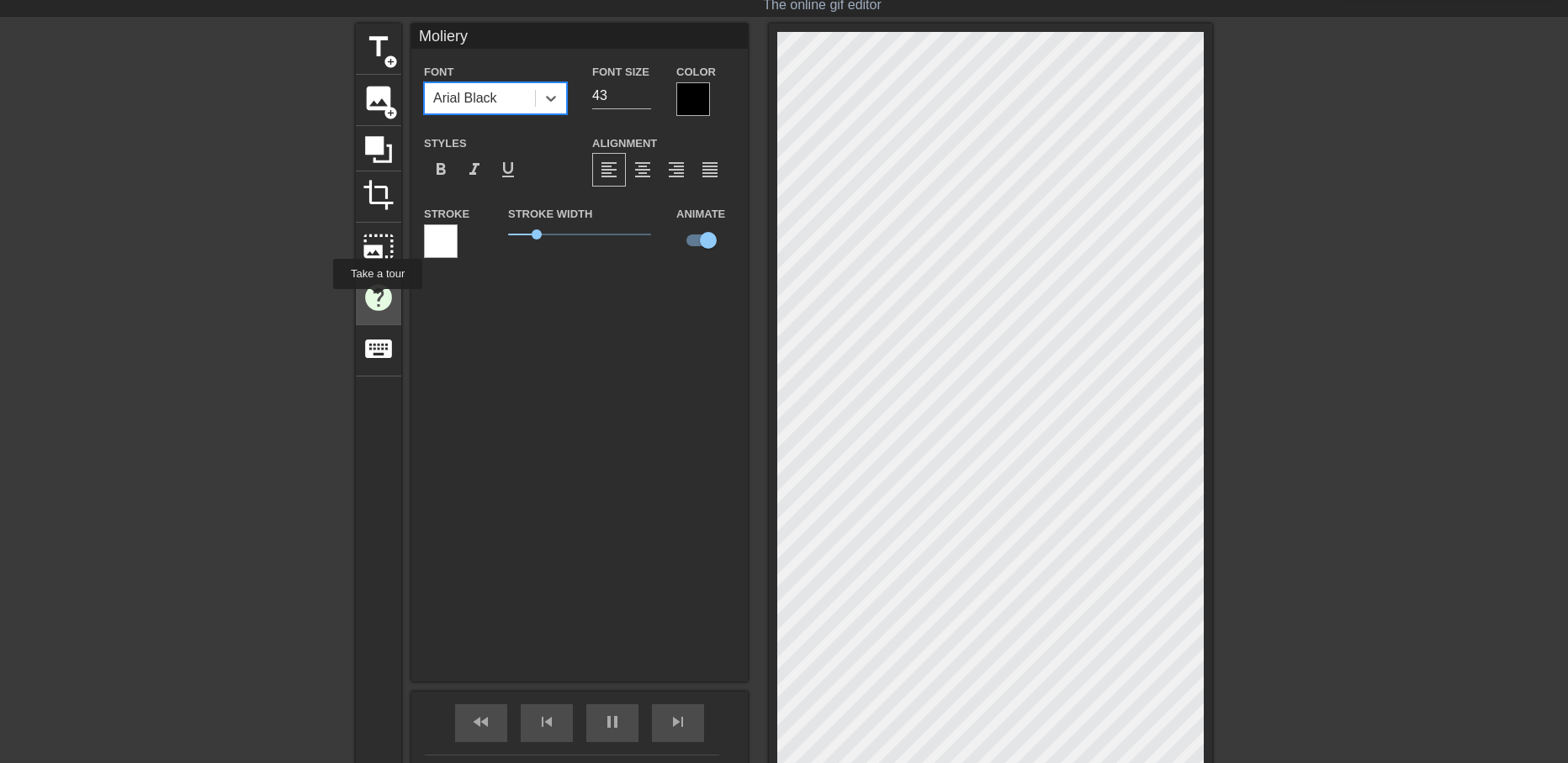
click at [377, 301] on span "help" at bounding box center [379, 297] width 32 height 32
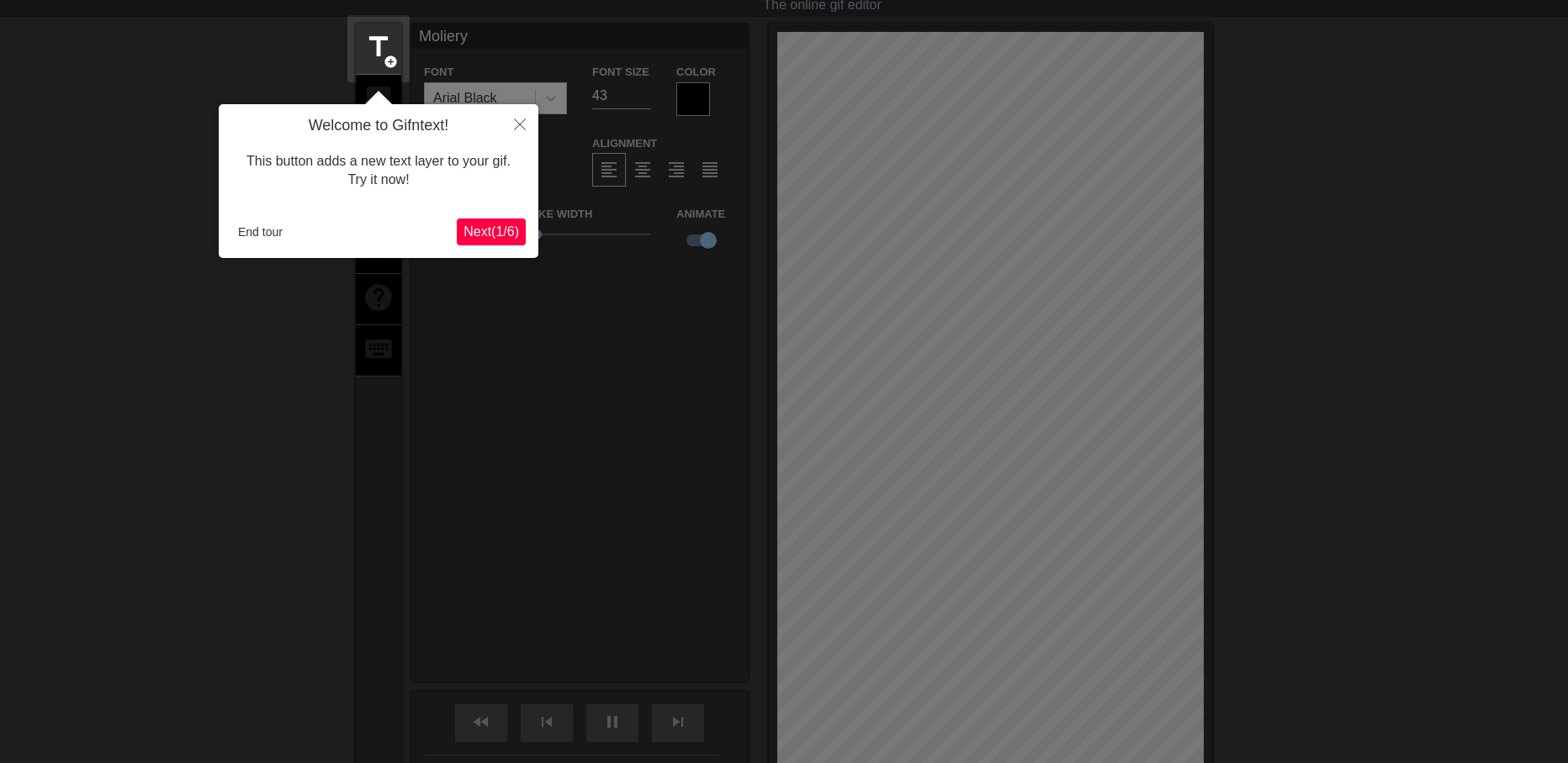
scroll to position [41, 0]
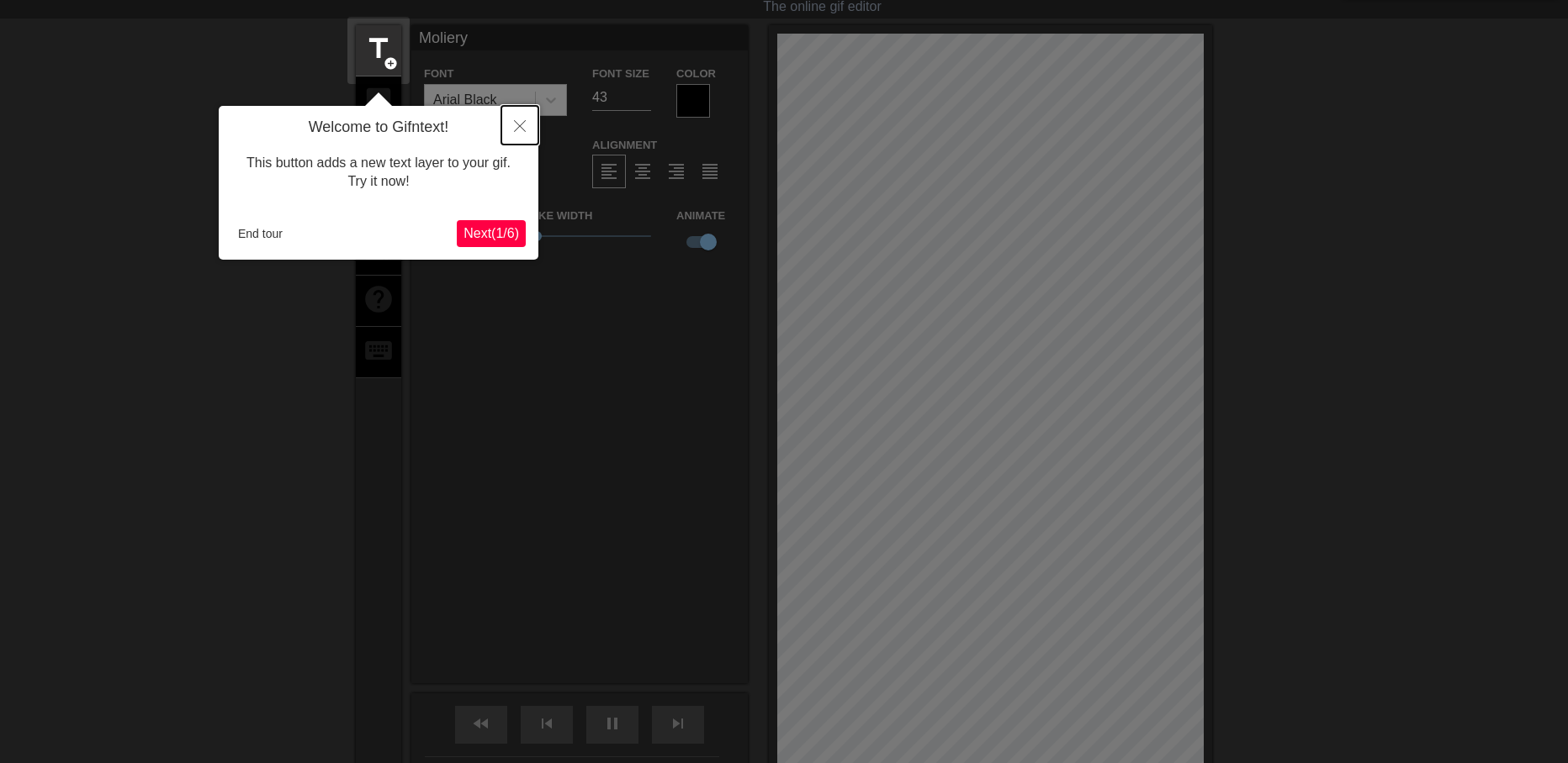
click at [512, 129] on button "Close" at bounding box center [519, 125] width 37 height 38
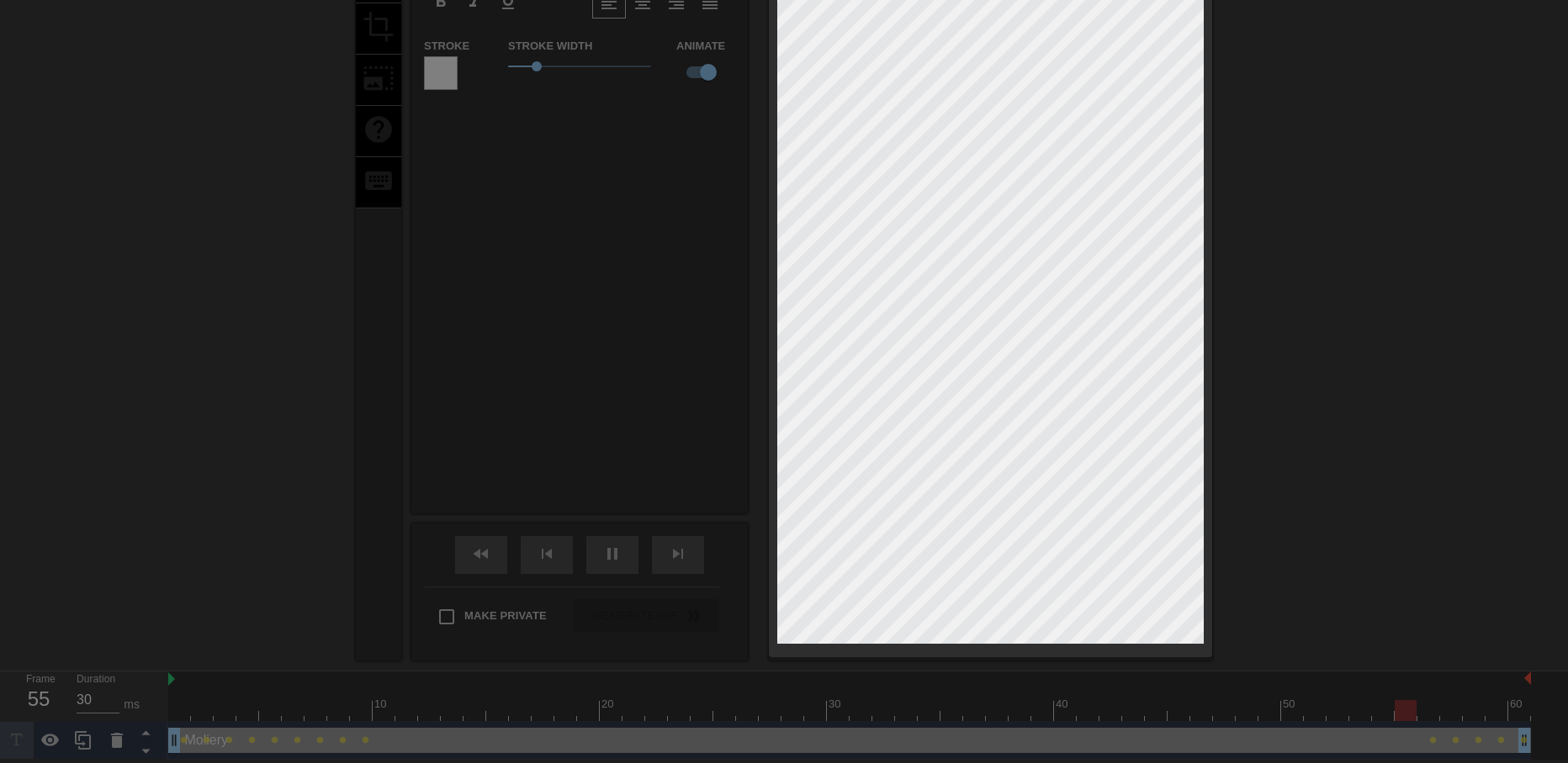
scroll to position [0, 0]
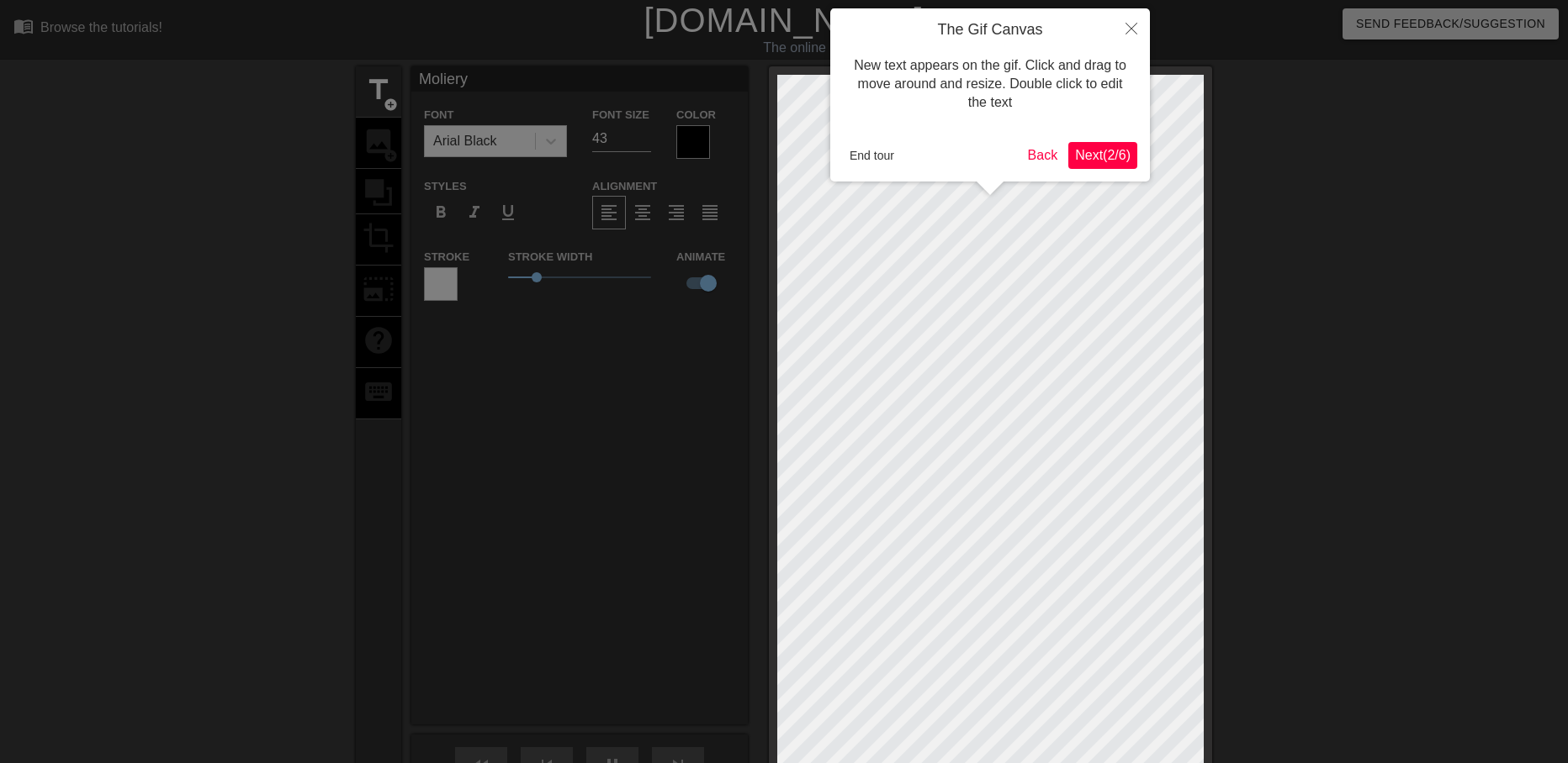
click at [1105, 158] on span "Next ( 2 / 6 )" at bounding box center [1102, 155] width 55 height 14
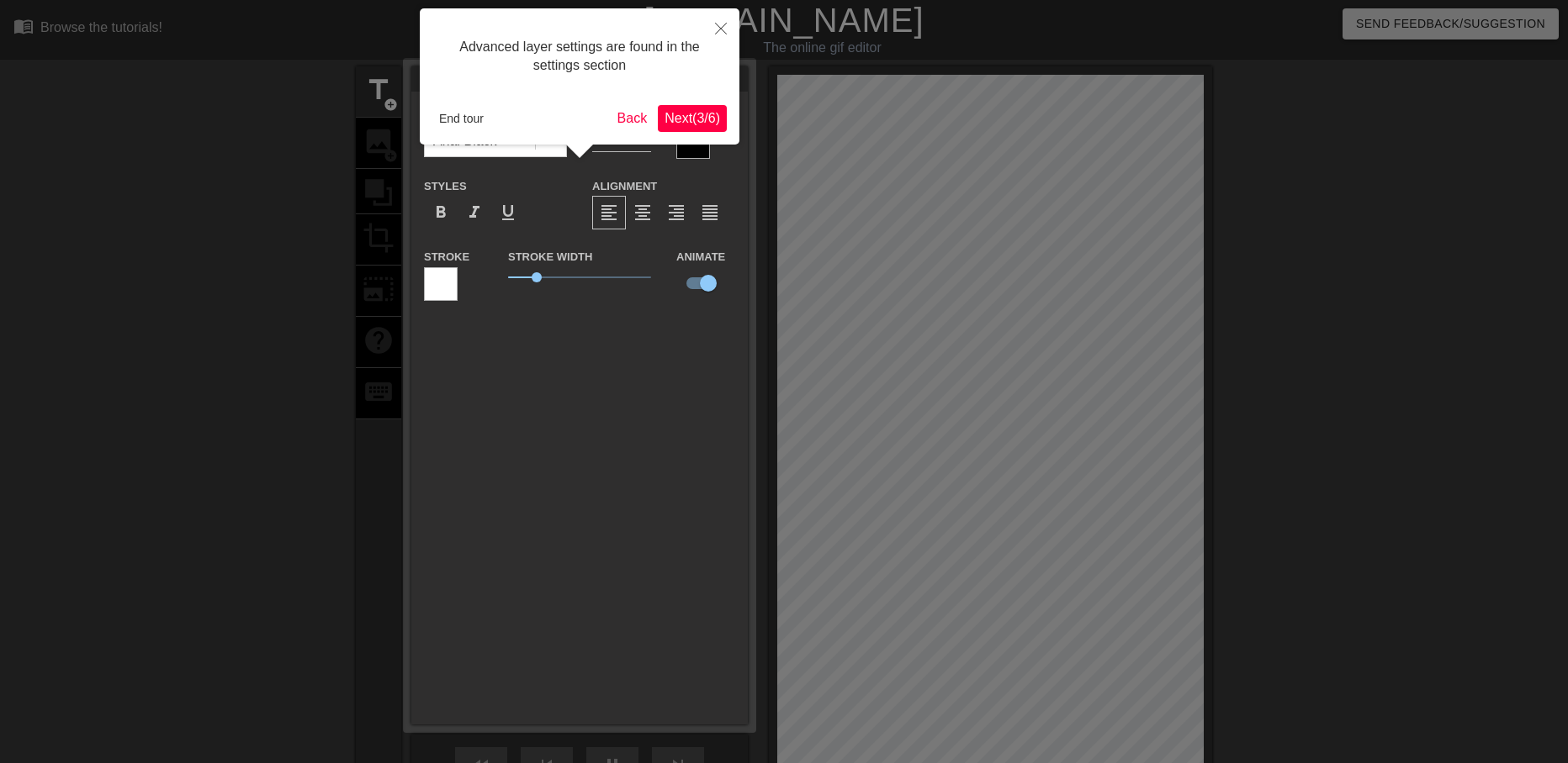
scroll to position [41, 0]
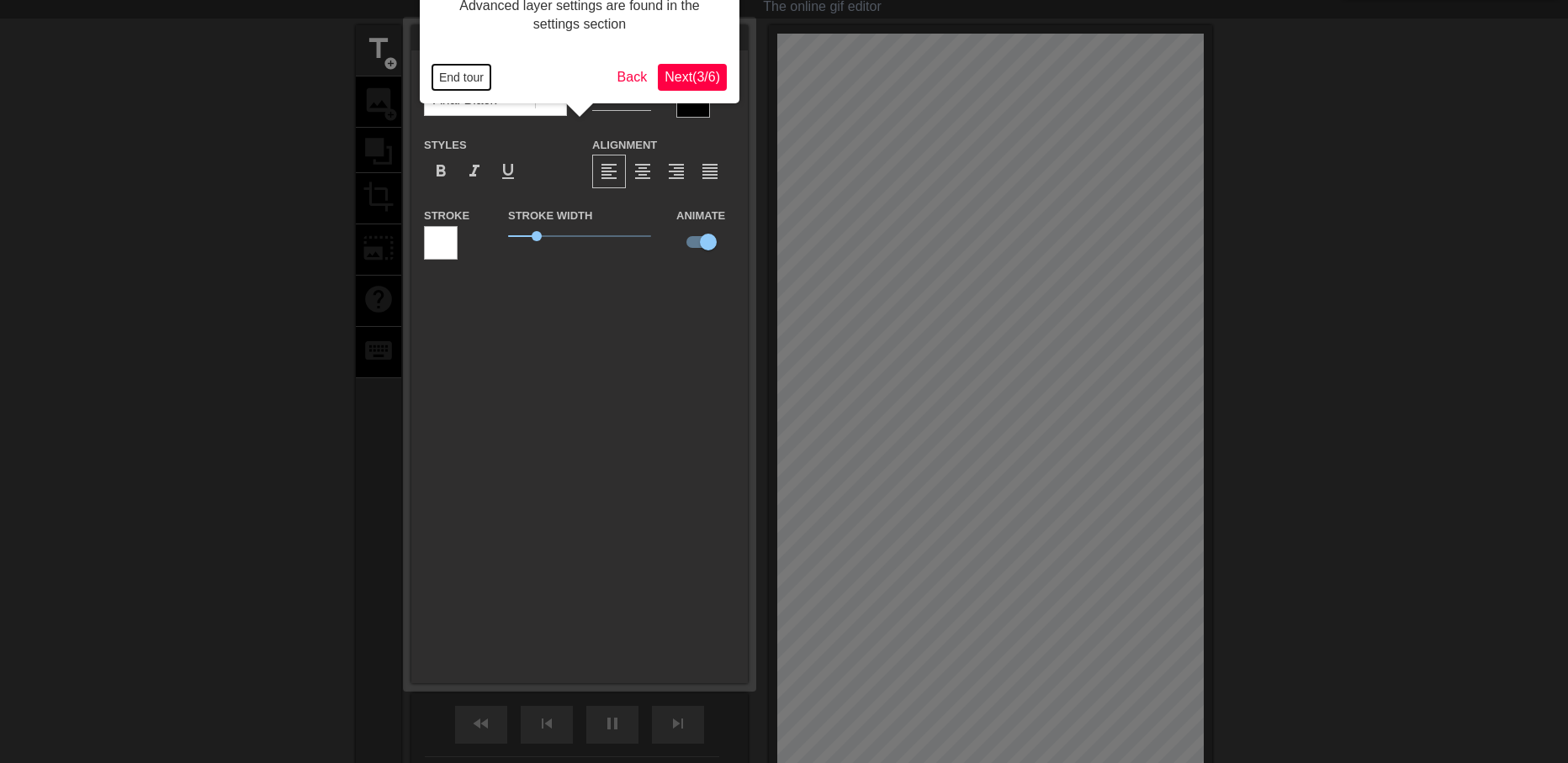
click at [468, 77] on button "End tour" at bounding box center [461, 77] width 58 height 25
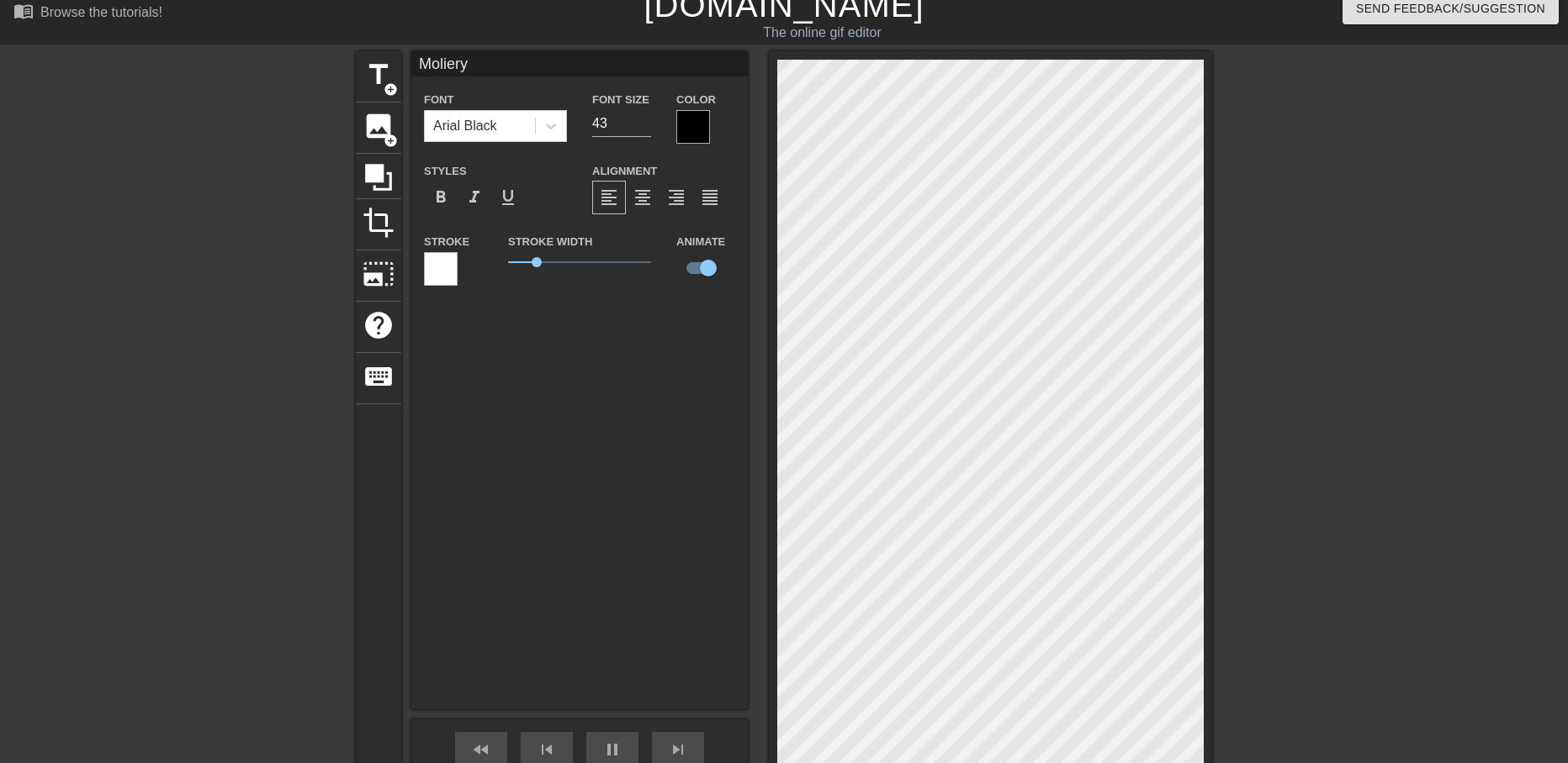
scroll to position [0, 0]
